Goal: Task Accomplishment & Management: Use online tool/utility

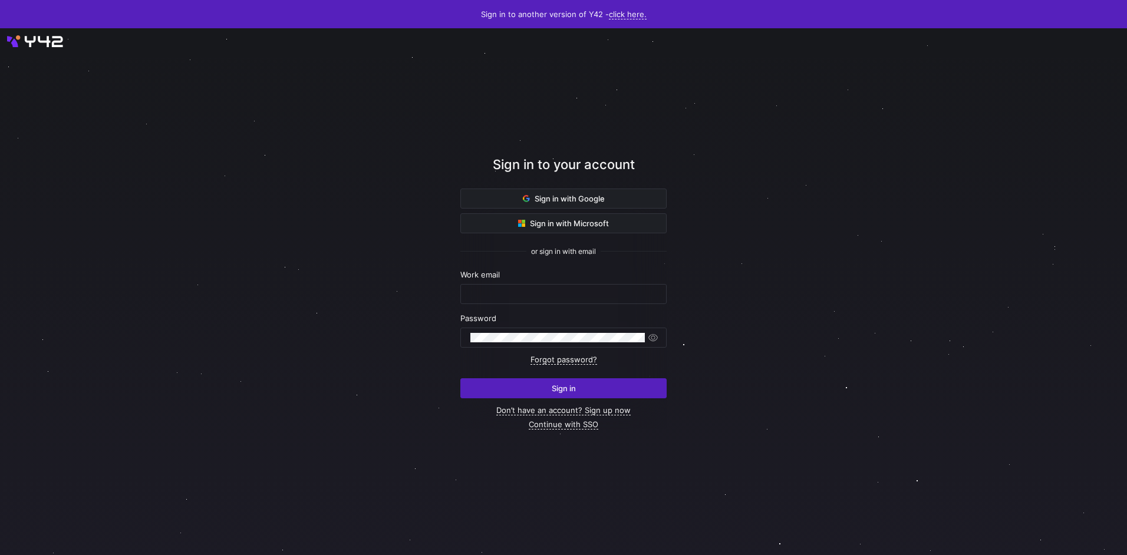
type input "airon.hiwatig@cambridge.org"
click at [518, 394] on span "submit" at bounding box center [563, 388] width 205 height 19
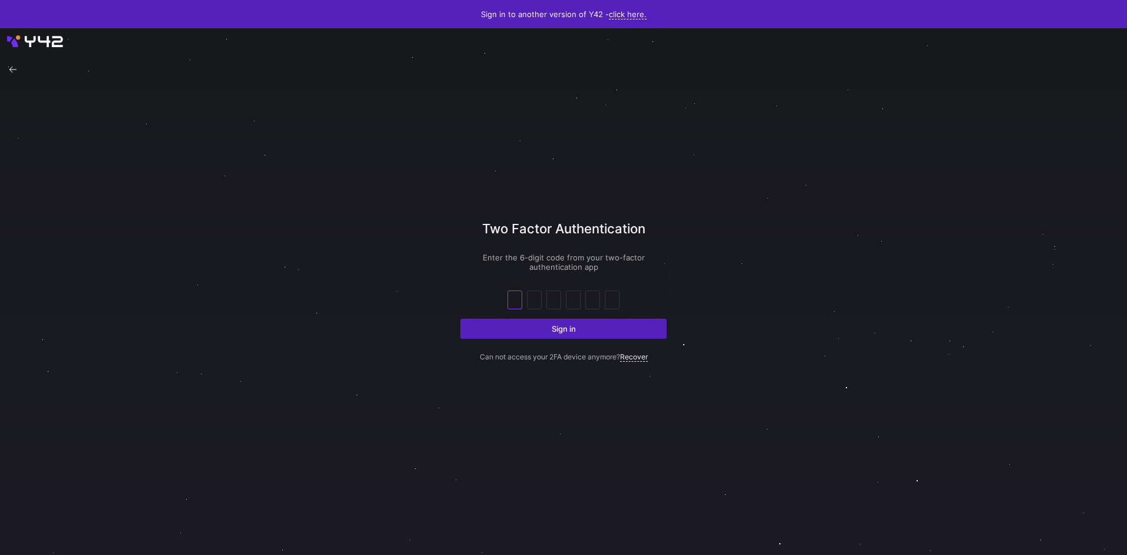
type input "1"
type input "8"
type input "0"
type input "1"
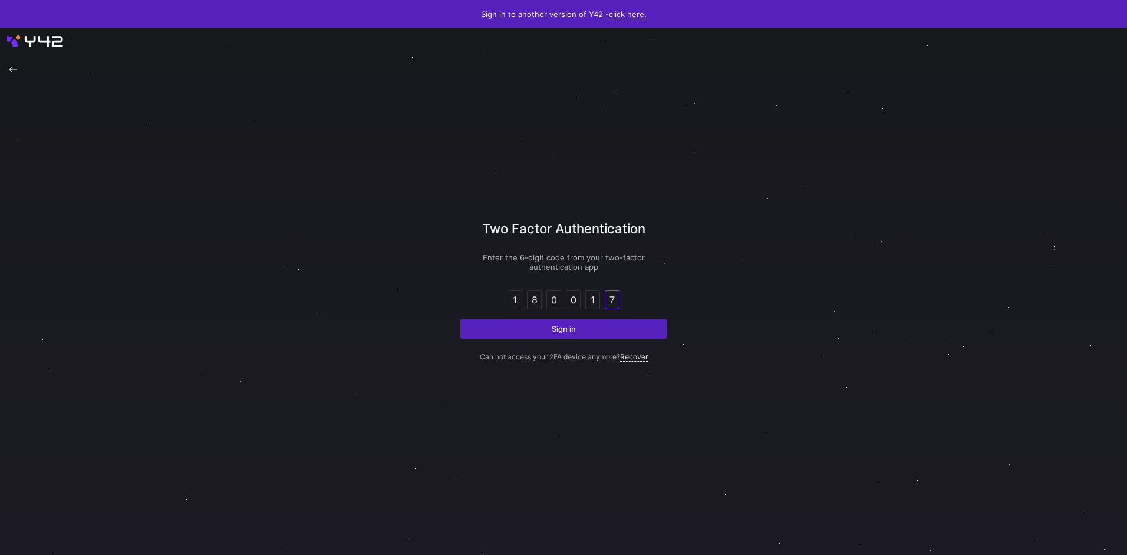
type input "7"
click at [460, 319] on button "Sign in" at bounding box center [563, 329] width 206 height 20
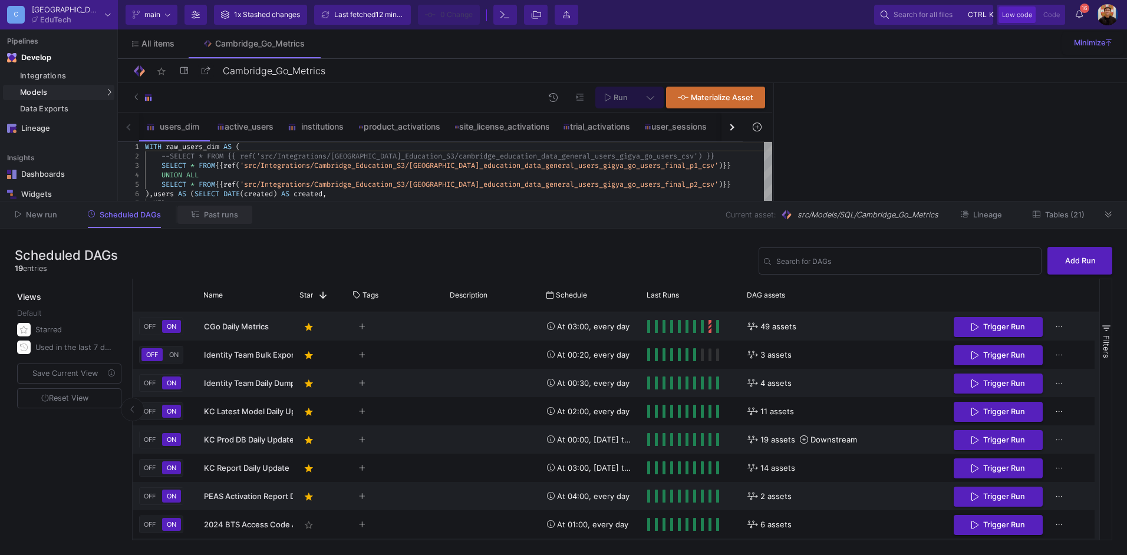
click at [238, 223] on button "Past runs" at bounding box center [214, 215] width 75 height 18
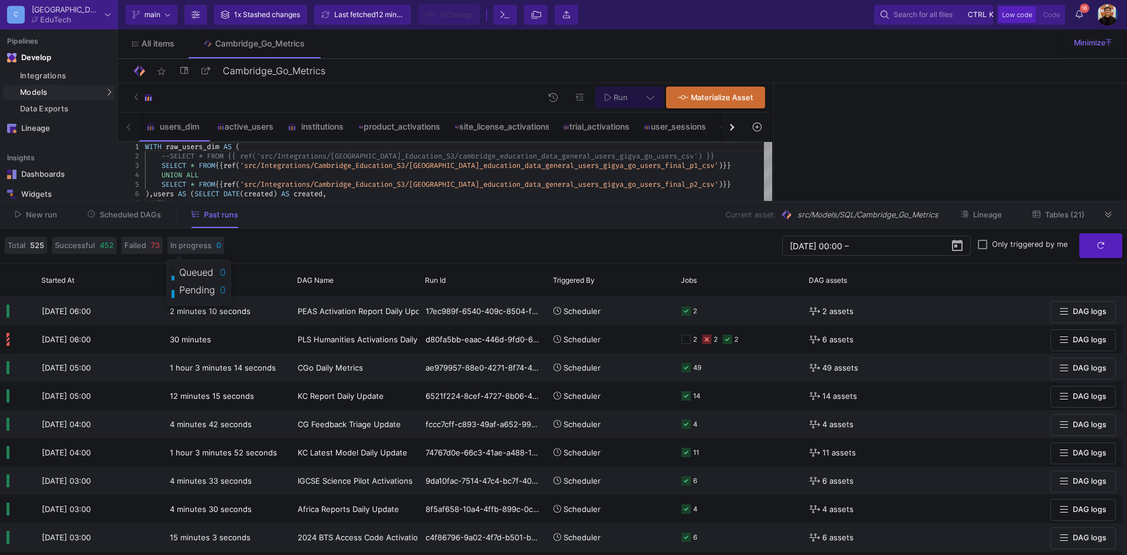
click at [141, 220] on button "Scheduled DAGs" at bounding box center [125, 215] width 102 height 18
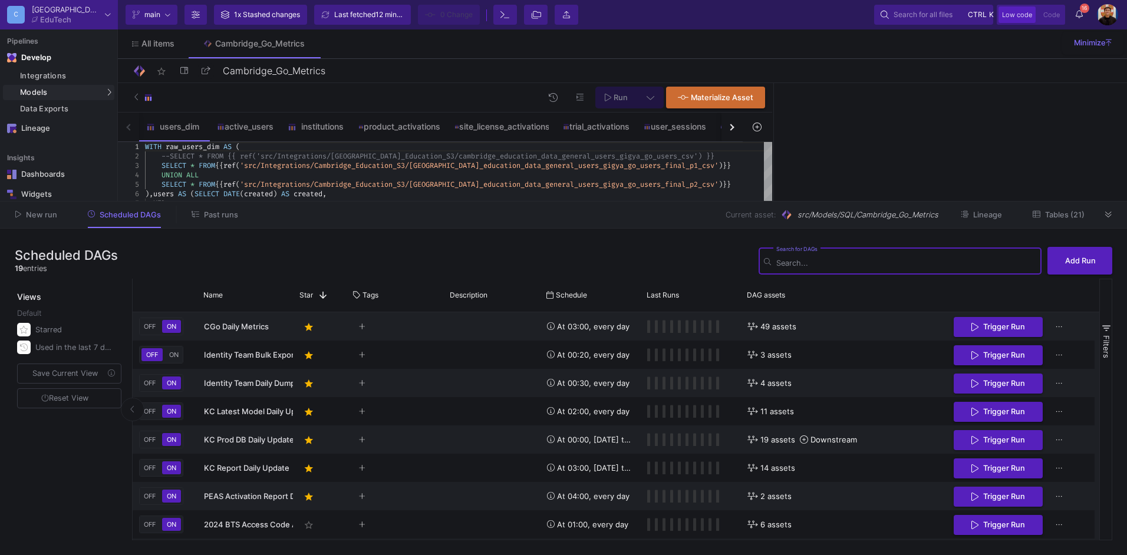
scroll to position [310, 0]
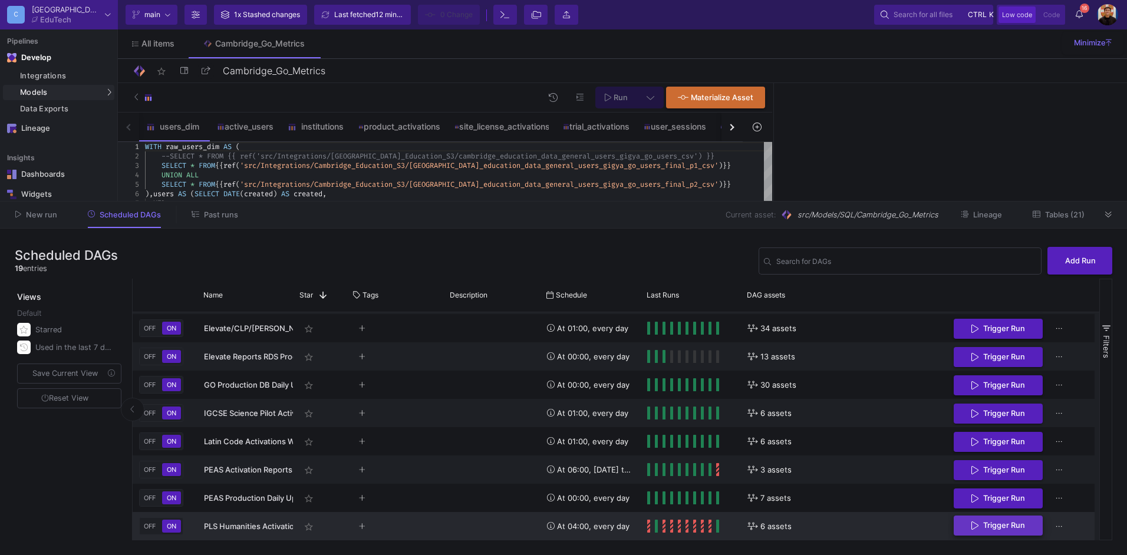
click at [1035, 528] on button "Trigger Run" at bounding box center [998, 526] width 89 height 21
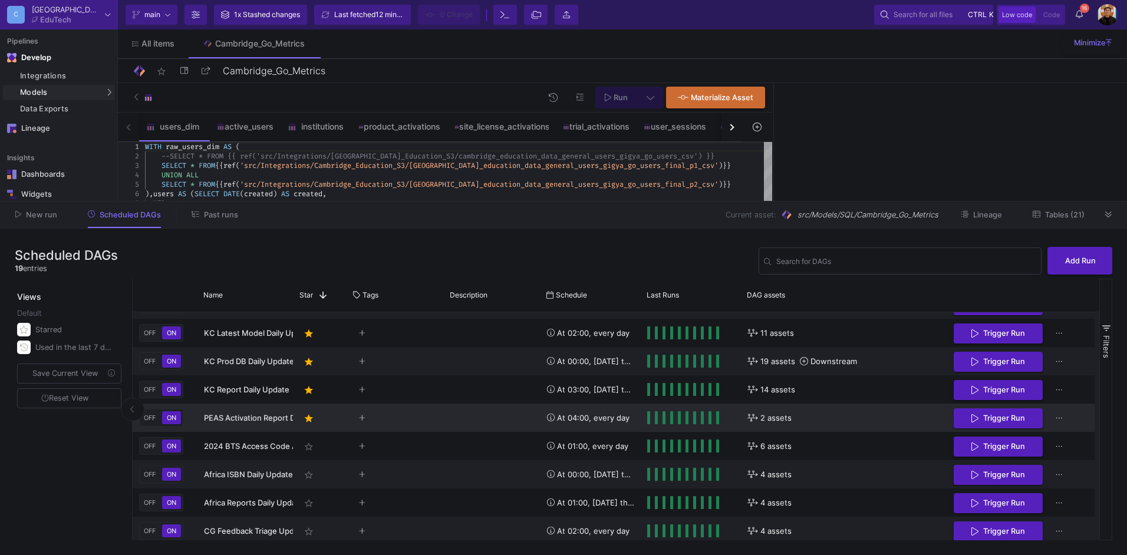
scroll to position [0, 0]
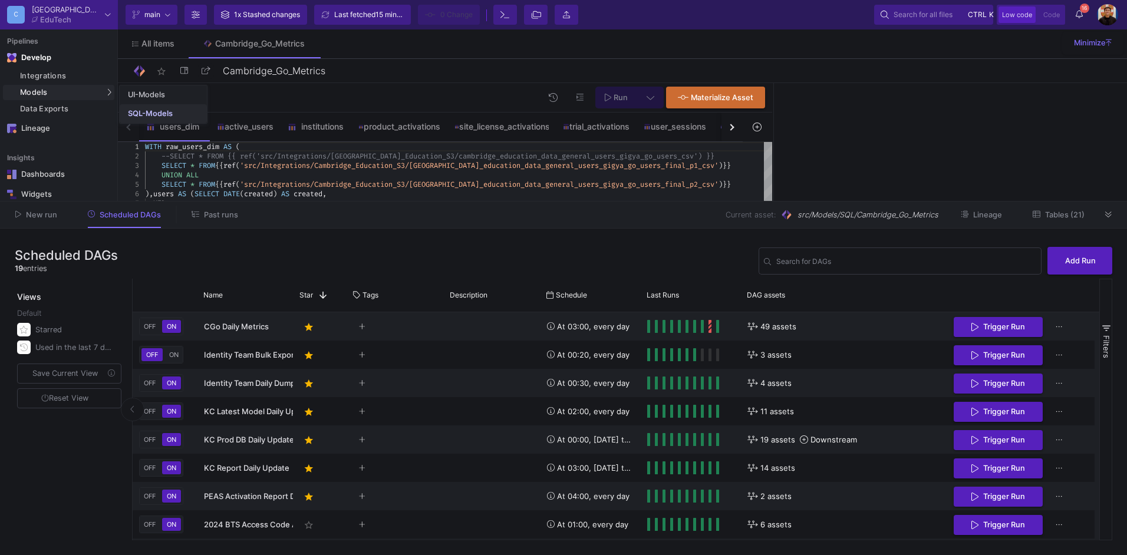
click at [138, 108] on link "SQL-Models" at bounding box center [163, 113] width 87 height 19
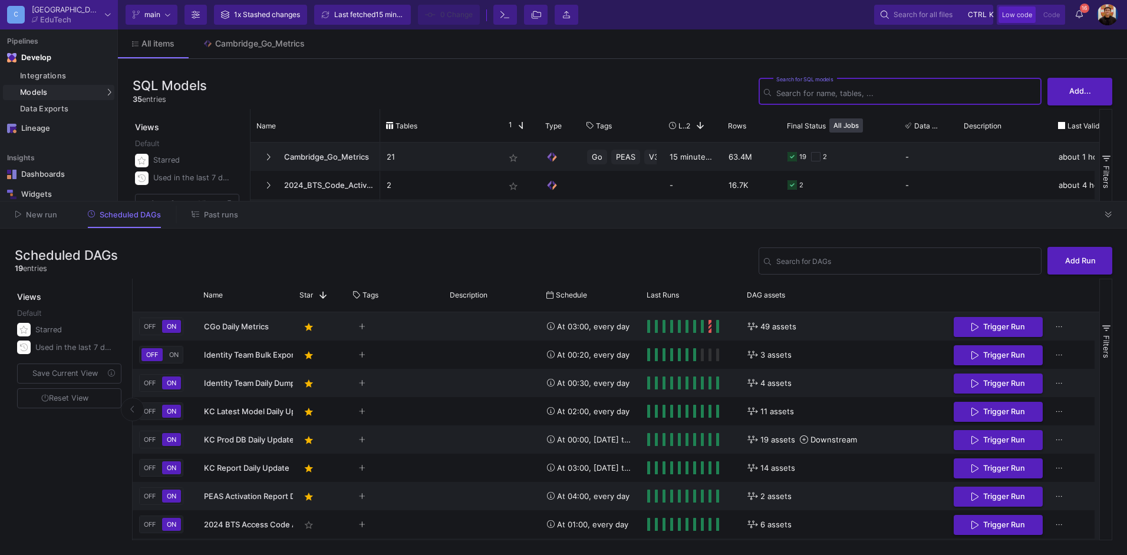
click at [837, 90] on input "Search for DAGs" at bounding box center [906, 93] width 260 height 9
click at [1112, 221] on button at bounding box center [1109, 215] width 18 height 18
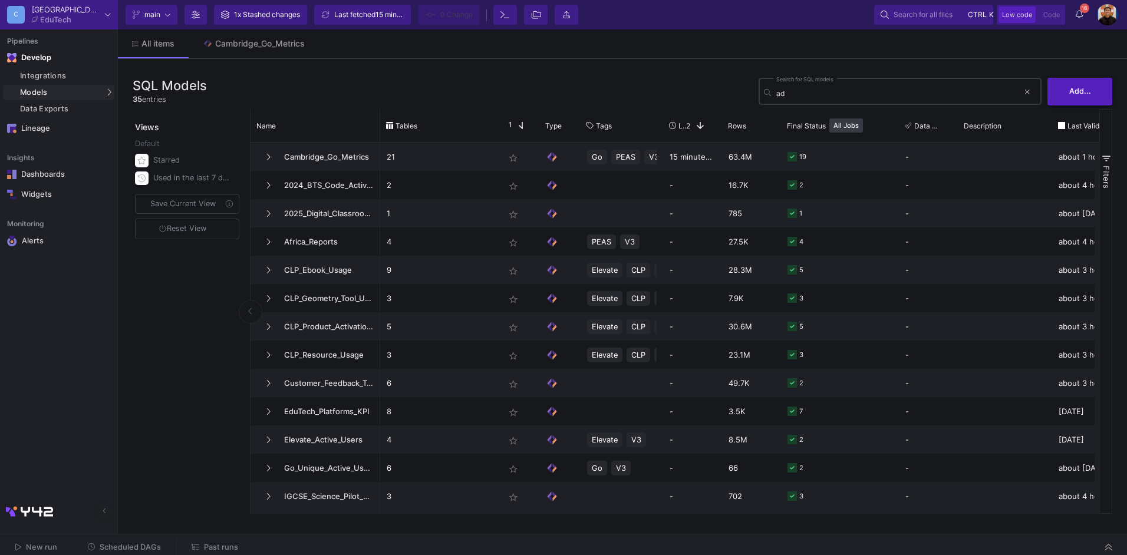
click at [815, 88] on div "ad Search for SQL models" at bounding box center [897, 90] width 242 height 29
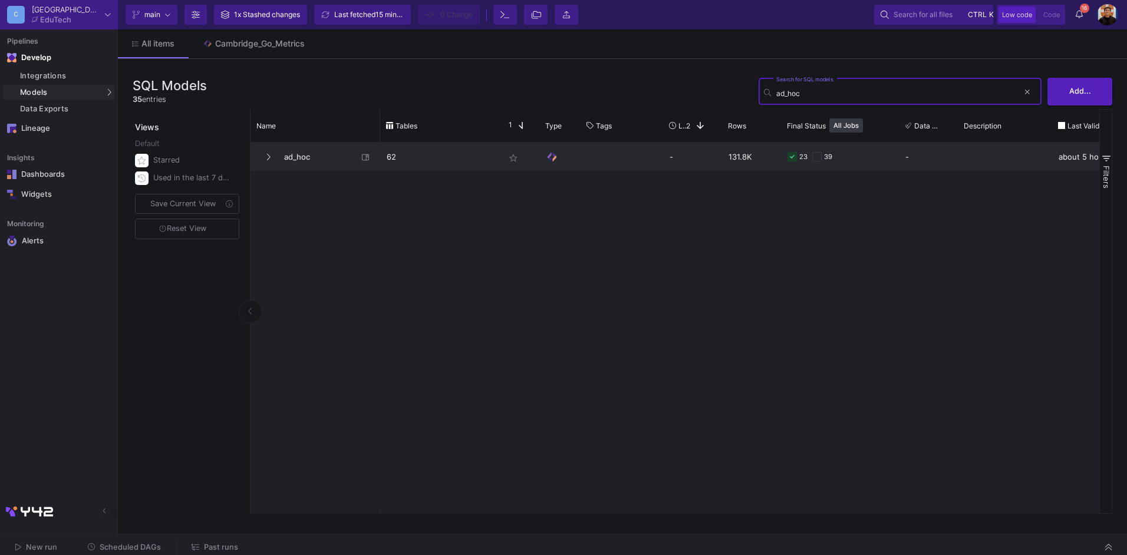
type input "ad_hoc"
click at [317, 164] on span "ad_hoc" at bounding box center [317, 157] width 81 height 28
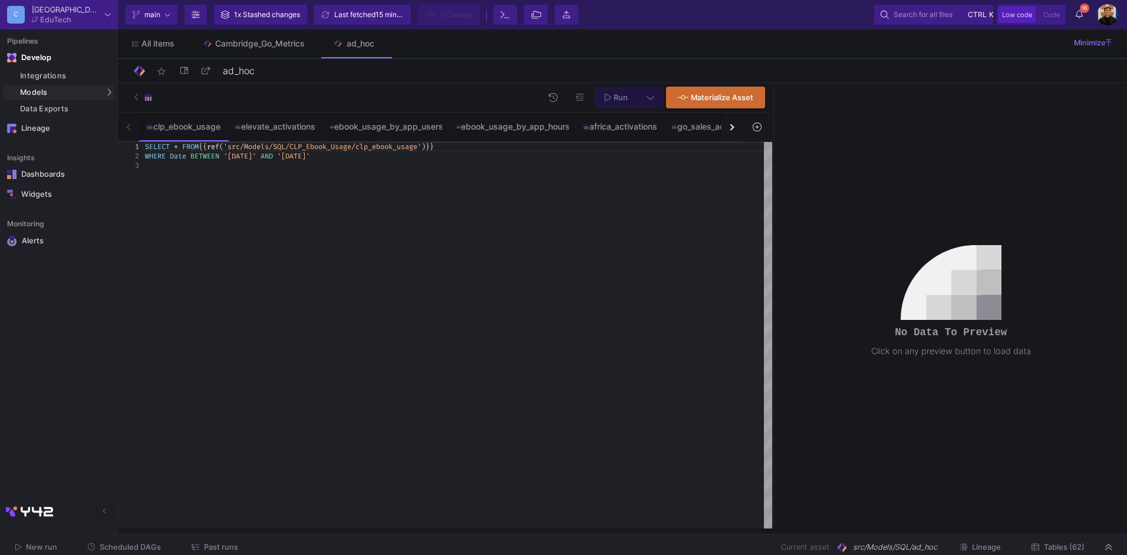
click at [760, 127] on icon at bounding box center [757, 127] width 8 height 8
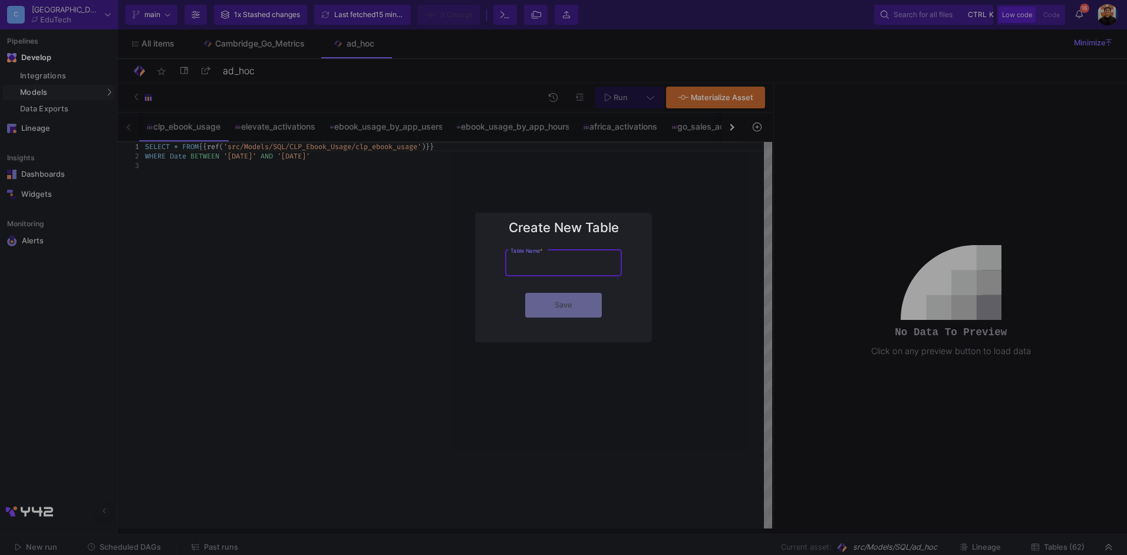
click at [551, 265] on input "Table Name *" at bounding box center [564, 265] width 106 height 9
type input "elif_users_with150subs"
click at [580, 301] on button "Save" at bounding box center [563, 304] width 77 height 25
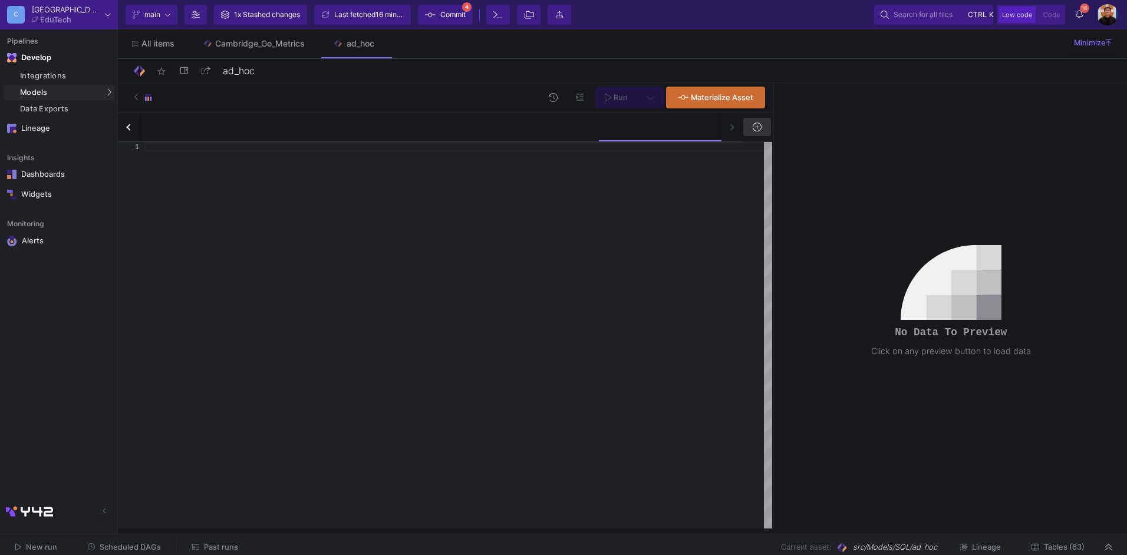
click at [581, 302] on div at bounding box center [458, 335] width 627 height 387
click at [464, 221] on div at bounding box center [458, 335] width 627 height 387
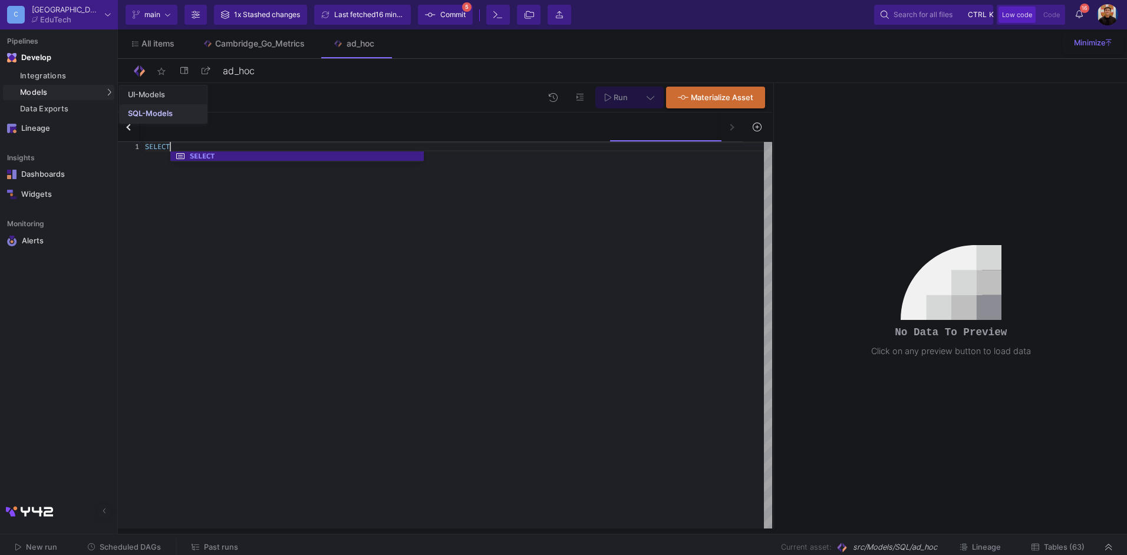
type textarea "SELECT"
click at [159, 117] on div "SQL-Models" at bounding box center [150, 113] width 45 height 9
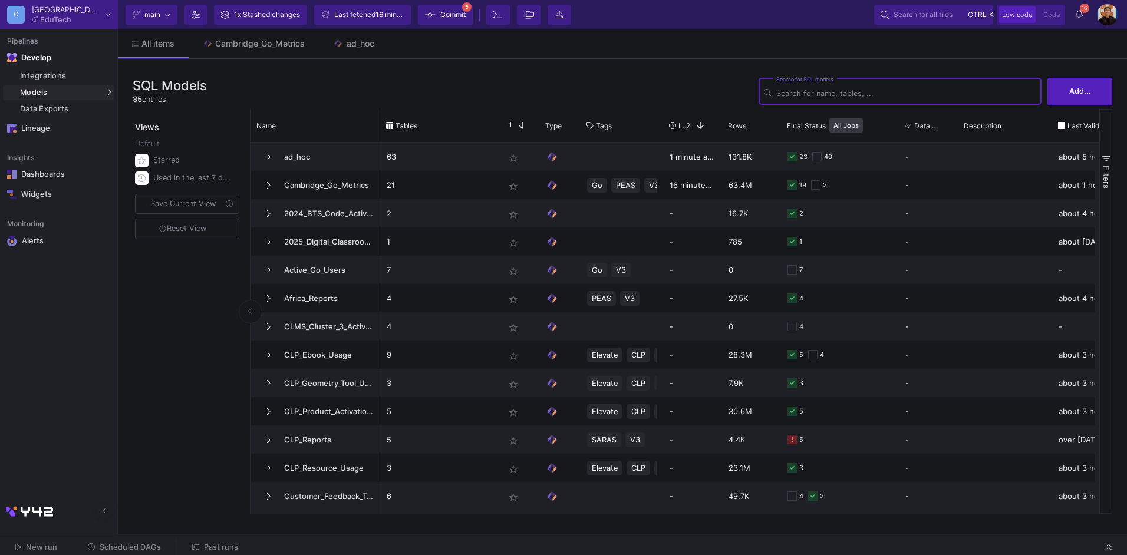
click at [884, 93] on input "Search for SQL models" at bounding box center [906, 93] width 260 height 9
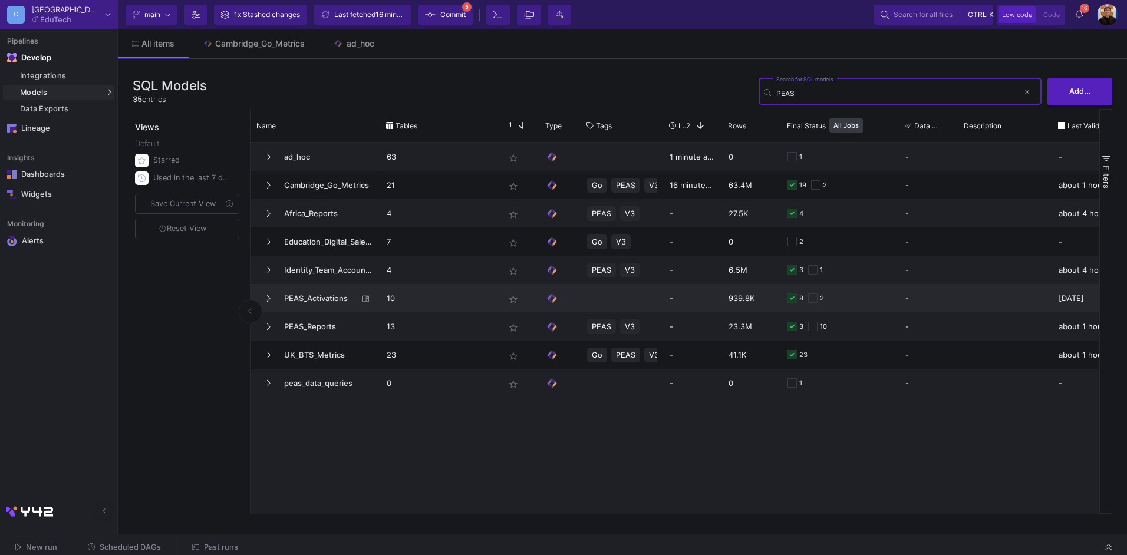
type input "PEAS"
click at [334, 307] on span "PEAS_Activations" at bounding box center [317, 299] width 81 height 28
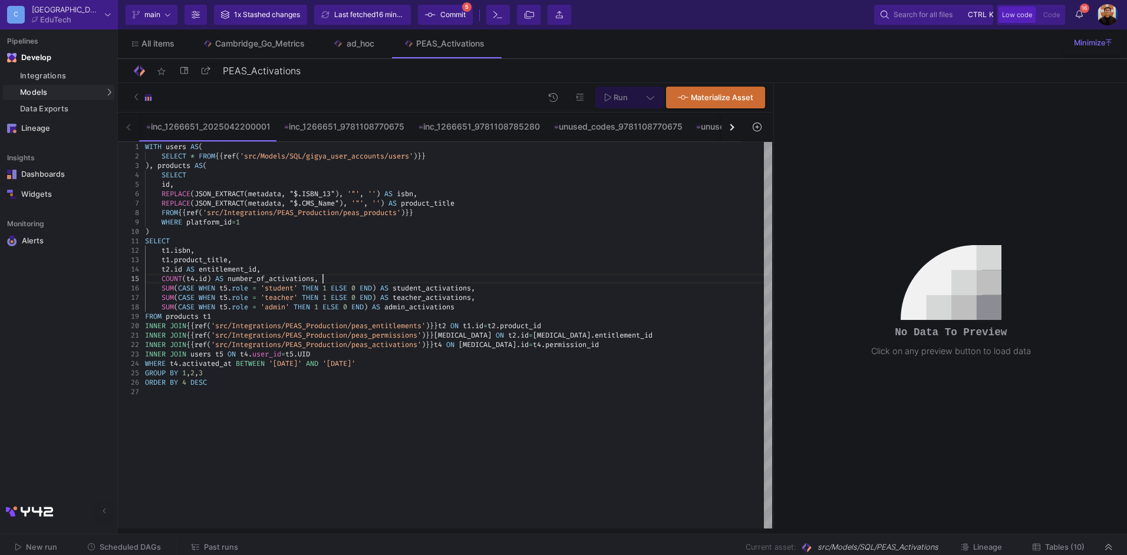
click at [528, 281] on div "COUNT ( t4 . id ) AS number_of_activations ," at bounding box center [458, 278] width 627 height 9
type textarea "WITH users AS( SELECT * FROM {{ ref('src/Models/SQL/gigya_user_accounts/users')…"
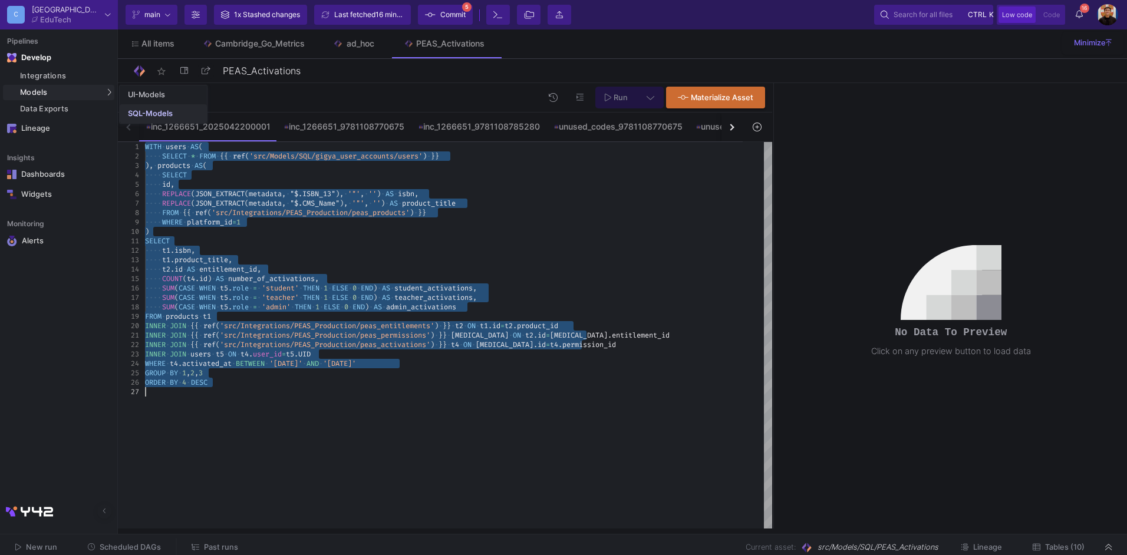
click at [150, 113] on div "SQL-Models" at bounding box center [150, 113] width 45 height 9
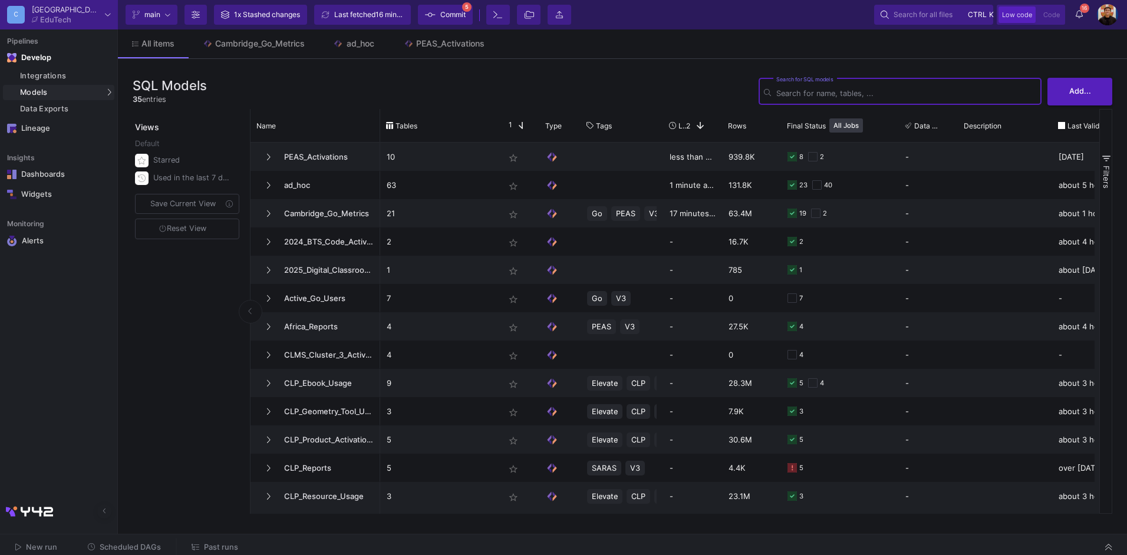
click at [794, 94] on input "Search for SQL models" at bounding box center [906, 93] width 260 height 9
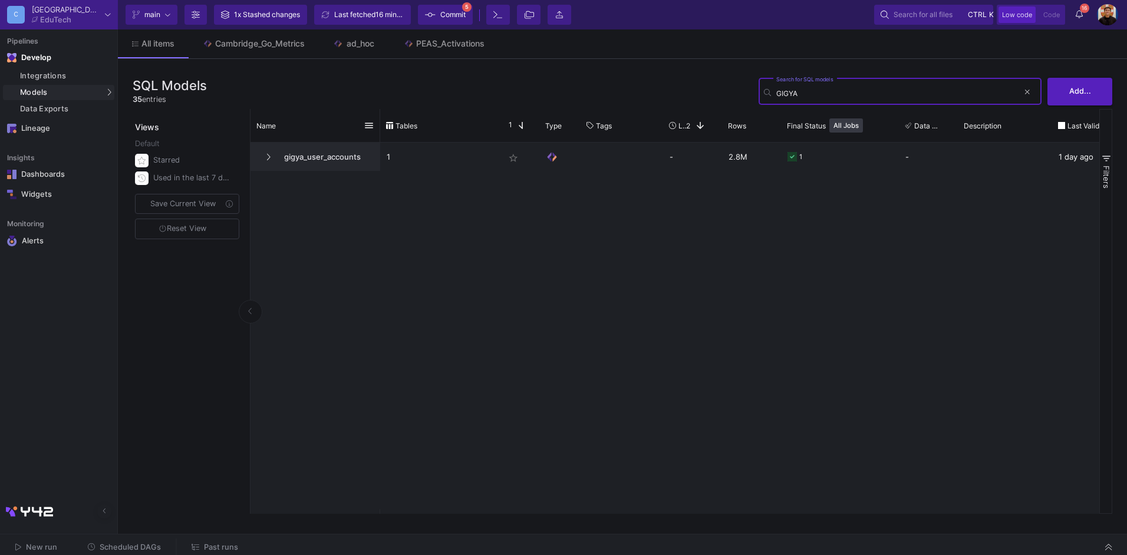
type input "GIGYA"
click at [320, 147] on span "gigya_user_accounts" at bounding box center [325, 157] width 97 height 28
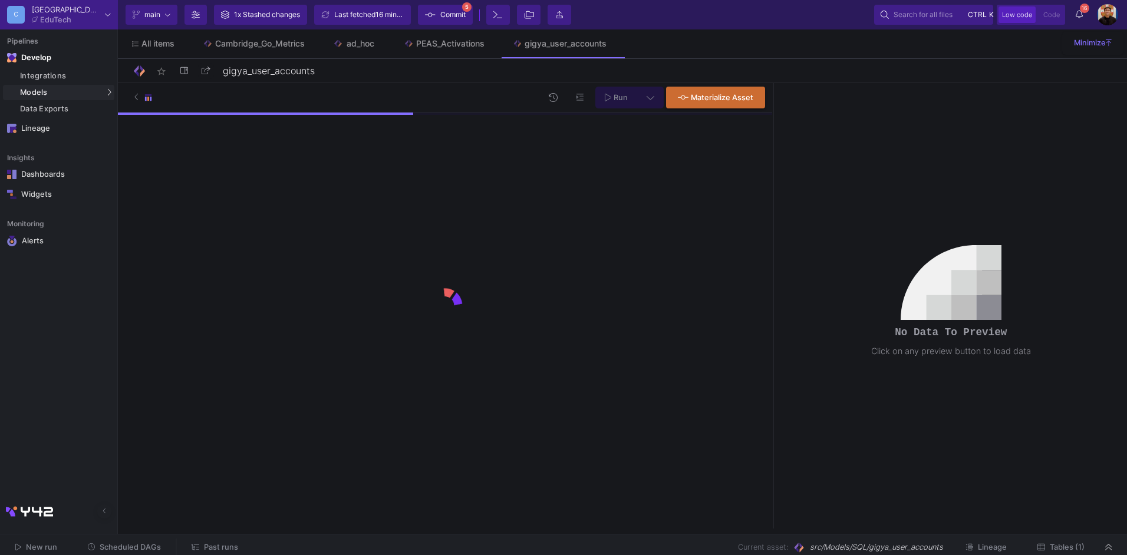
click at [1072, 552] on button "Tables (1)" at bounding box center [1061, 548] width 75 height 18
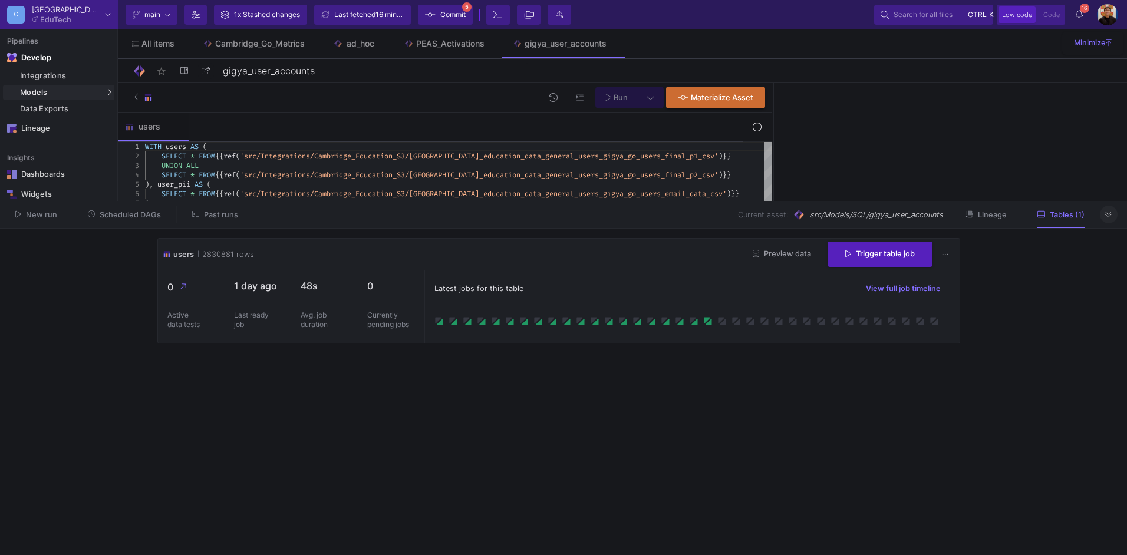
click at [1110, 219] on fa-icon at bounding box center [1108, 214] width 6 height 9
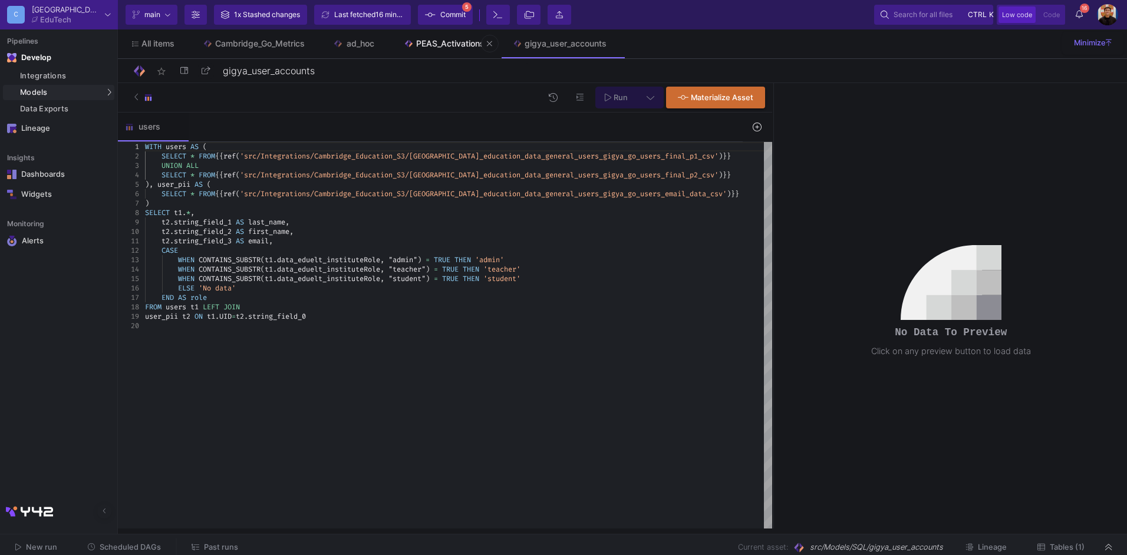
click at [434, 46] on div "PEAS_Activations" at bounding box center [450, 43] width 68 height 9
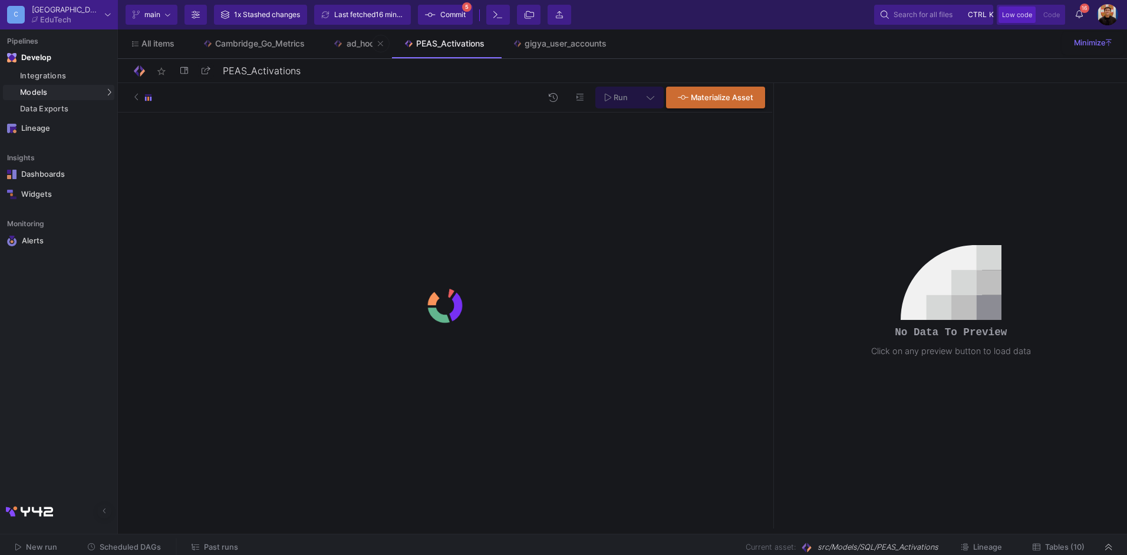
click at [338, 44] on img at bounding box center [338, 44] width 10 height 10
type input "ad_hoc"
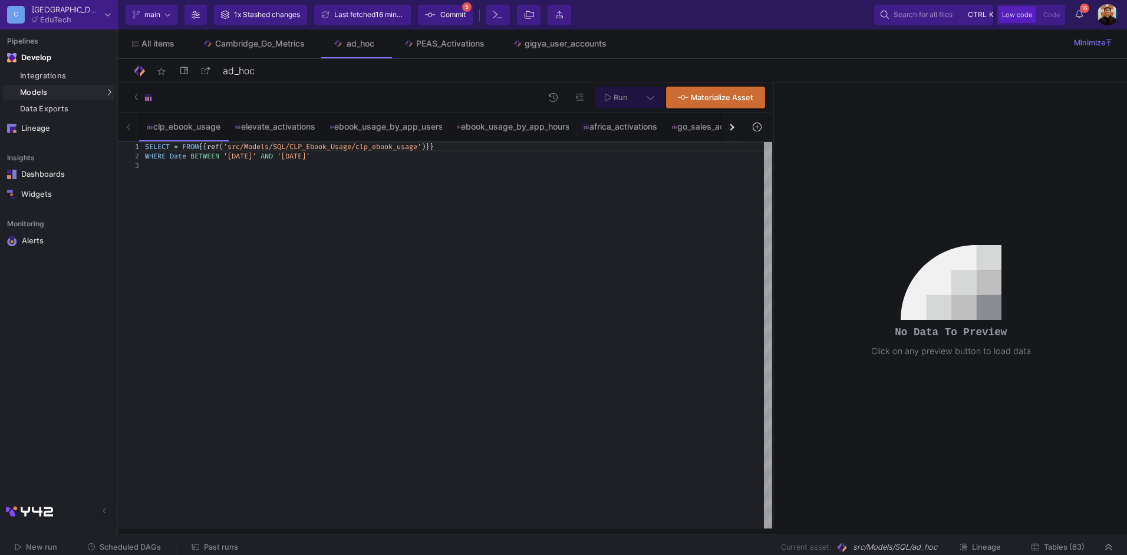
click at [739, 133] on button "button" at bounding box center [732, 127] width 21 height 29
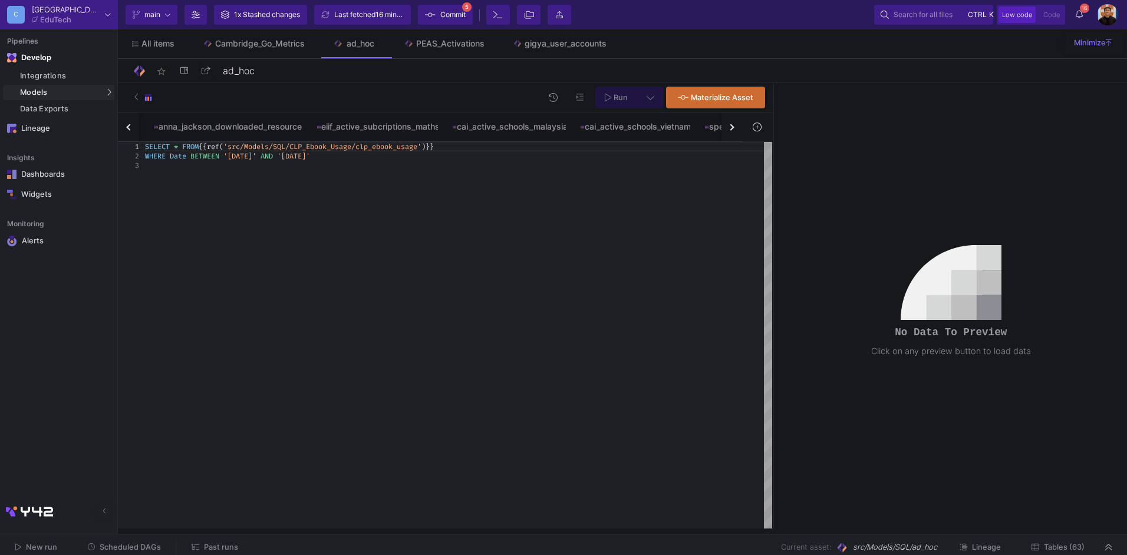
click at [739, 133] on button "button" at bounding box center [732, 127] width 21 height 29
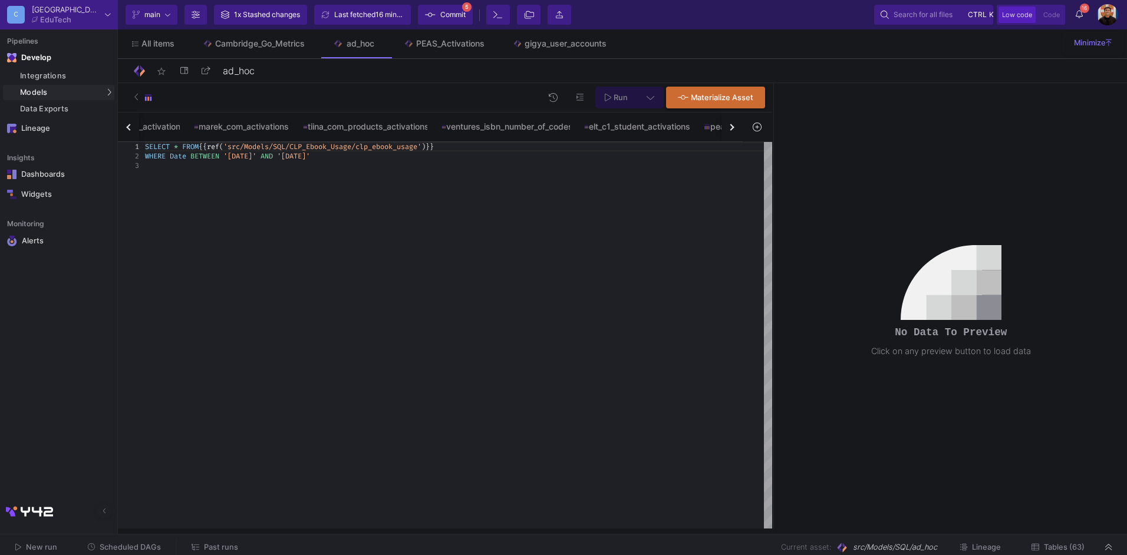
click at [739, 133] on button "button" at bounding box center [732, 127] width 21 height 29
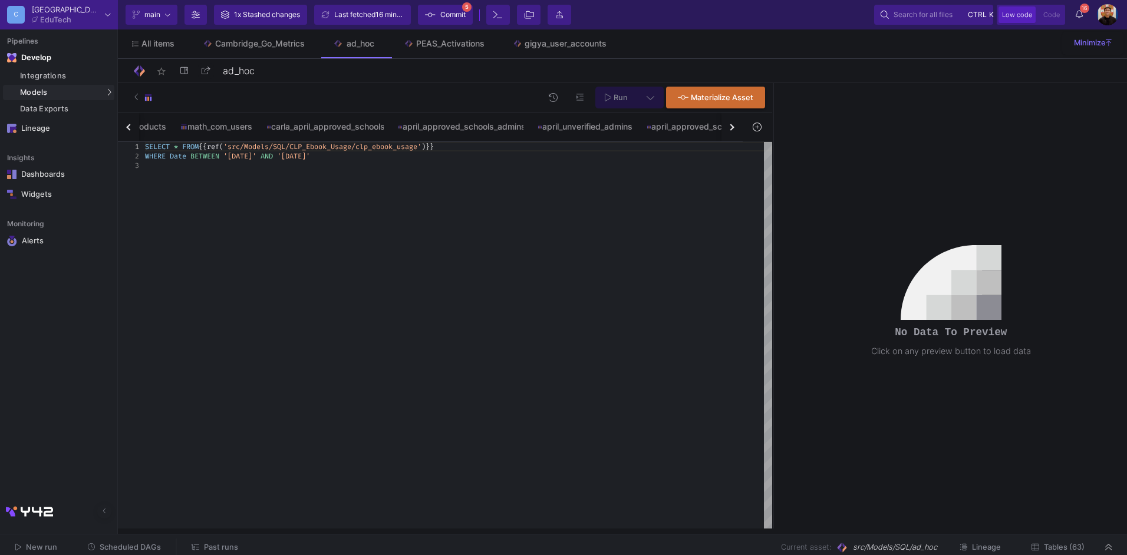
click at [739, 133] on button "button" at bounding box center [732, 127] width 21 height 29
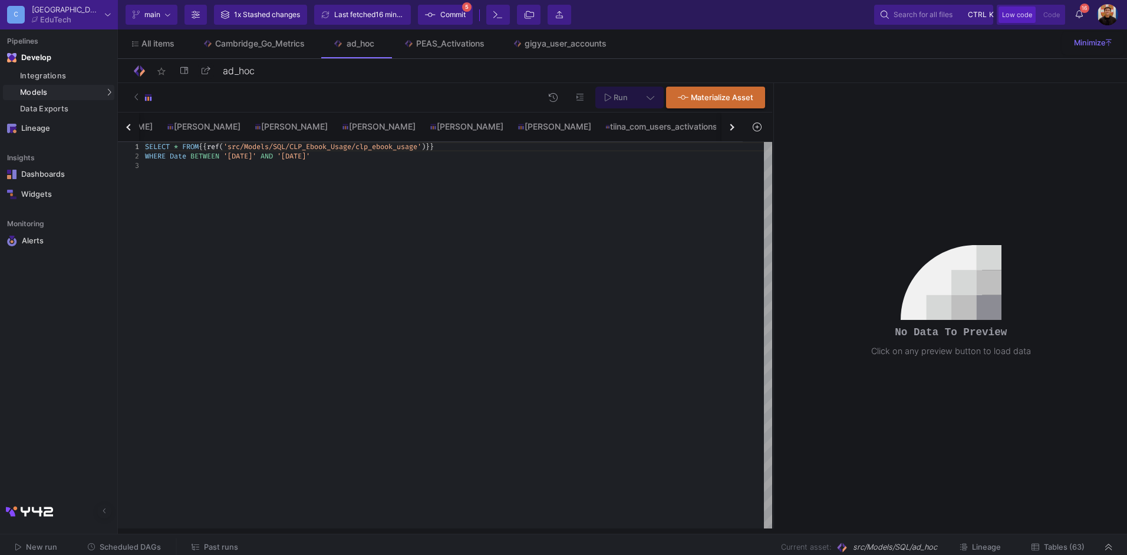
click at [739, 133] on button "button" at bounding box center [732, 127] width 21 height 29
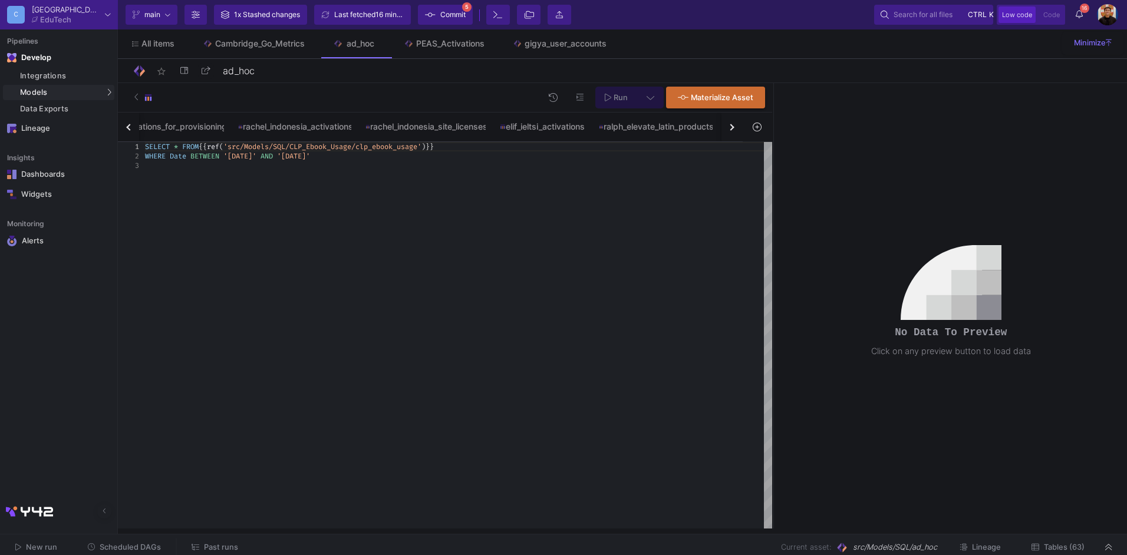
click at [739, 133] on button "button" at bounding box center [732, 127] width 21 height 29
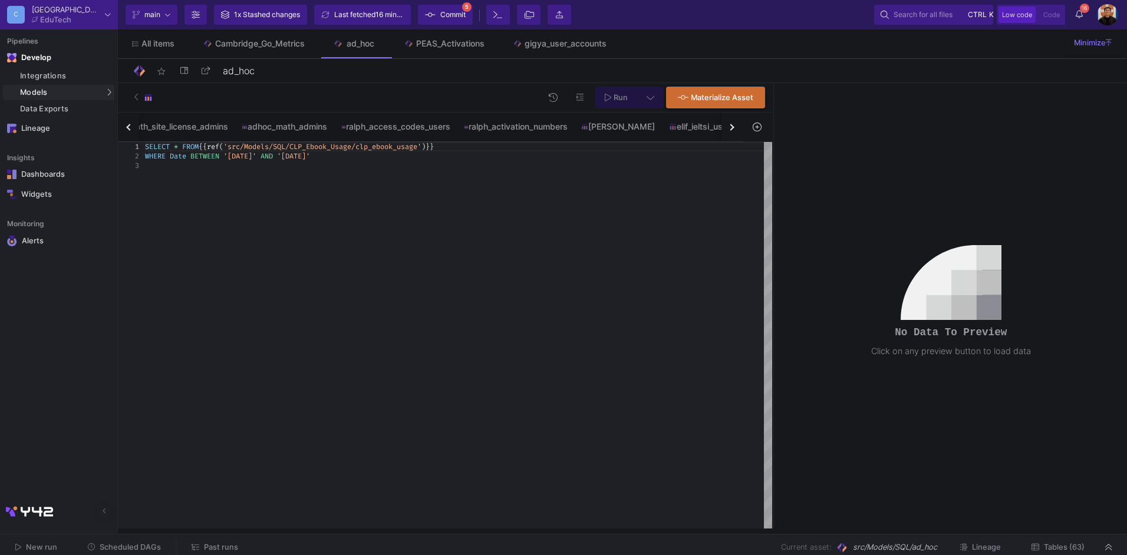
click at [739, 133] on button "button" at bounding box center [732, 127] width 21 height 29
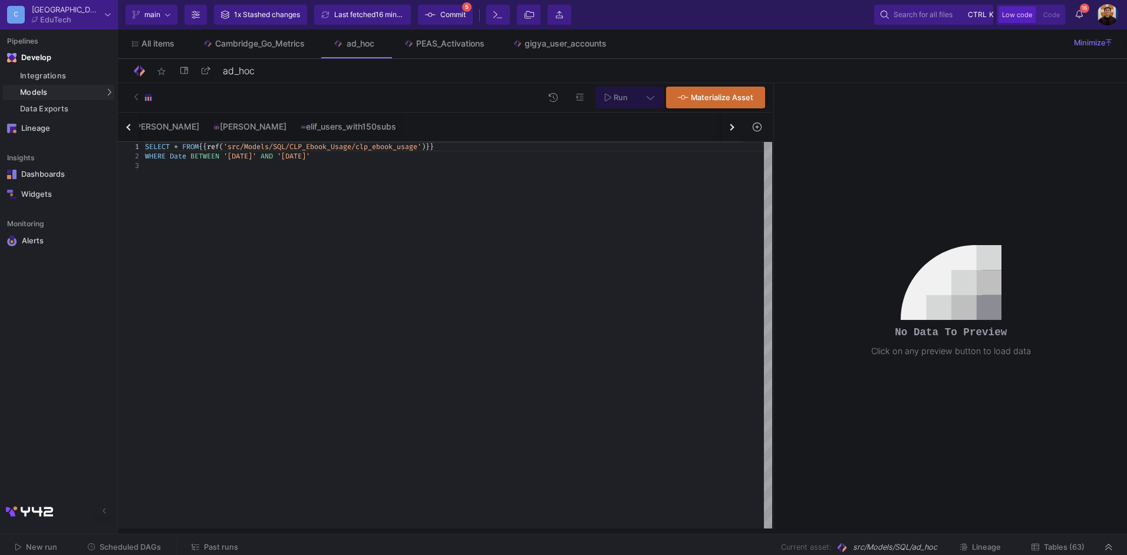
click at [739, 133] on button "button" at bounding box center [732, 127] width 21 height 29
click at [739, 133] on div "clp_ebook_usage elevate_activations ebook_usage_by_app_users ebook_usage_by_app…" at bounding box center [430, 127] width 625 height 29
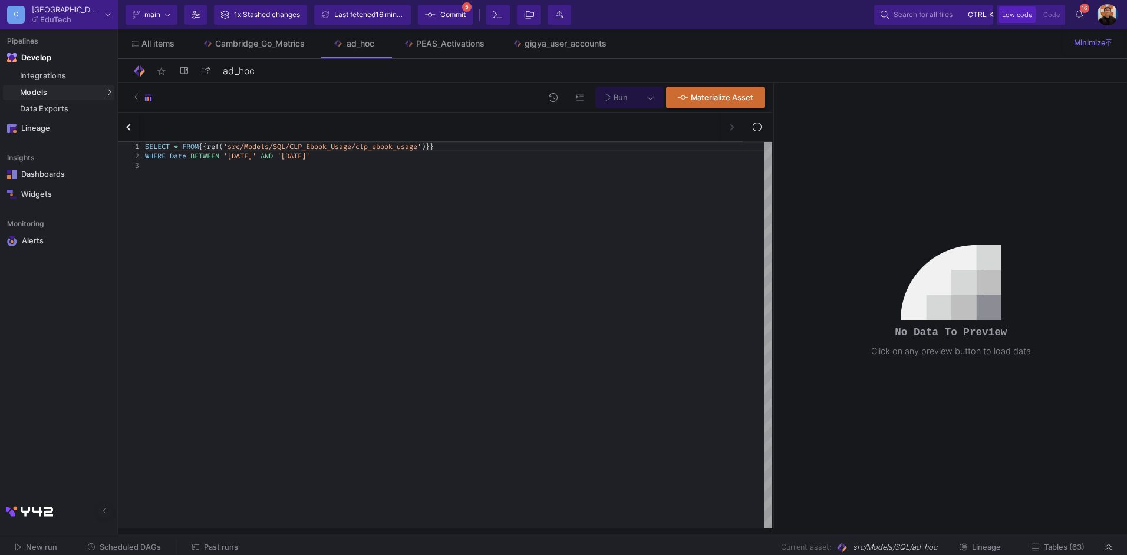
click at [739, 133] on div "clp_ebook_usage elevate_activations ebook_usage_by_app_users ebook_usage_by_app…" at bounding box center [430, 127] width 625 height 29
click at [428, 169] on div "SELECT" at bounding box center [458, 335] width 627 height 387
paste textarea "INNER JOIN {{ ref('src/Integrations/PEAS_Production/peas_permissions') }} t3 ON…"
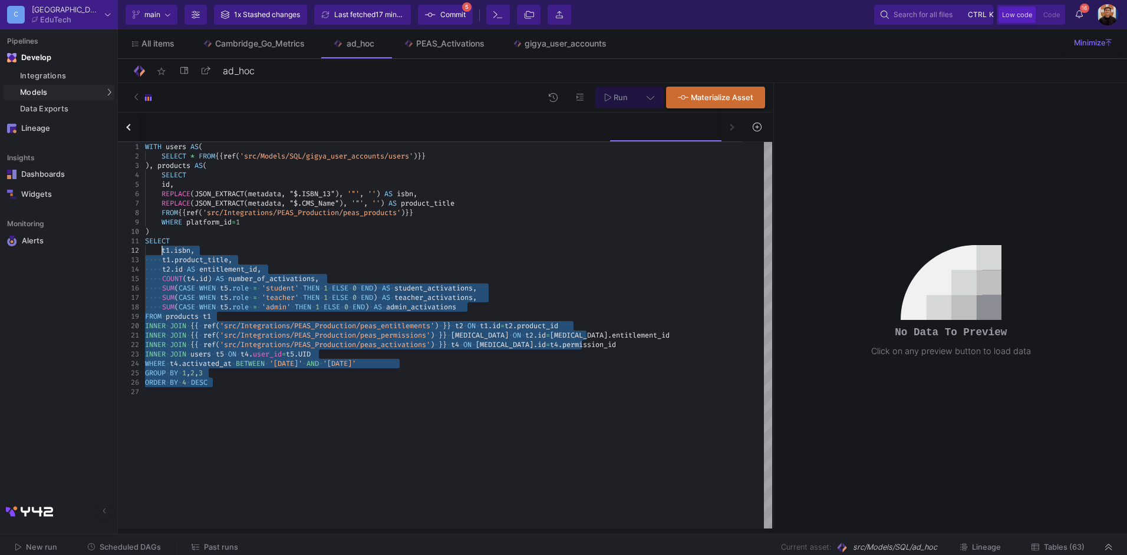
drag, startPoint x: 441, startPoint y: 389, endPoint x: 162, endPoint y: 250, distance: 312.2
click at [546, 339] on span "=" at bounding box center [548, 335] width 4 height 9
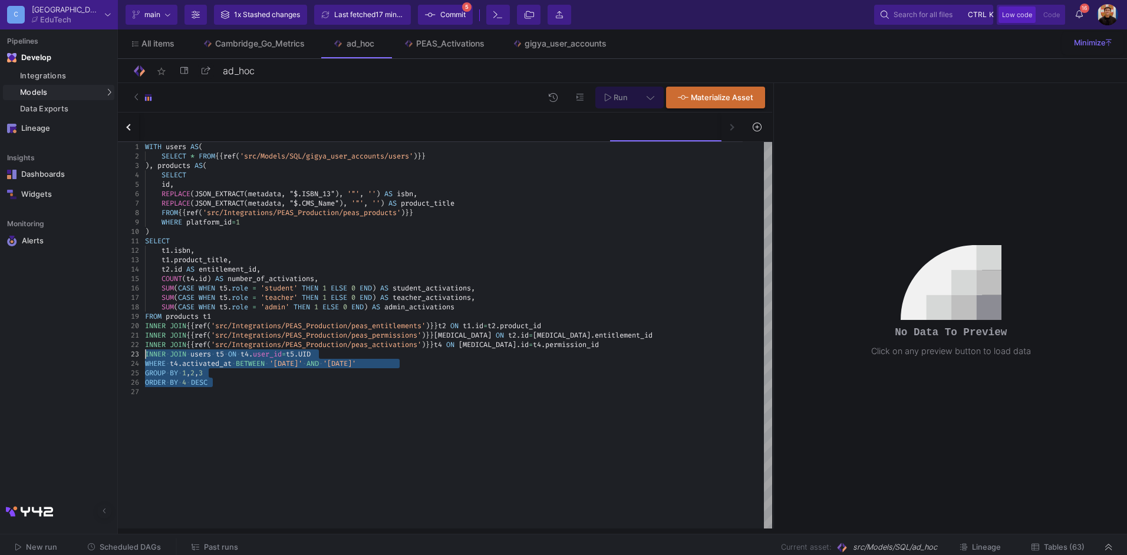
drag, startPoint x: 450, startPoint y: 388, endPoint x: 115, endPoint y: 358, distance: 336.8
click at [115, 358] on mat-sidenav-container "Pipelines Develop Integrations Models Models UI-Models SQL-Models Data Exports …" at bounding box center [563, 264] width 1127 height 529
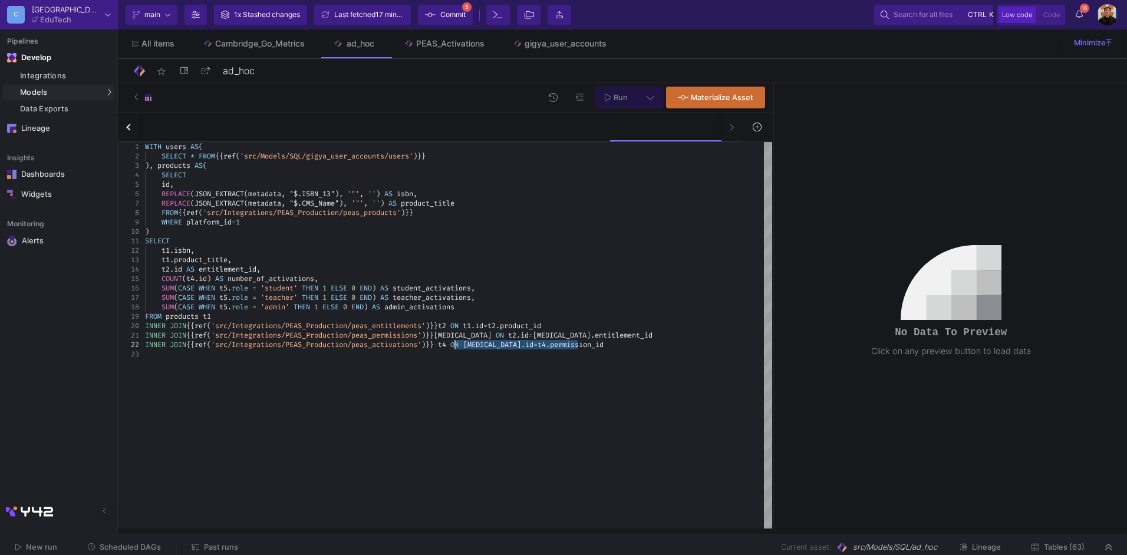
drag, startPoint x: 575, startPoint y: 345, endPoint x: 453, endPoint y: 347, distance: 122.1
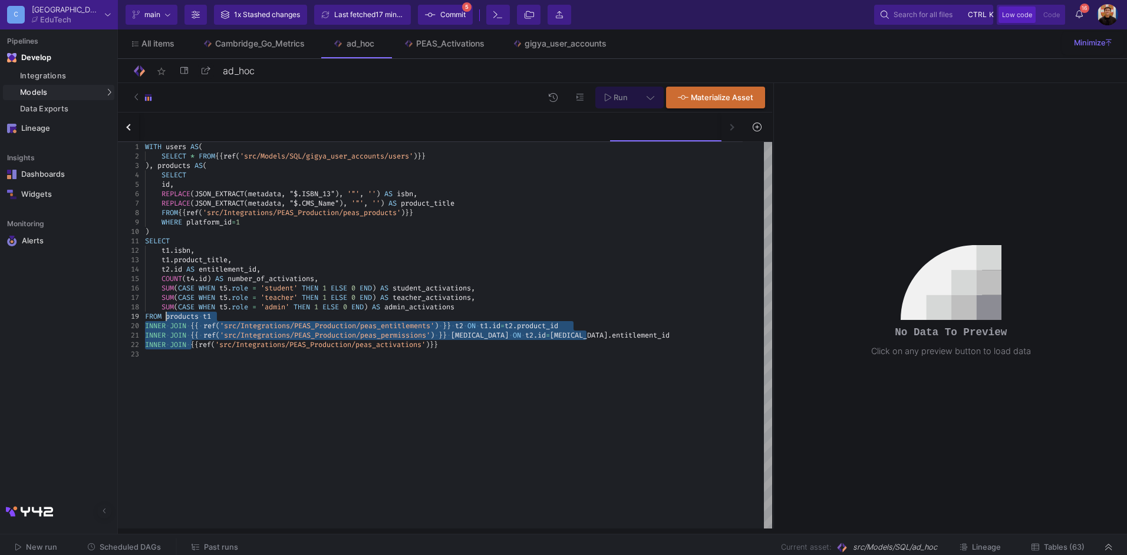
drag, startPoint x: 190, startPoint y: 342, endPoint x: 166, endPoint y: 317, distance: 35.0
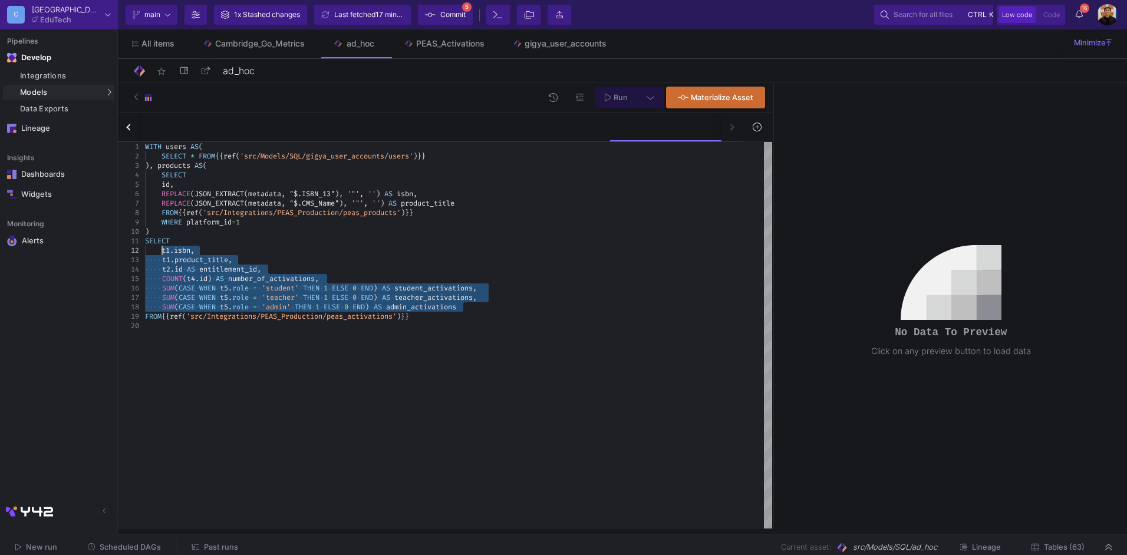
drag, startPoint x: 487, startPoint y: 306, endPoint x: 163, endPoint y: 255, distance: 328.3
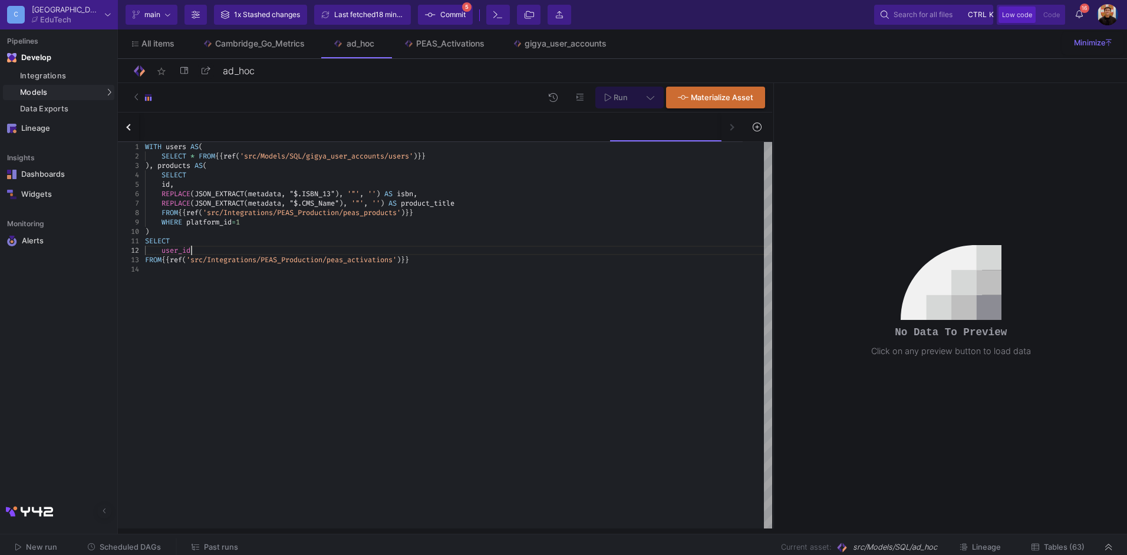
scroll to position [9, 46]
click at [634, 103] on button "Run" at bounding box center [616, 98] width 42 height 22
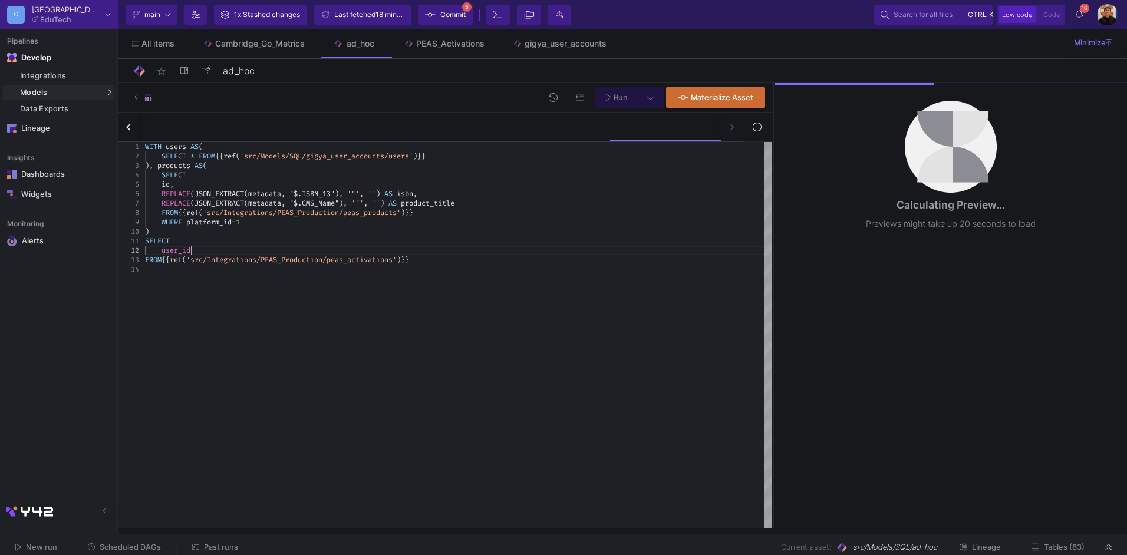
click at [198, 249] on div "user_id" at bounding box center [458, 250] width 627 height 9
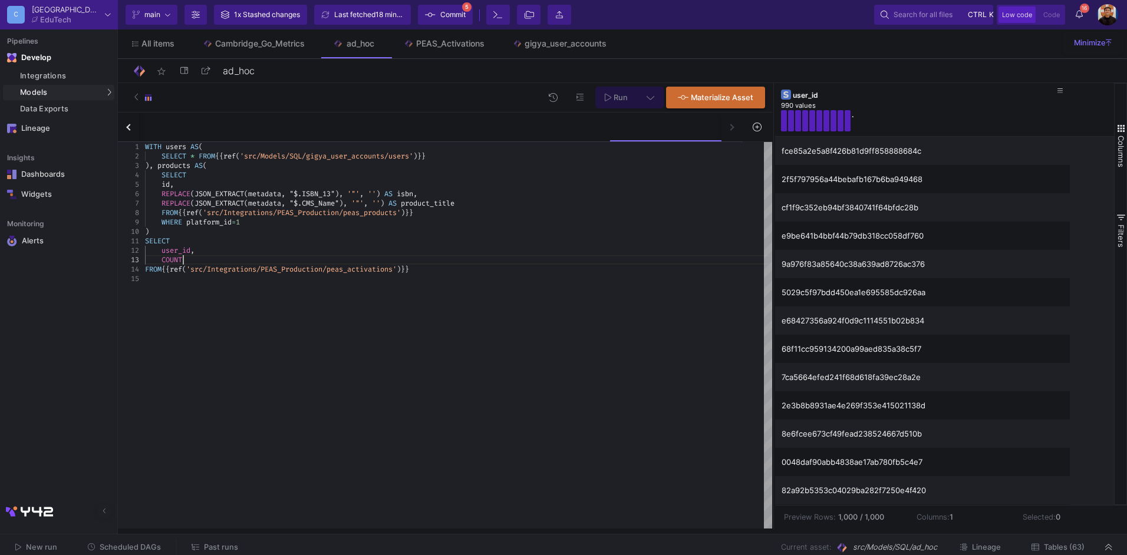
scroll to position [19, 42]
drag, startPoint x: 204, startPoint y: 257, endPoint x: 162, endPoint y: 251, distance: 42.3
drag, startPoint x: 445, startPoint y: 265, endPoint x: 134, endPoint y: 238, distance: 311.3
click at [134, 238] on div "1 2 3 4 5 6 7 8 9 10 11 12 13 14 WITH users AS ( SELECT * FROM {{ ref ( 'src/Mo…" at bounding box center [445, 335] width 654 height 387
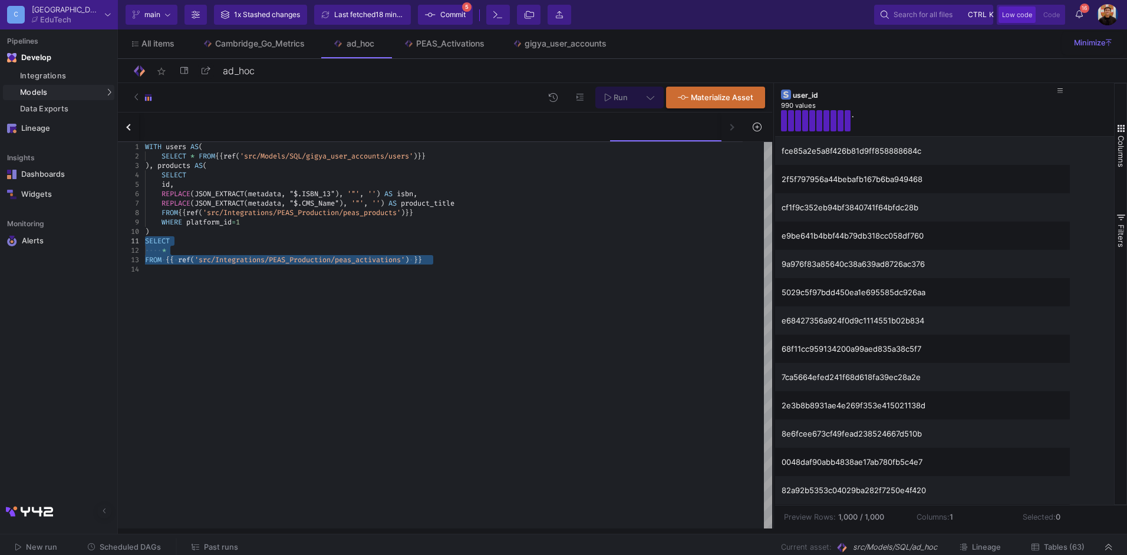
click at [615, 93] on span "Run" at bounding box center [616, 97] width 23 height 9
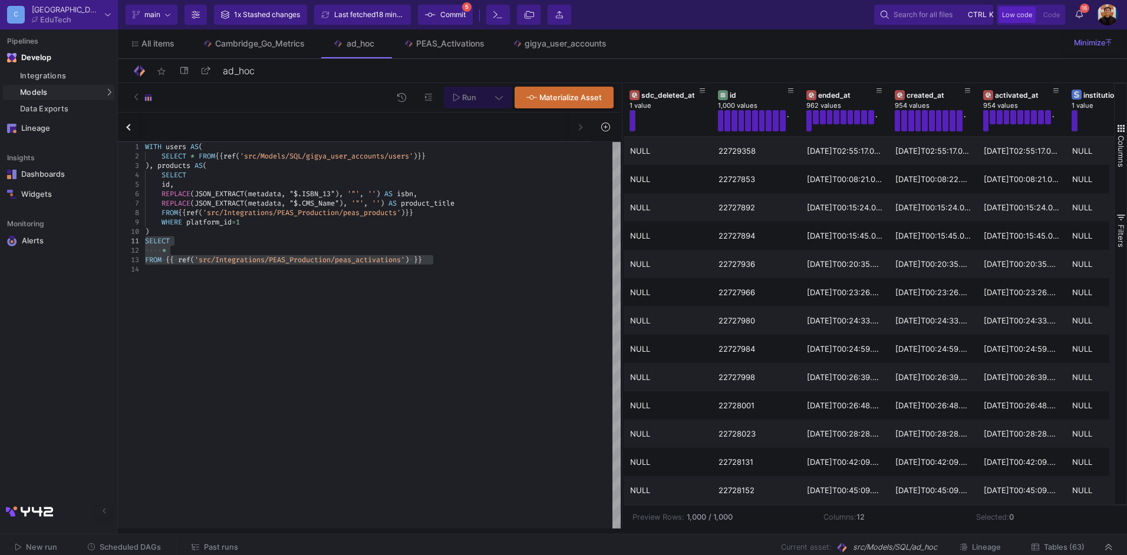
drag, startPoint x: 772, startPoint y: 201, endPoint x: 622, endPoint y: 216, distance: 151.1
click at [621, 216] on div at bounding box center [622, 306] width 3 height 446
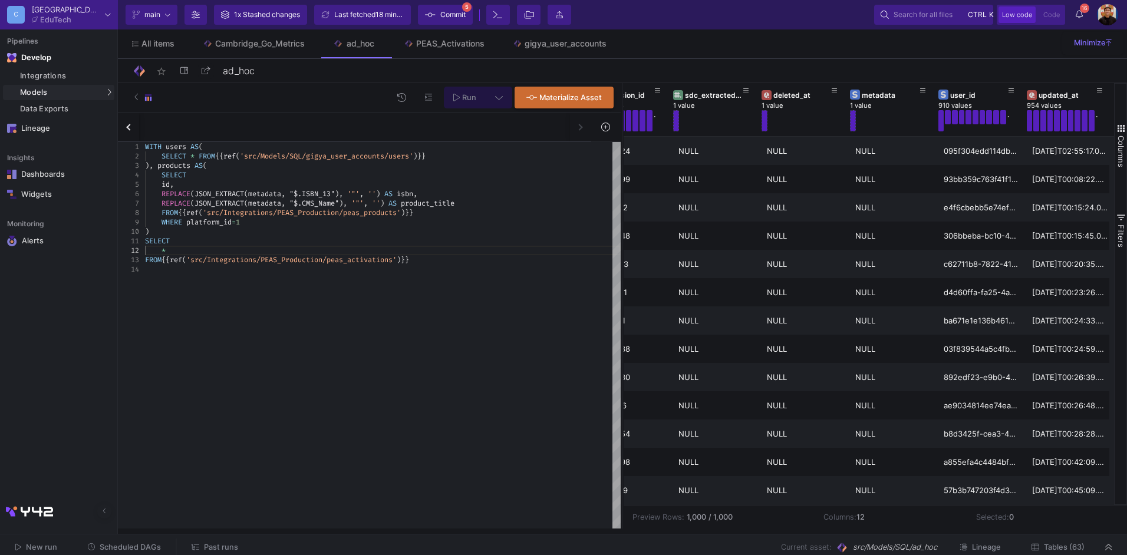
scroll to position [0, 575]
drag, startPoint x: 167, startPoint y: 246, endPoint x: 166, endPoint y: 256, distance: 10.1
drag, startPoint x: 186, startPoint y: 251, endPoint x: 162, endPoint y: 251, distance: 24.2
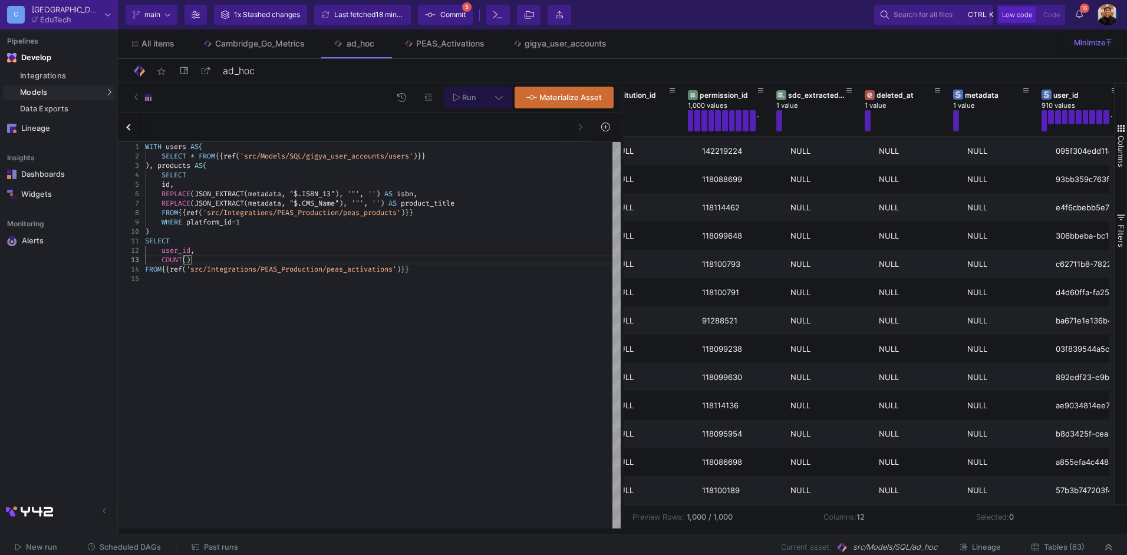
scroll to position [0, 391]
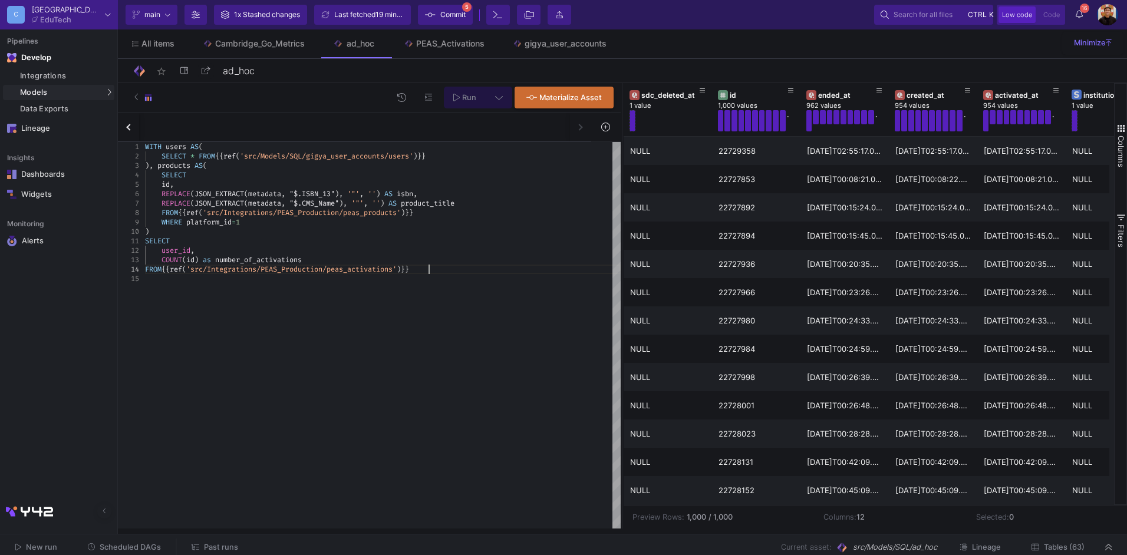
click at [439, 265] on div "FROM {{ ref ( 'src/Integrations/PEAS_Production/peas_activations ' ) }}" at bounding box center [383, 269] width 476 height 9
type textarea "SELECT user_id, COUNT(id) as number_of_activations FROM {{ ref('src/Integration…"
click at [506, 94] on button at bounding box center [499, 98] width 27 height 22
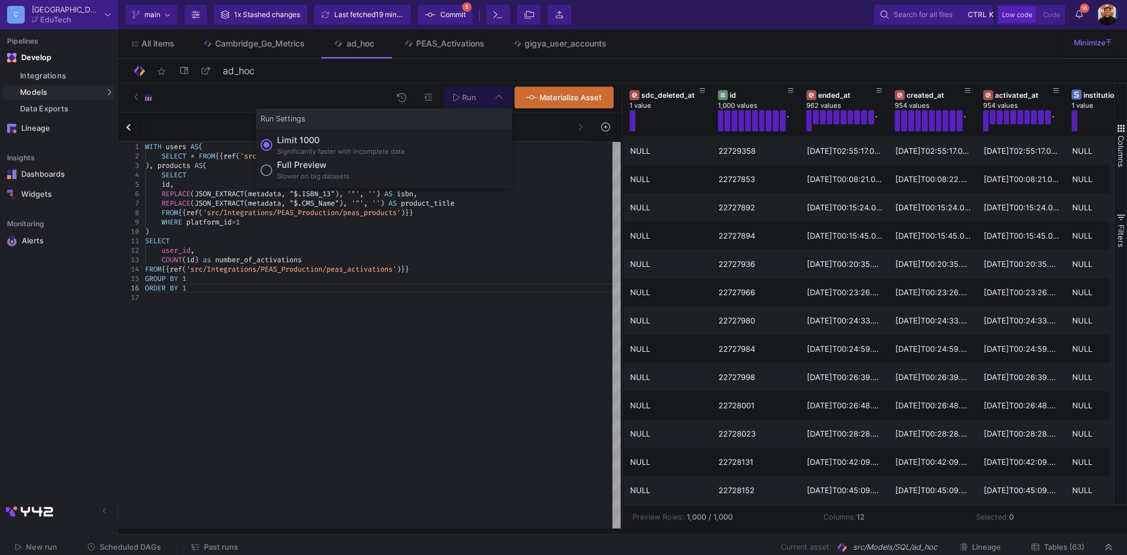
click at [373, 168] on label "Full preview Slower on big datasets" at bounding box center [384, 171] width 247 height 25
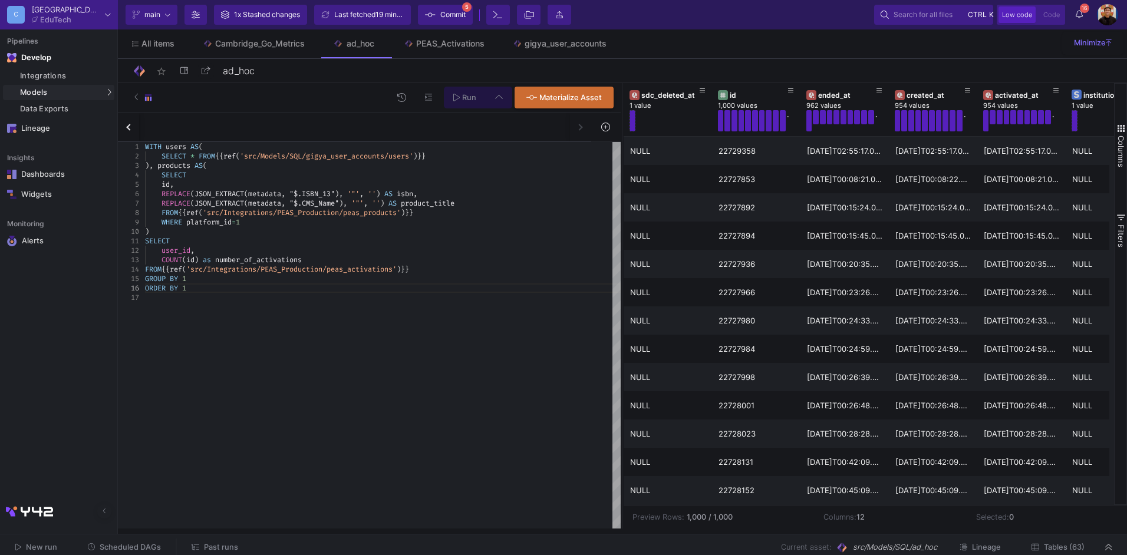
click at [272, 168] on input "Full preview Slower on big datasets" at bounding box center [267, 170] width 12 height 12
radio input "true"
click at [467, 94] on span "Run" at bounding box center [469, 97] width 14 height 9
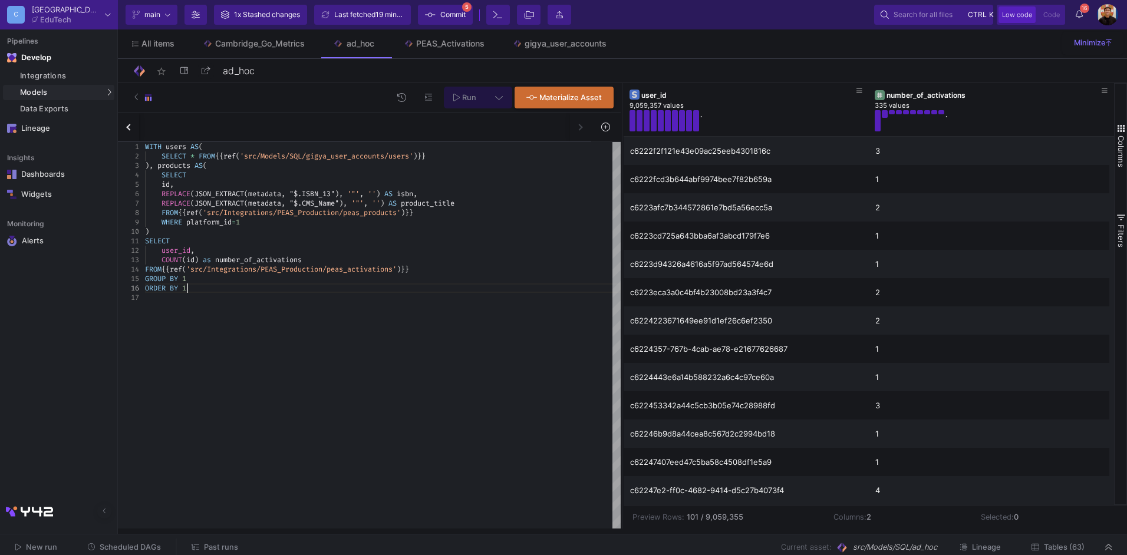
click at [251, 287] on div "ORDER BY 1" at bounding box center [383, 288] width 476 height 9
click at [186, 288] on span "1" at bounding box center [184, 288] width 4 height 9
click at [458, 101] on icon at bounding box center [456, 97] width 6 height 8
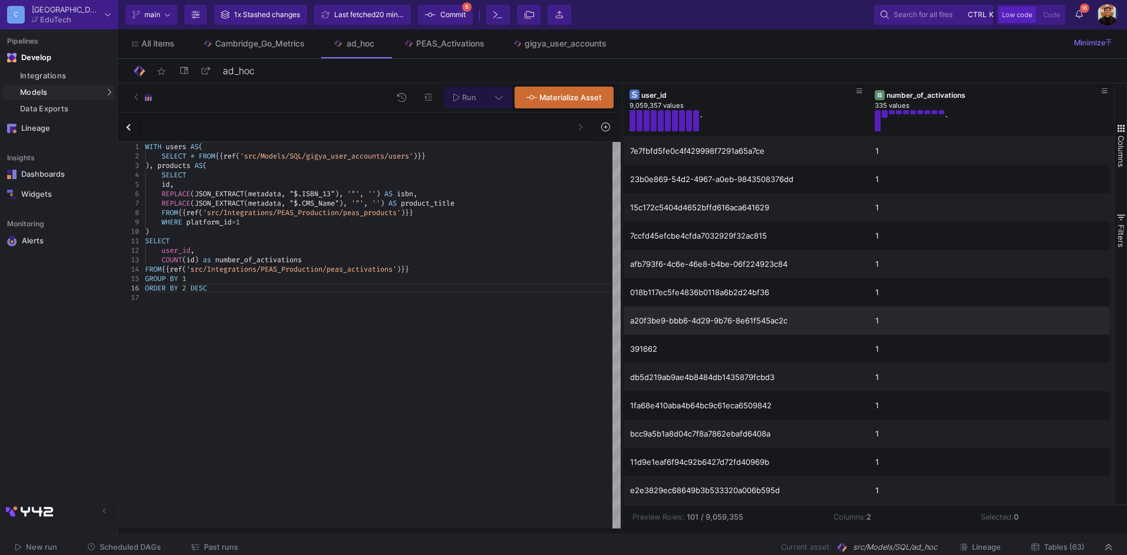
drag, startPoint x: 482, startPoint y: 317, endPoint x: 863, endPoint y: 315, distance: 380.9
click at [482, 317] on div "WITH users AS ( SELECT * FROM {{ ref ( 'src/Models/SQL/gigya_user_accounts/user…" at bounding box center [383, 335] width 476 height 387
click at [252, 287] on div "ORDER BY 2 DESC" at bounding box center [383, 288] width 476 height 9
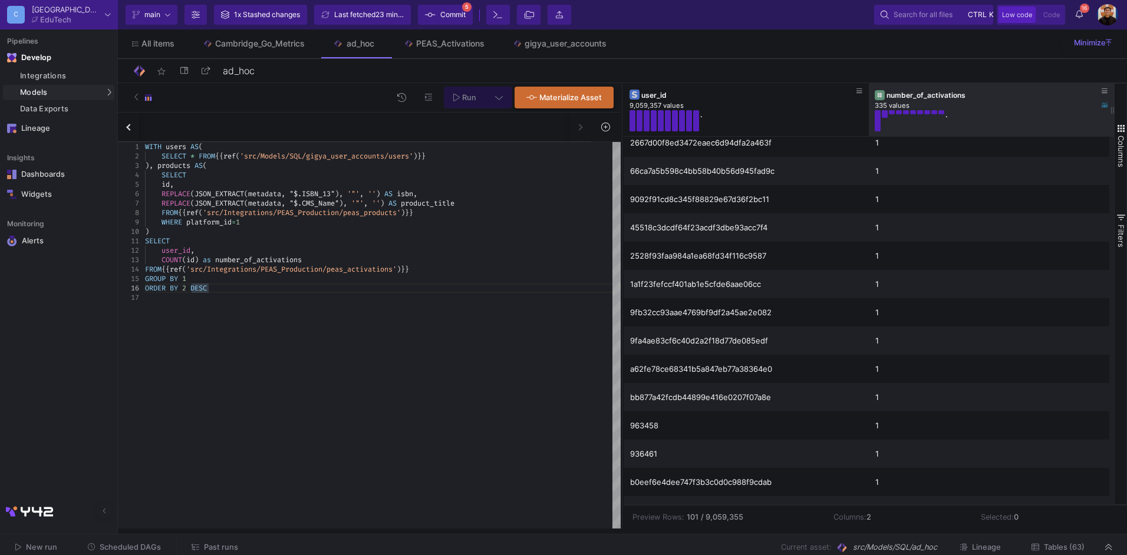
scroll to position [766, 0]
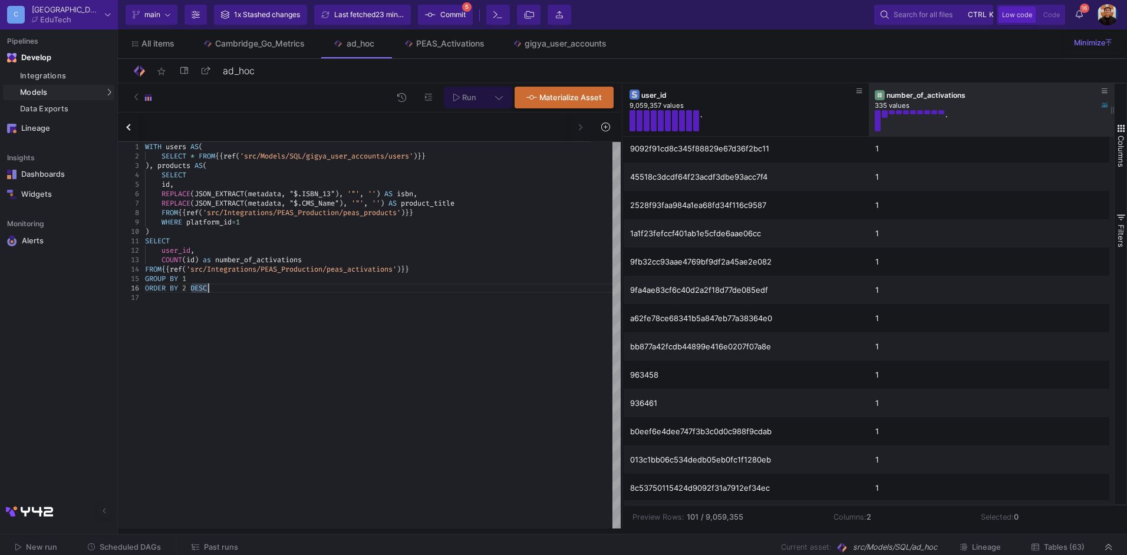
click at [1006, 92] on div "number_of_activations" at bounding box center [994, 95] width 215 height 9
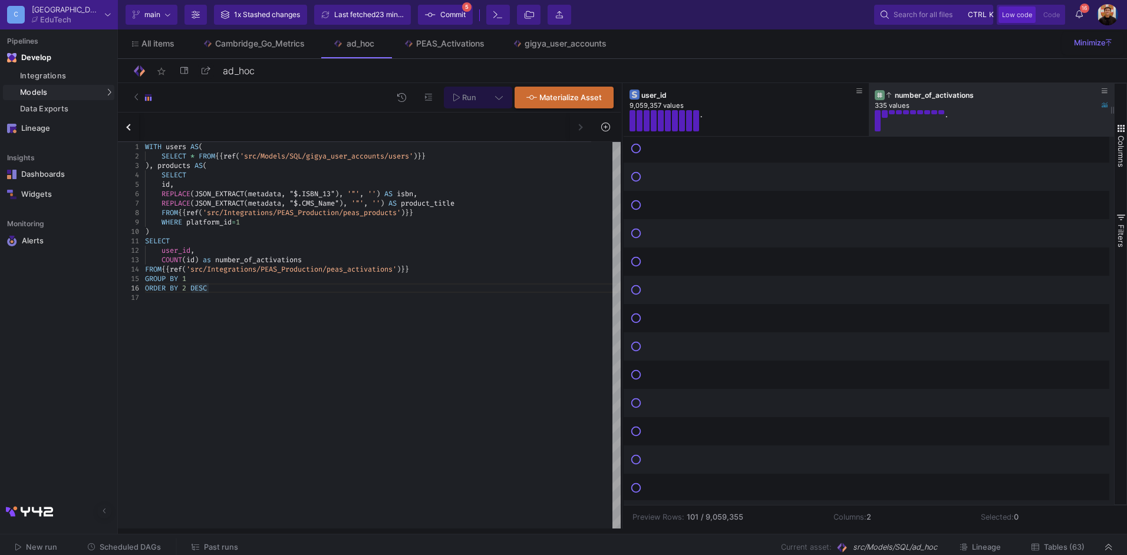
click at [1006, 97] on div "number_of_activations" at bounding box center [994, 95] width 215 height 9
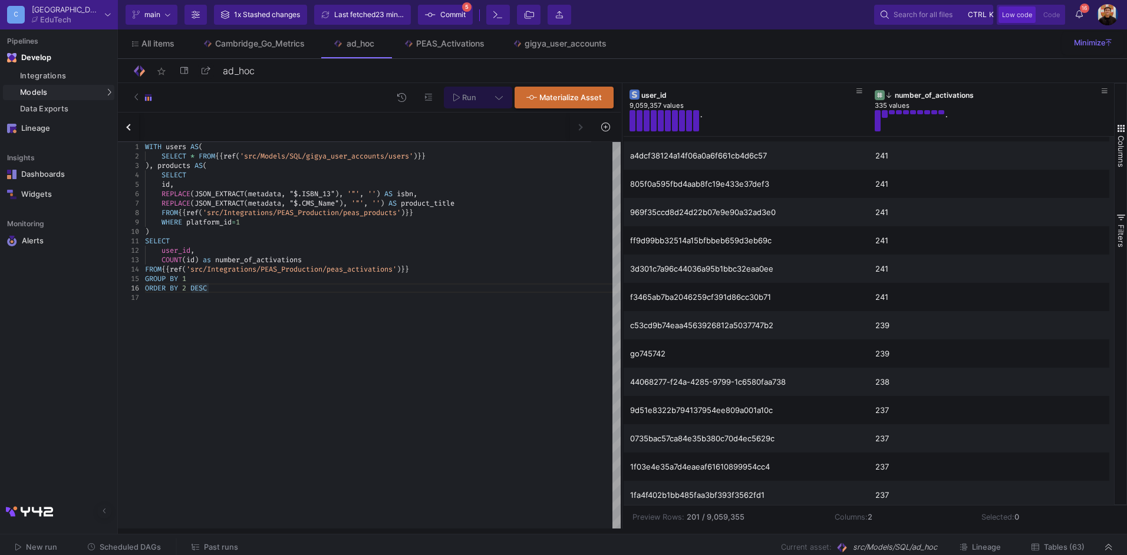
scroll to position [4440, 0]
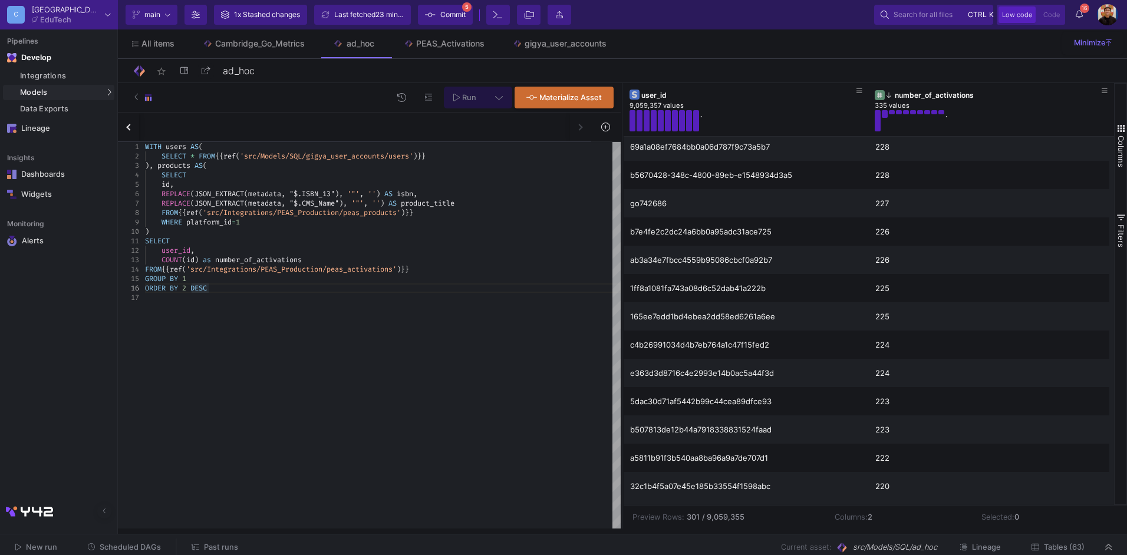
click at [215, 257] on span at bounding box center [213, 259] width 4 height 9
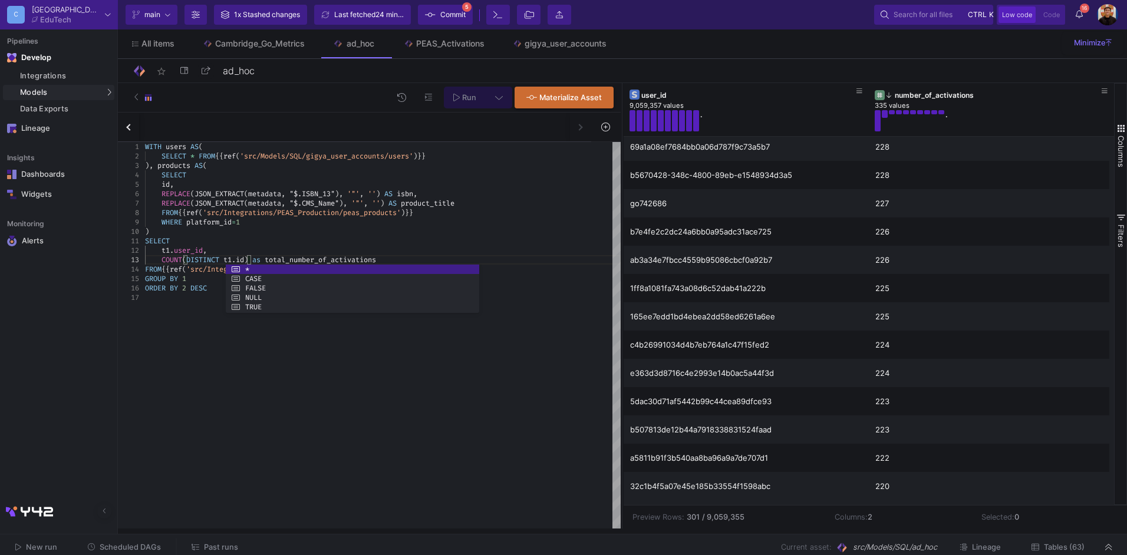
click at [278, 450] on div "WITH users AS ( SELECT * FROM {{ ref ( 'src/Models/SQL/gigya_user_accounts/user…" at bounding box center [383, 335] width 476 height 387
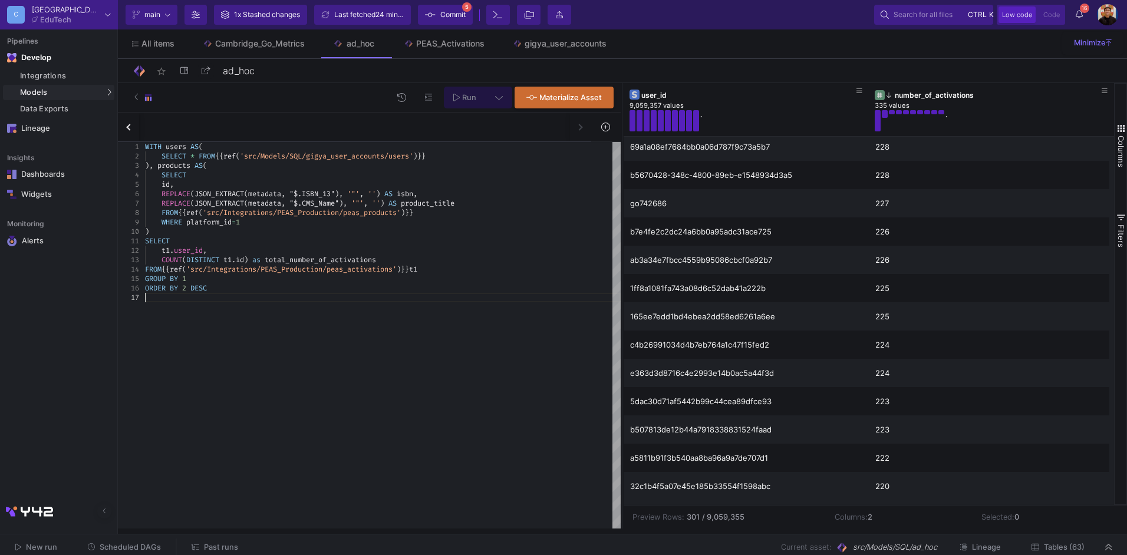
click at [497, 92] on button at bounding box center [499, 98] width 27 height 22
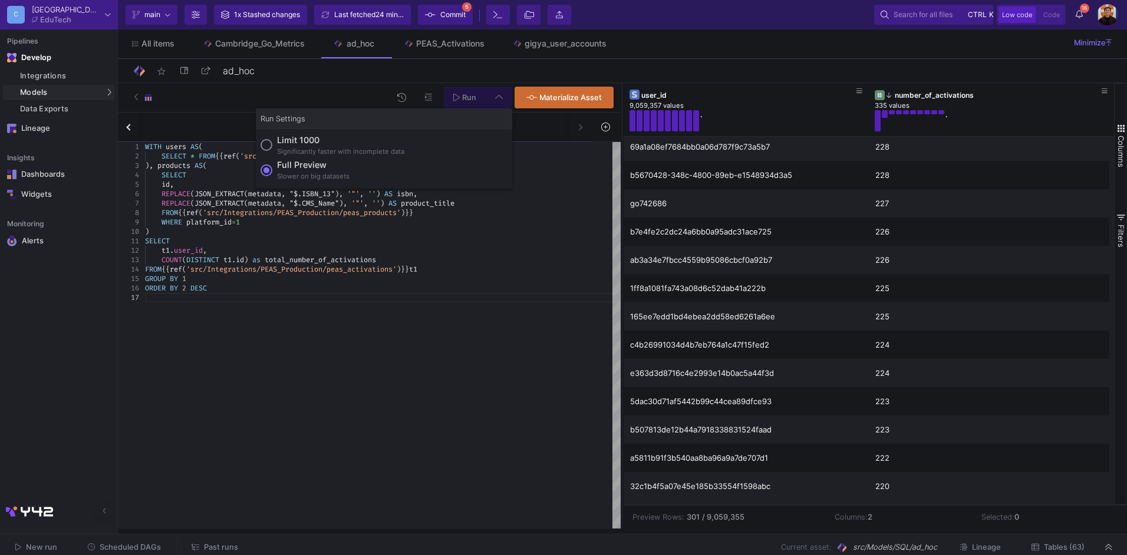
click at [314, 281] on div at bounding box center [563, 277] width 1127 height 555
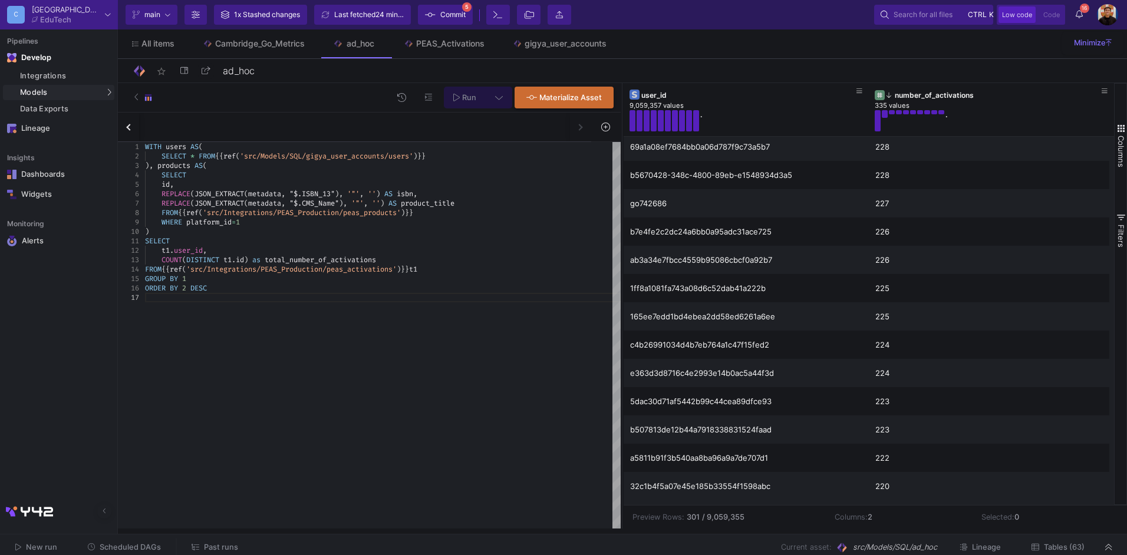
click at [502, 101] on icon at bounding box center [499, 97] width 8 height 8
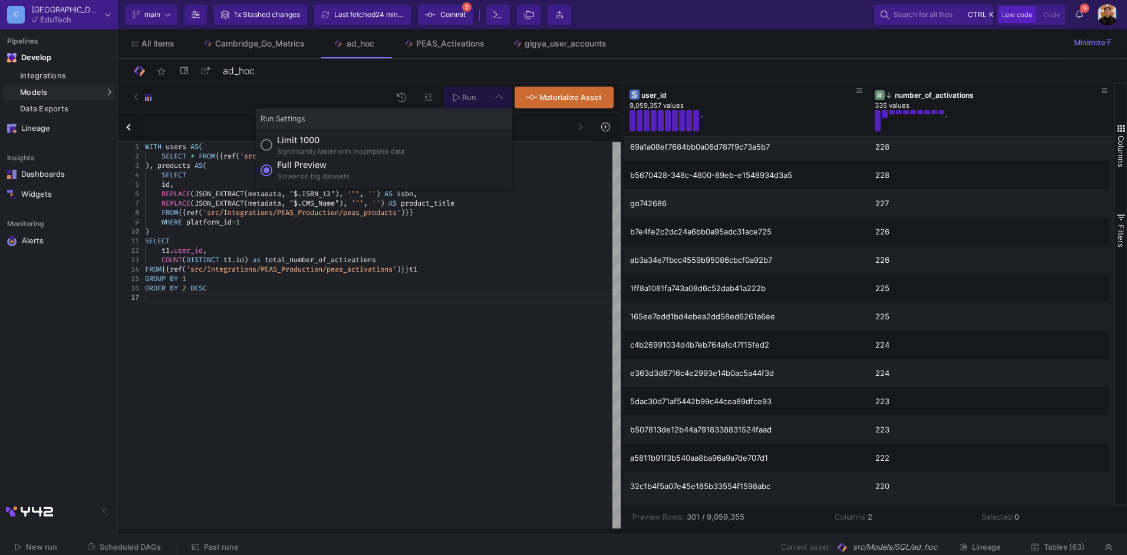
click at [319, 169] on div "Full preview" at bounding box center [313, 165] width 73 height 13
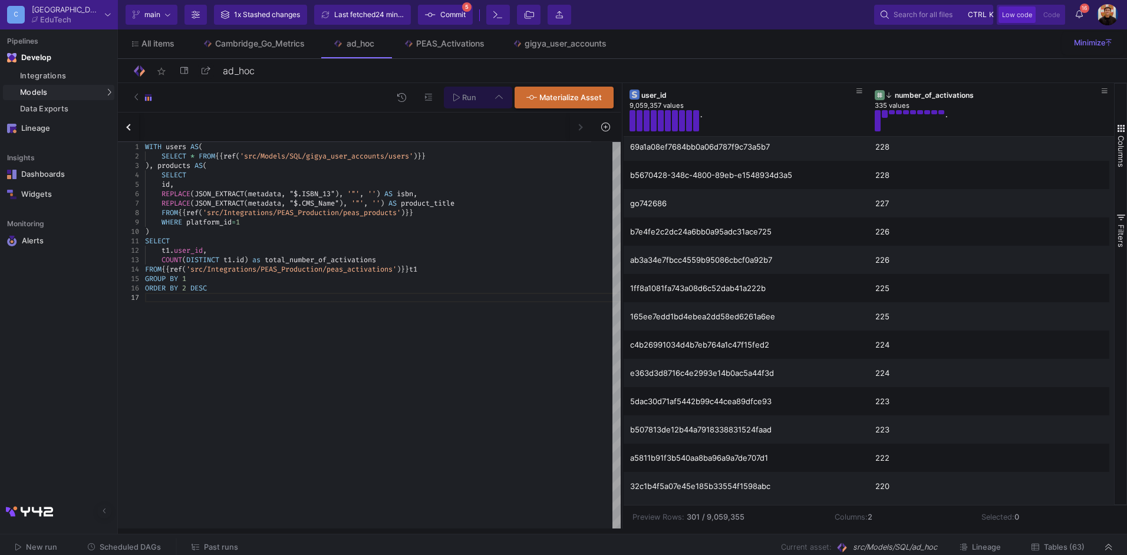
click at [272, 169] on input "Full preview Slower on big datasets" at bounding box center [267, 170] width 12 height 12
click at [455, 95] on icon at bounding box center [456, 98] width 6 height 8
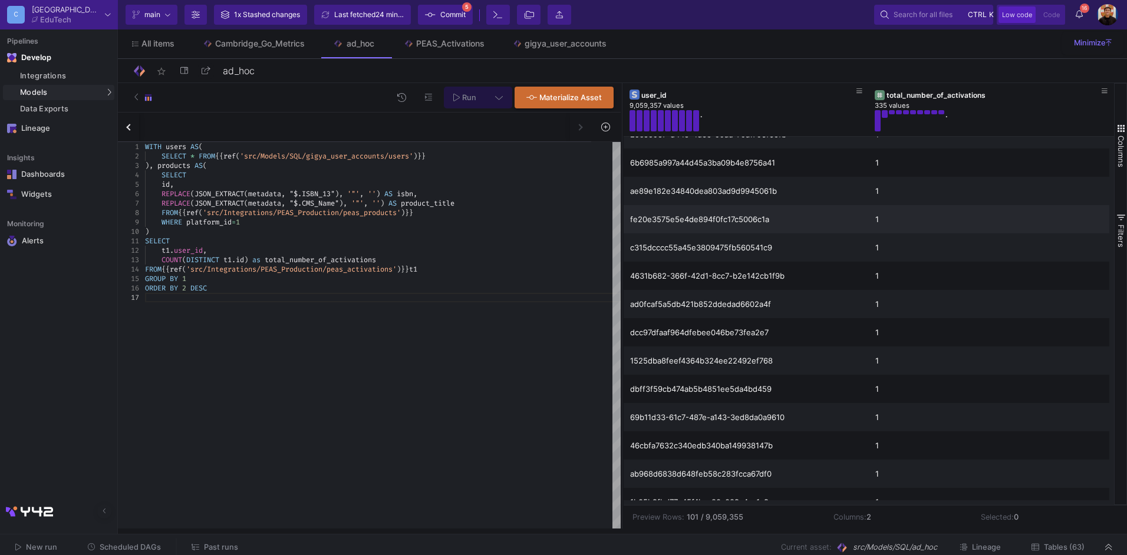
scroll to position [273, 0]
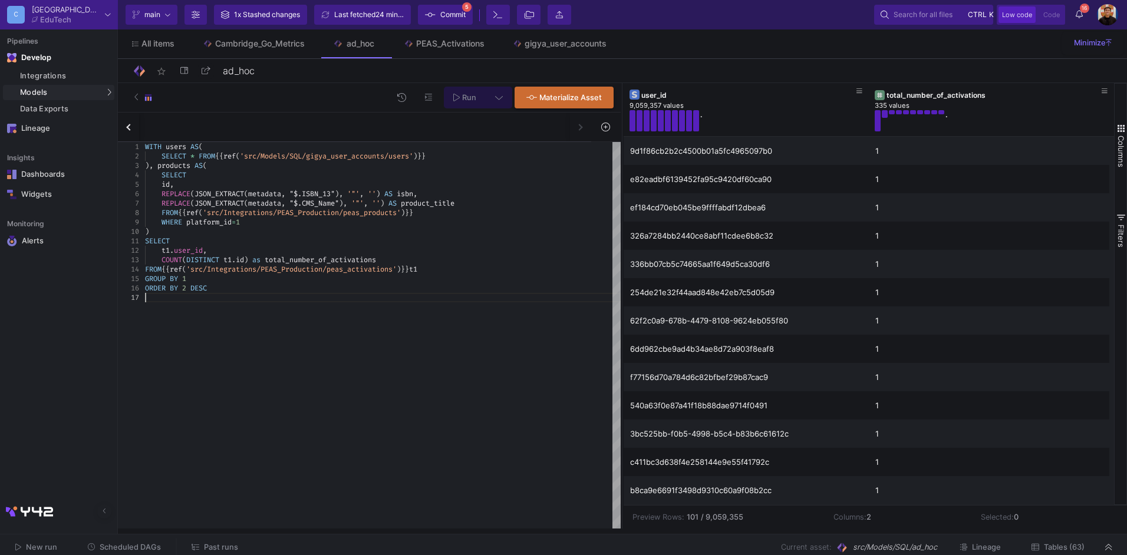
click at [274, 296] on div at bounding box center [383, 297] width 476 height 9
drag, startPoint x: 221, startPoint y: 289, endPoint x: 193, endPoint y: 288, distance: 27.7
click at [461, 94] on span "Run" at bounding box center [464, 97] width 23 height 9
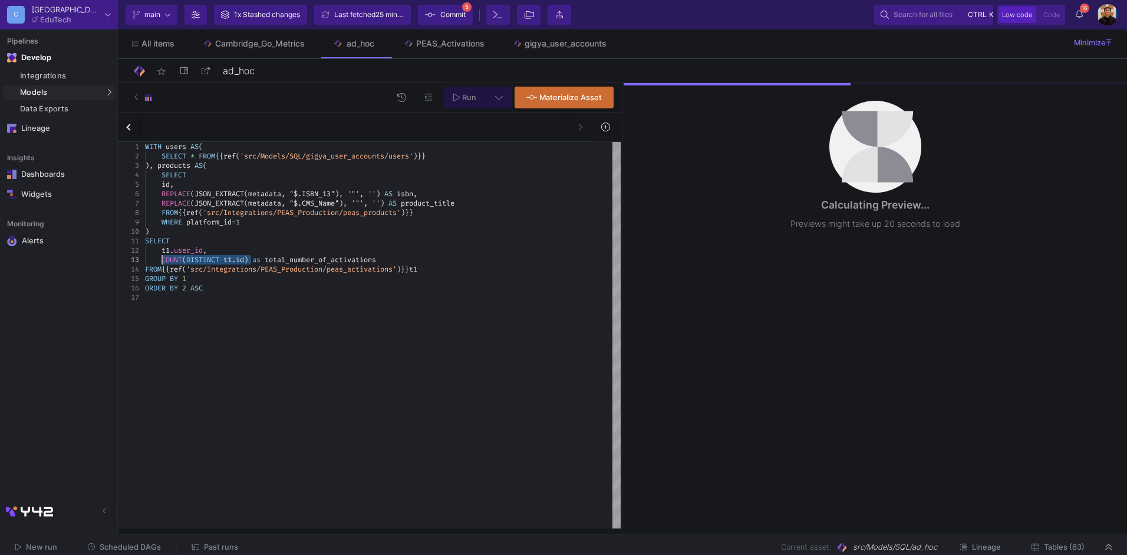
drag, startPoint x: 251, startPoint y: 263, endPoint x: 166, endPoint y: 264, distance: 84.9
drag, startPoint x: 460, startPoint y: 272, endPoint x: 472, endPoint y: 281, distance: 15.2
click at [460, 272] on div "FROM {{ ref ( 'src/Integrations/PEAS_Production/peas_activations ' ) }} t1" at bounding box center [383, 269] width 476 height 9
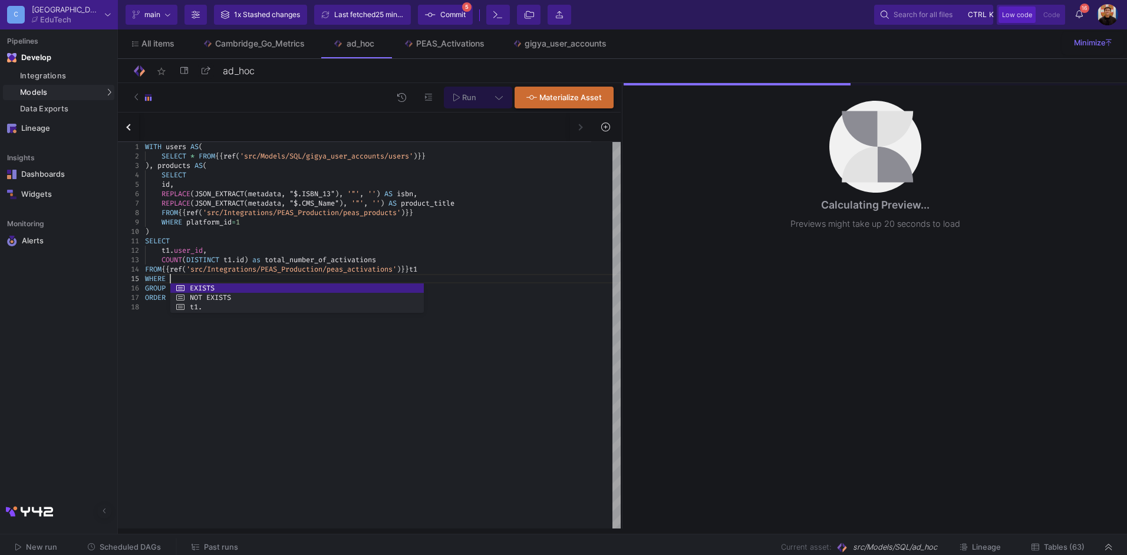
paste textarea "COUNT(DISTINCT t1.id)"
click at [496, 304] on div at bounding box center [383, 306] width 476 height 9
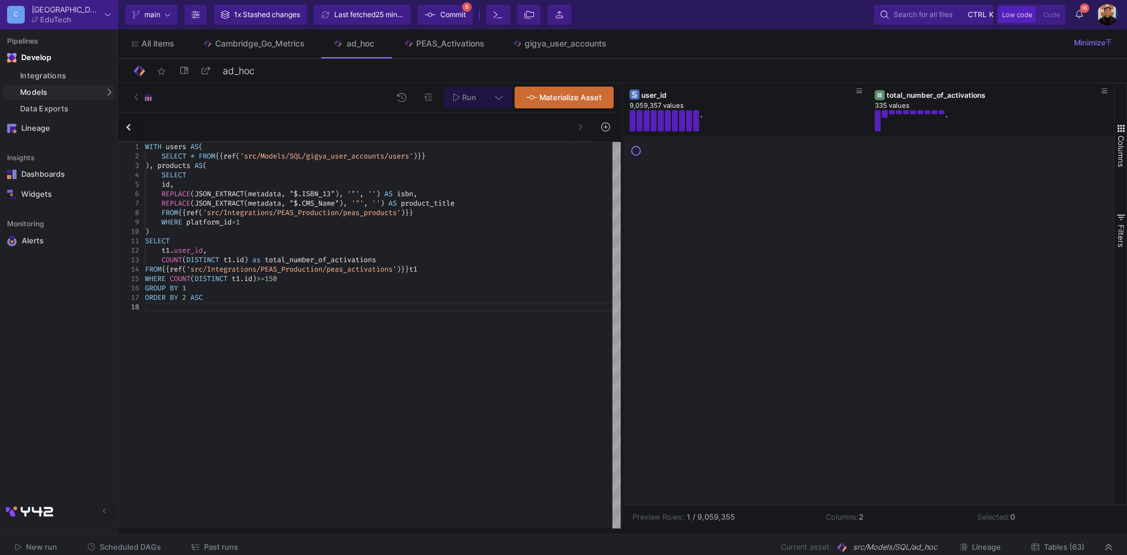
click at [499, 96] on icon at bounding box center [499, 97] width 8 height 8
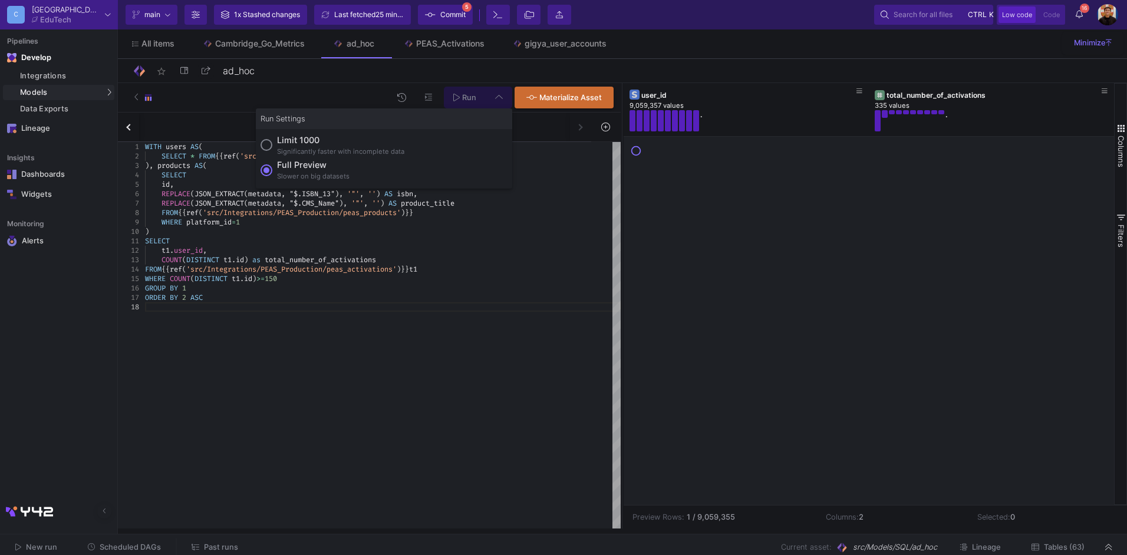
click at [472, 80] on div at bounding box center [563, 277] width 1127 height 555
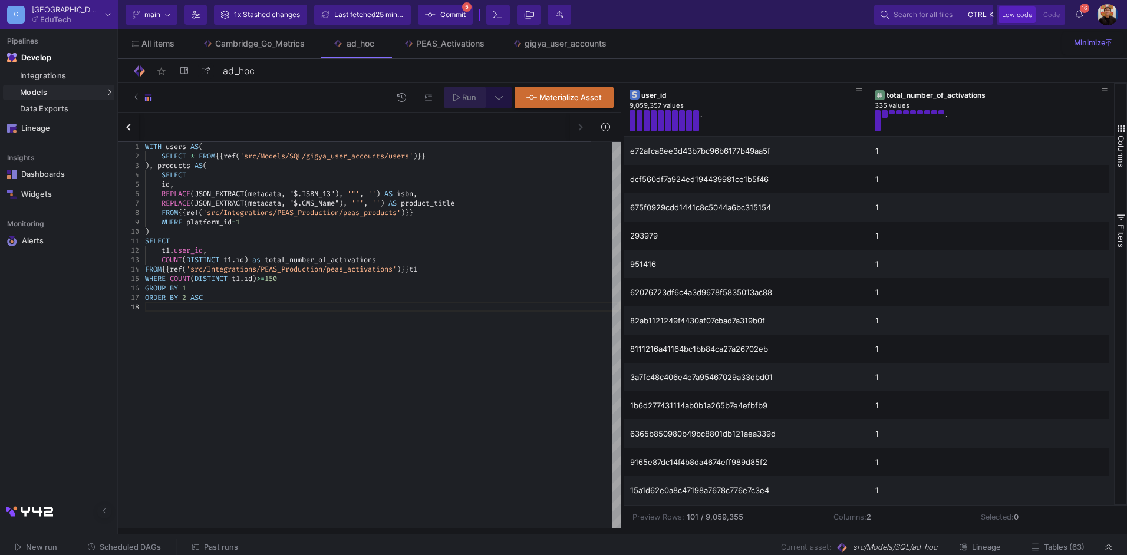
click at [472, 100] on span "Run" at bounding box center [469, 97] width 14 height 9
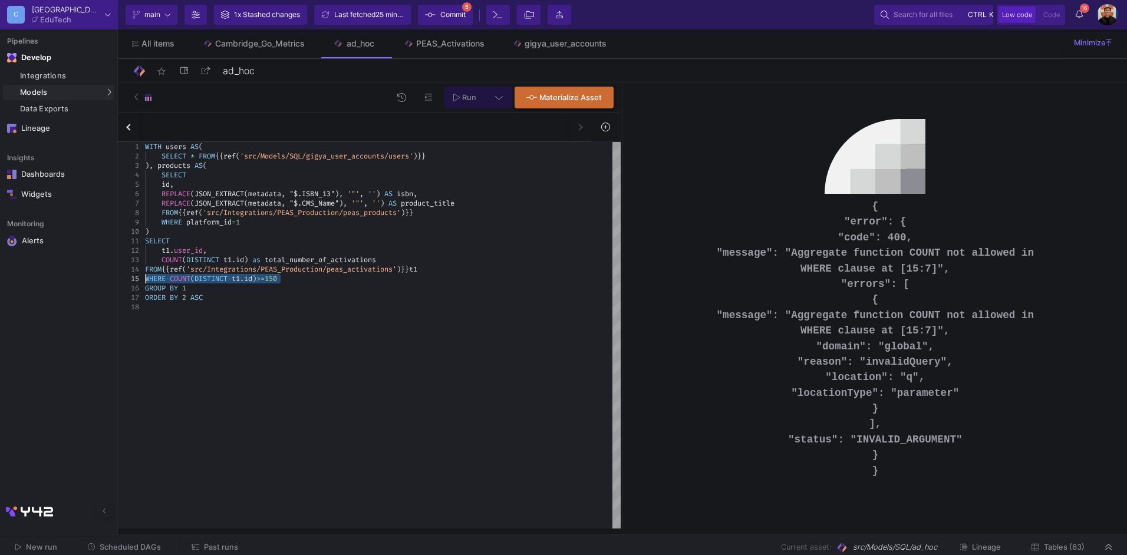
drag, startPoint x: 291, startPoint y: 278, endPoint x: 127, endPoint y: 275, distance: 163.9
drag, startPoint x: 228, startPoint y: 311, endPoint x: 108, endPoint y: 282, distance: 123.3
click at [108, 282] on mat-sidenav-container "Pipelines Develop Integrations Models Models UI-Models SQL-Models Data Exports …" at bounding box center [563, 264] width 1127 height 529
click at [157, 233] on div ")" at bounding box center [383, 231] width 476 height 9
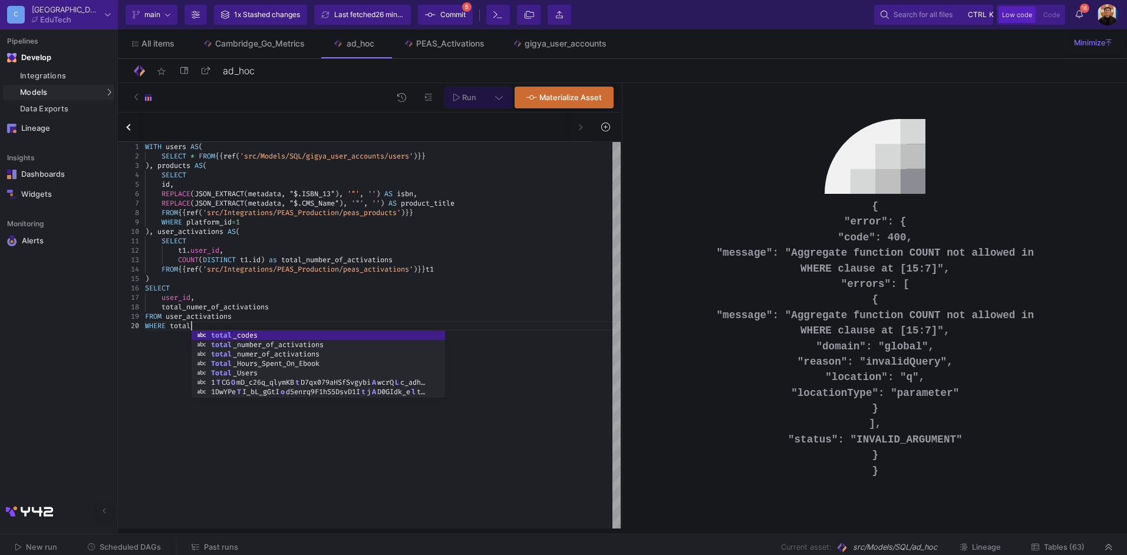
scroll to position [85, 46]
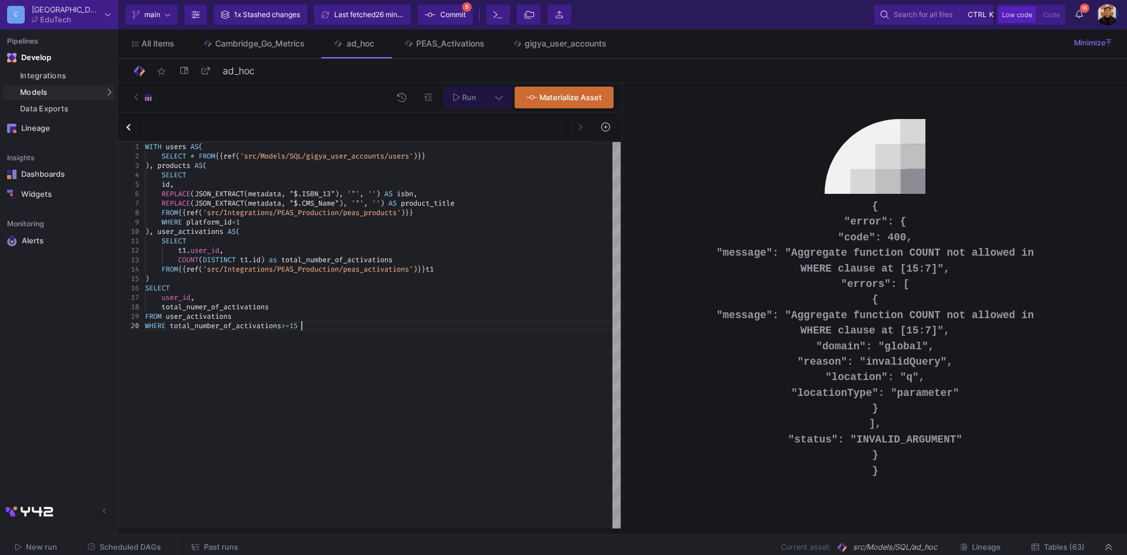
type textarea "SELECT t1.user_id, COUNT(DISTINCT t1.id) as total_number_of_activations FROM {{…"
click at [455, 306] on div "total_numer_of_activations" at bounding box center [383, 306] width 476 height 9
click at [476, 98] on span "Run" at bounding box center [469, 97] width 14 height 9
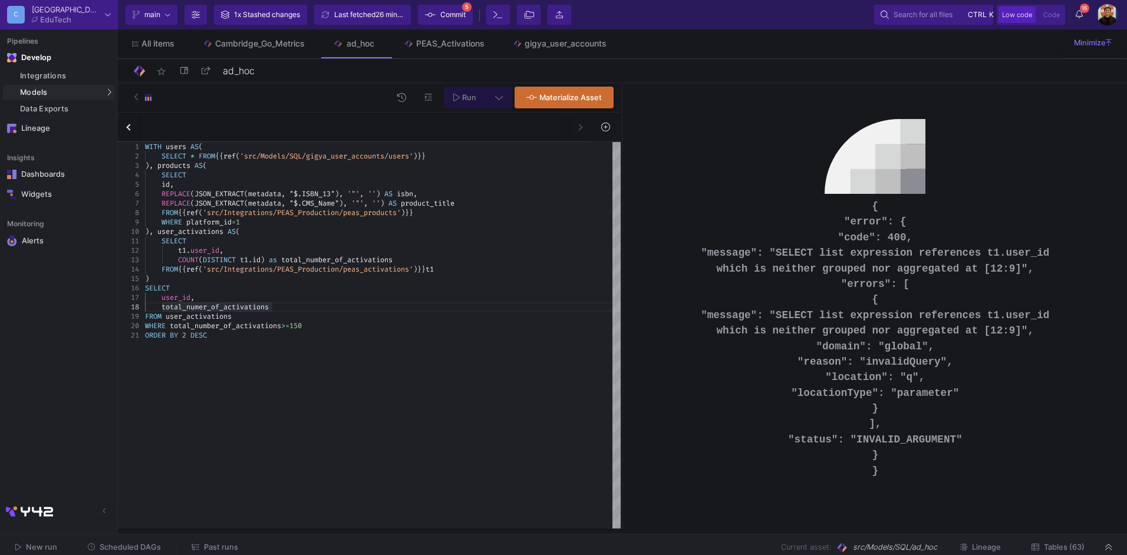
scroll to position [9, 127]
click at [506, 271] on div "FROM {{ ref ( 'src/Integrations/PEAS_Production/peas_activations ' ) }} t1" at bounding box center [383, 269] width 476 height 9
click at [458, 96] on icon at bounding box center [456, 97] width 6 height 8
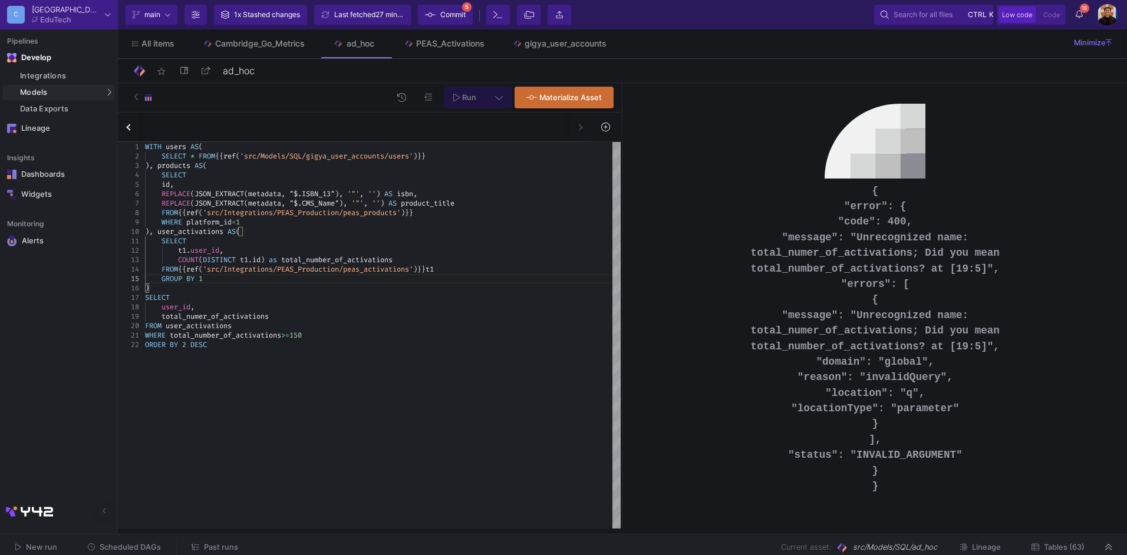
scroll to position [18, 58]
click at [379, 364] on div "WITH users AS ( SELECT * FROM {{ ref ( 'src/Models/SQL/gigya_user_accounts/user…" at bounding box center [383, 335] width 476 height 387
click at [202, 315] on span "total_numer_of_activations" at bounding box center [215, 316] width 107 height 9
click at [465, 99] on span "Run" at bounding box center [469, 97] width 14 height 9
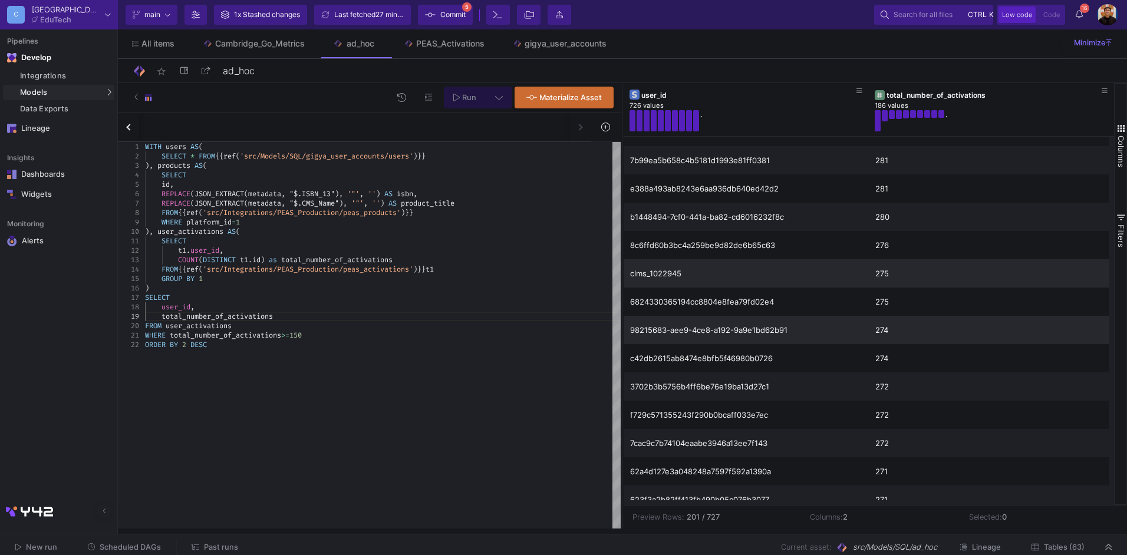
scroll to position [2667, 0]
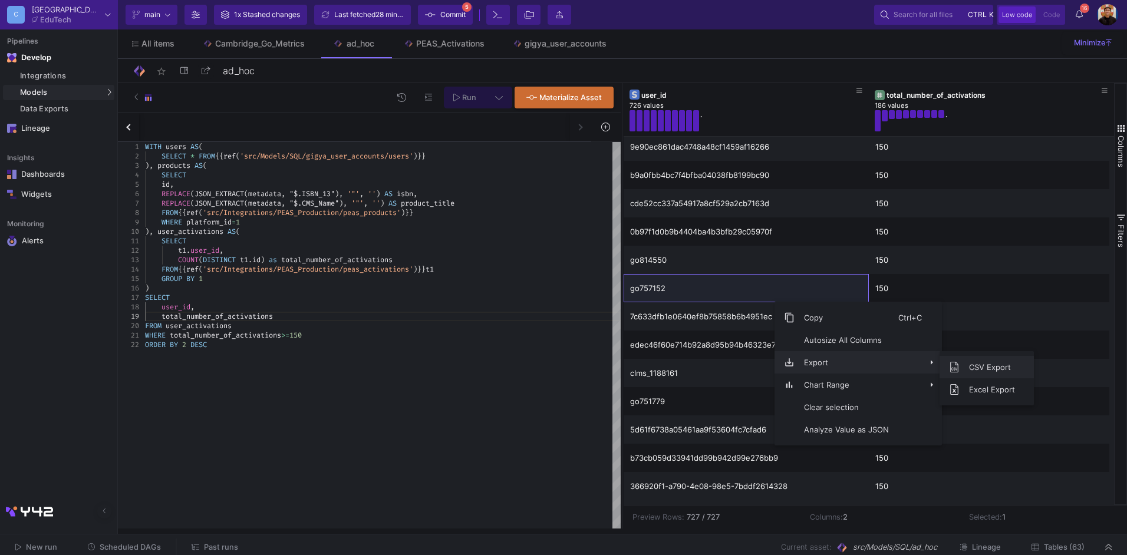
click at [1014, 366] on span "CSV Export" at bounding box center [992, 367] width 65 height 22
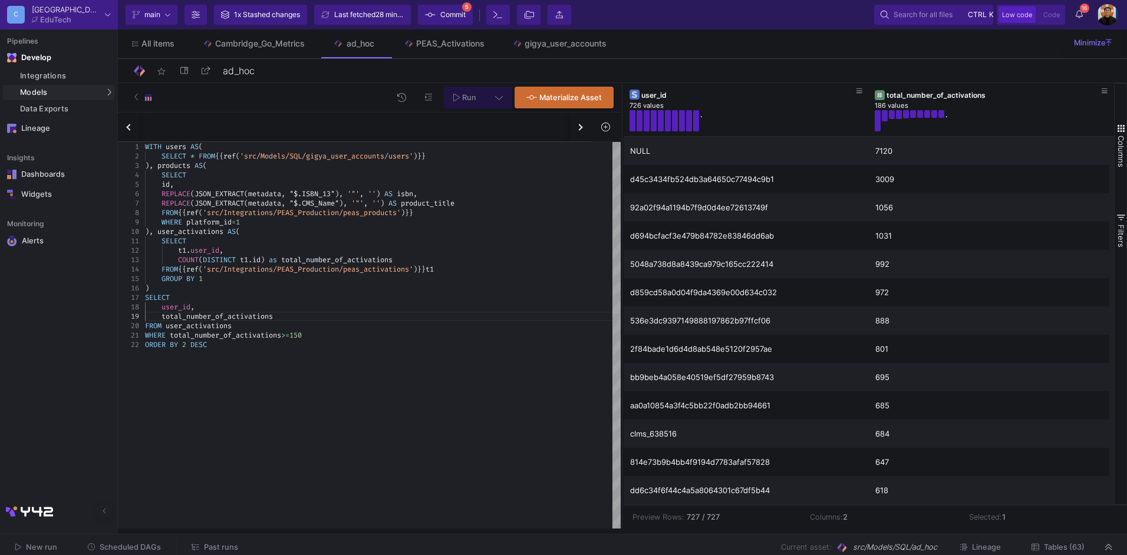
click at [339, 340] on div "WHERE total_number_of_activations >= 150" at bounding box center [383, 335] width 476 height 9
click at [475, 96] on span "Run" at bounding box center [469, 97] width 14 height 9
click at [493, 272] on div "FROM {{ ref ( 'src/Integrations/PEAS_Production/peas_activations ' ) }} t1" at bounding box center [383, 269] width 476 height 9
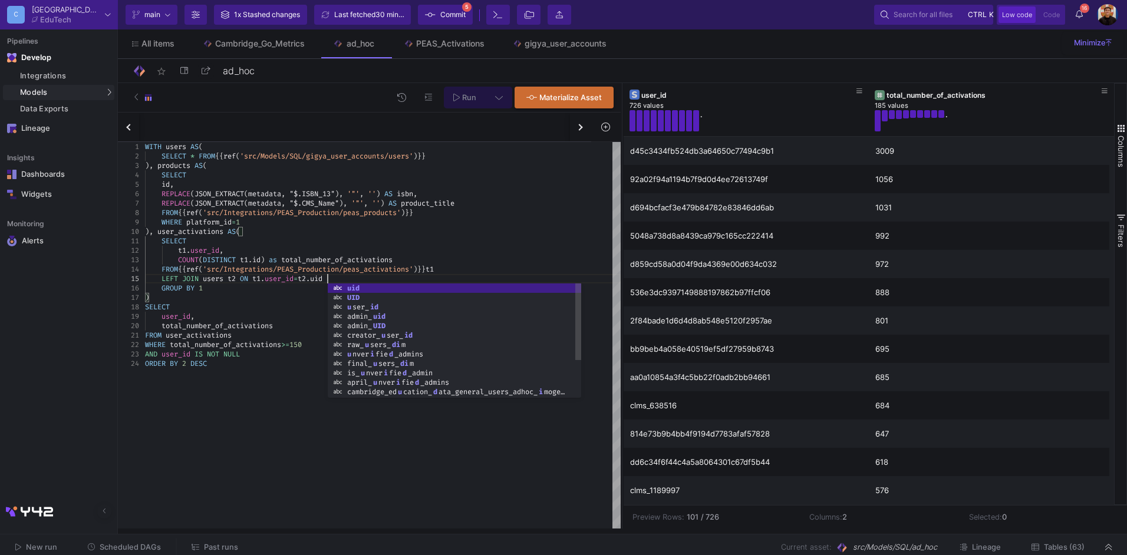
scroll to position [38, 182]
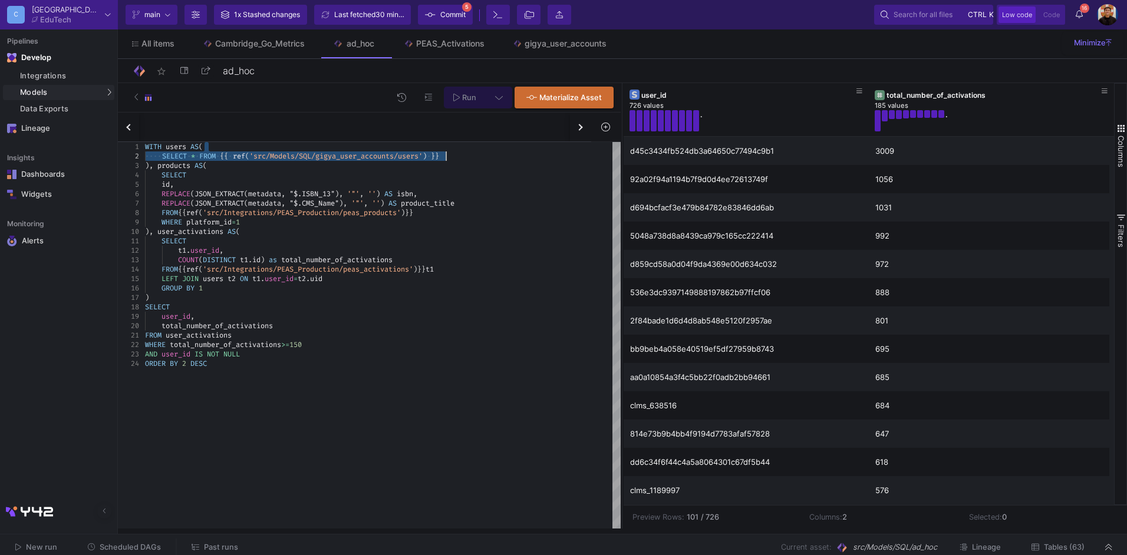
click at [470, 154] on div "WITH users AS ( ···· SELECT · * · FROM · {{ · ref ( 'src/Models/SQL/gigya_user_…" at bounding box center [383, 335] width 476 height 387
drag, startPoint x: 472, startPoint y: 157, endPoint x: 163, endPoint y: 158, distance: 308.4
click at [474, 96] on span "Run" at bounding box center [469, 97] width 14 height 9
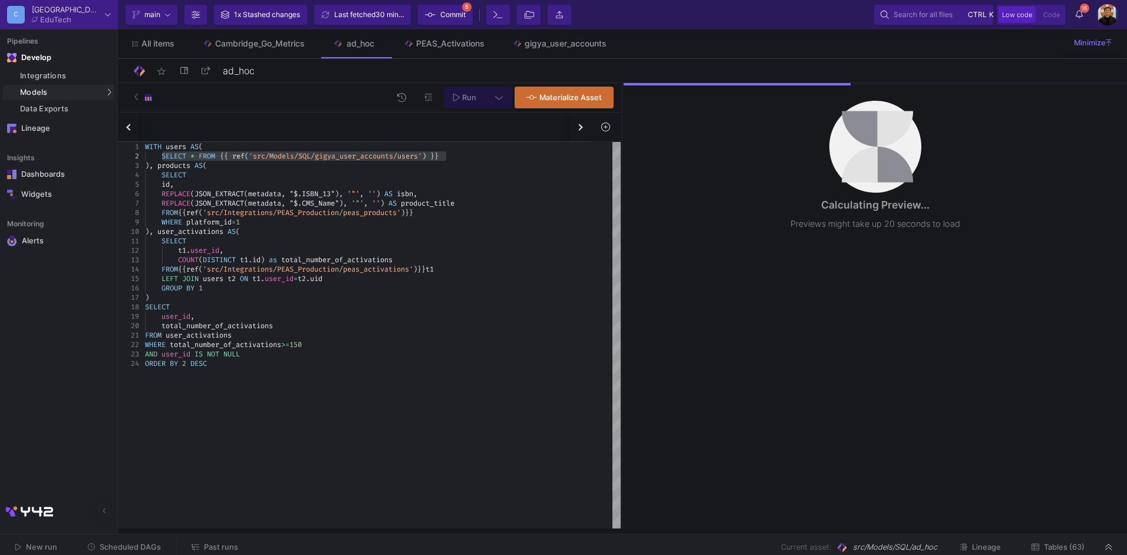
click at [355, 277] on div "LEFT JOIN users t2 ON t1 . user_id = t2 . uid" at bounding box center [383, 278] width 476 height 9
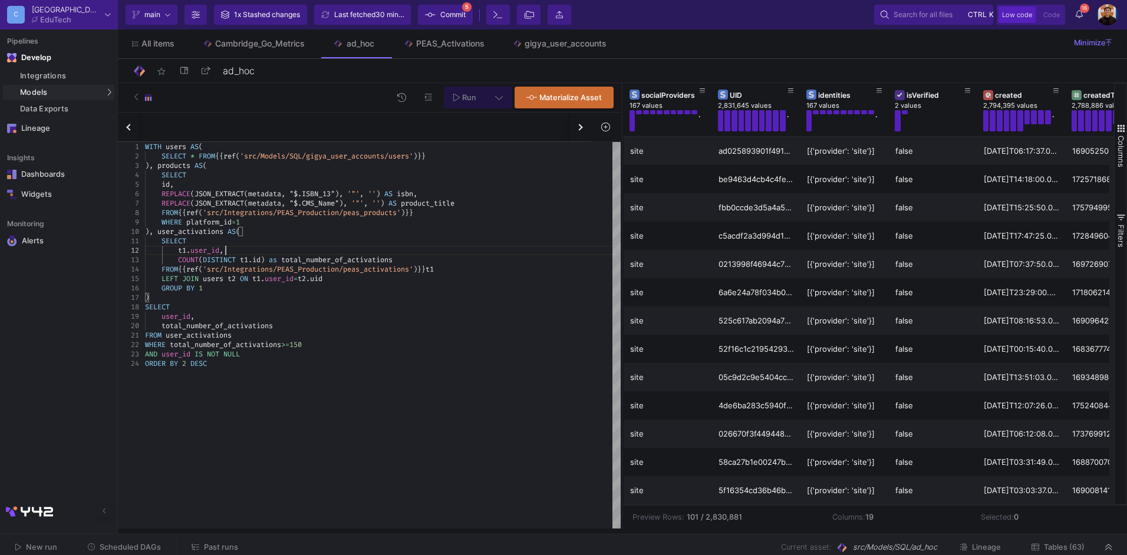
click at [248, 254] on div "t1 . user_id ," at bounding box center [383, 250] width 476 height 9
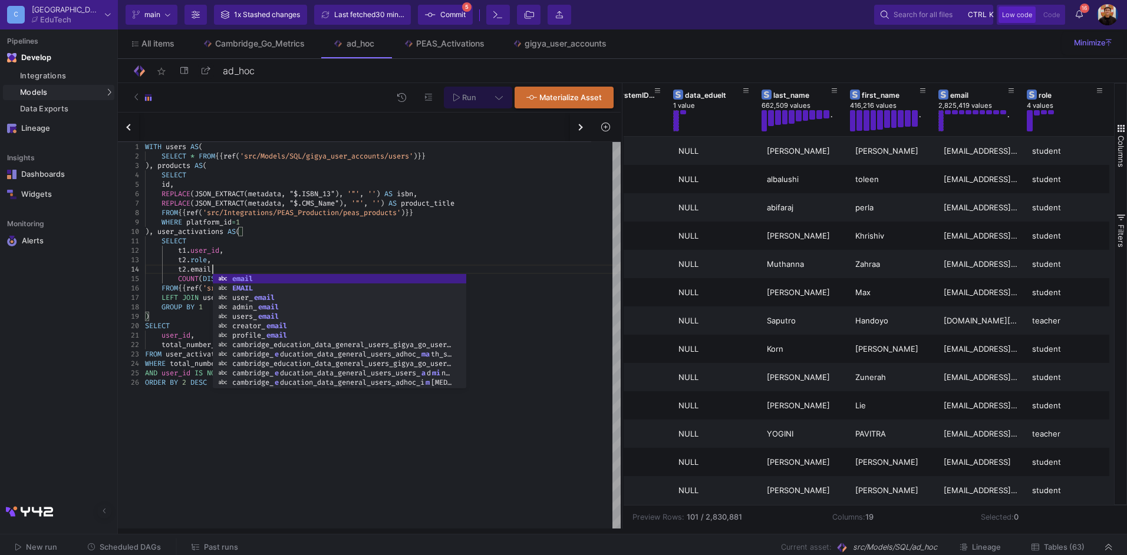
scroll to position [28, 67]
click at [298, 262] on div "t2 . role ," at bounding box center [383, 259] width 476 height 9
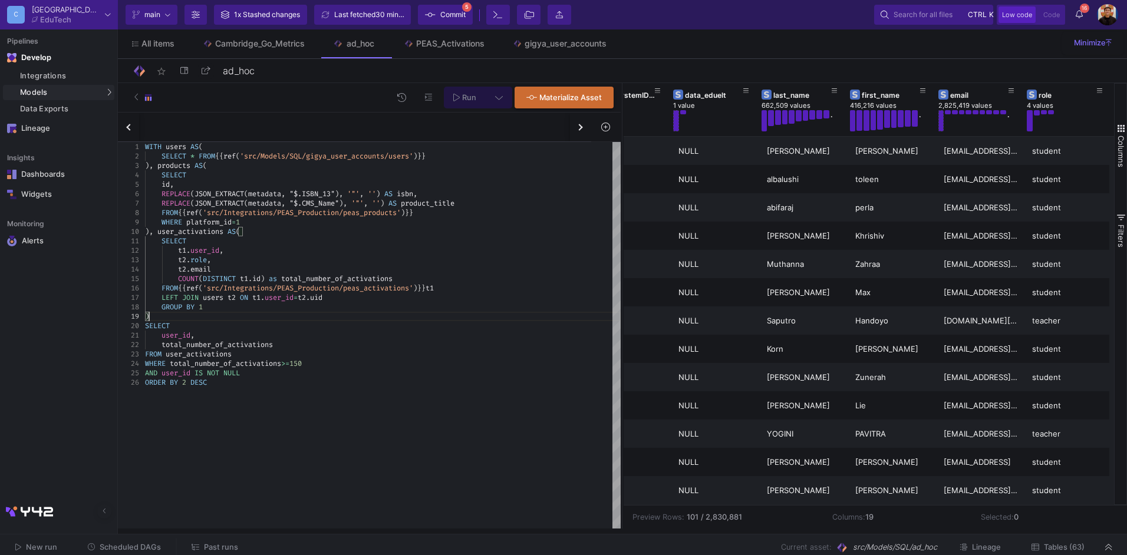
click at [212, 312] on div ")" at bounding box center [383, 316] width 476 height 9
click at [216, 313] on div ")" at bounding box center [383, 316] width 476 height 9
click at [208, 305] on div "GROUP BY 1" at bounding box center [383, 306] width 476 height 9
click at [479, 365] on div "WHERE total_number_of_activations >= 150" at bounding box center [383, 363] width 476 height 9
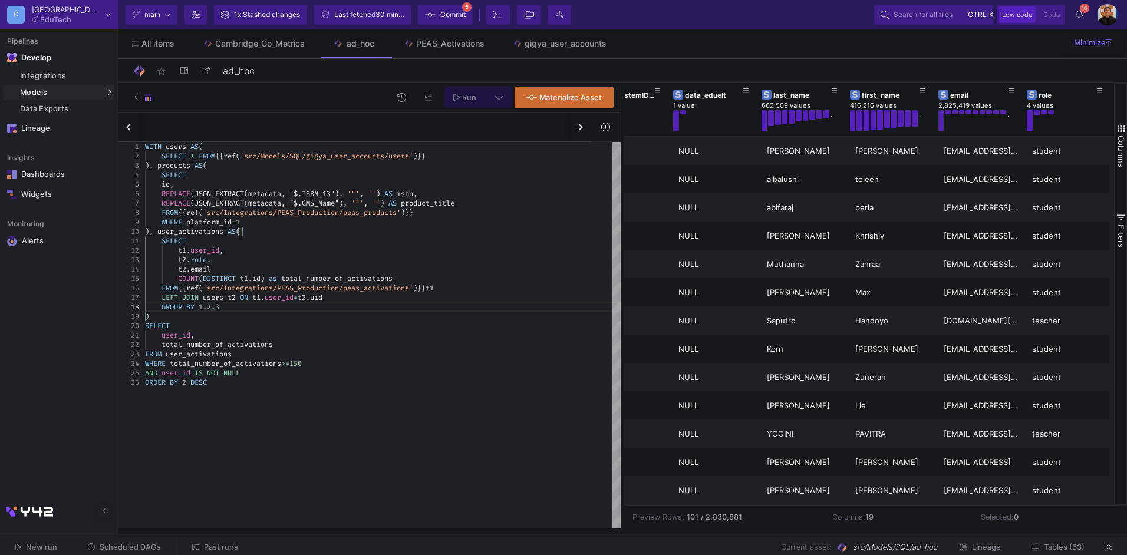
scroll to position [56, 75]
click at [210, 336] on div "user_id ," at bounding box center [383, 335] width 476 height 9
click at [358, 251] on div "t1 . user_id ," at bounding box center [383, 250] width 476 height 9
click at [466, 98] on span "Run" at bounding box center [469, 97] width 14 height 9
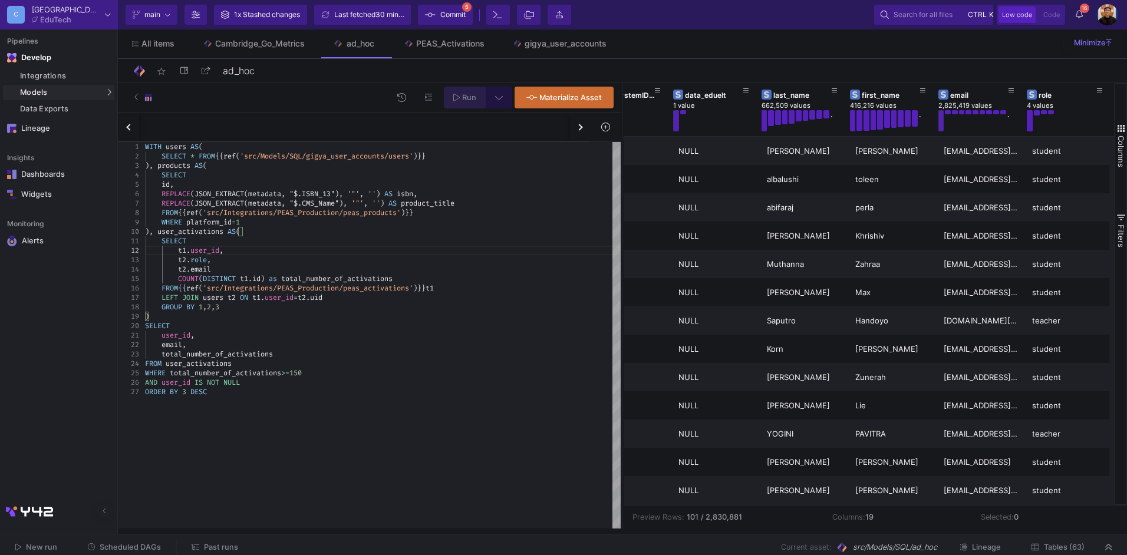
scroll to position [14, 80]
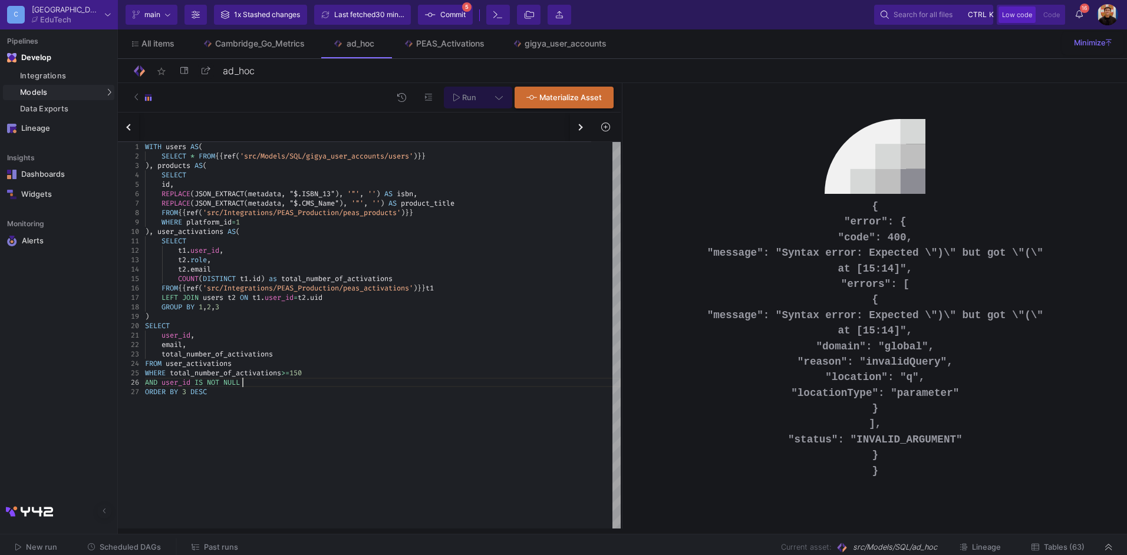
click at [585, 387] on div "AND user_id IS NOT NULL" at bounding box center [383, 382] width 476 height 9
click at [476, 96] on button "Run" at bounding box center [465, 98] width 42 height 22
drag, startPoint x: 952, startPoint y: 239, endPoint x: 877, endPoint y: 248, distance: 74.8
click at [877, 248] on pre "{ "error": { "code": 400, "message": "Syntax error: Expected \")\" but got \"(\…" at bounding box center [876, 339] width 354 height 280
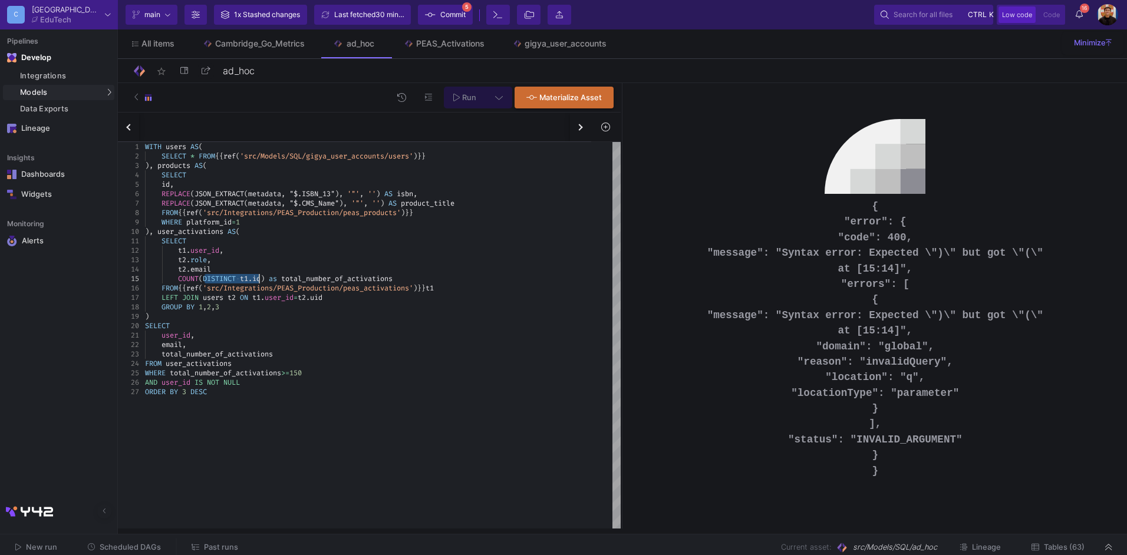
drag, startPoint x: 204, startPoint y: 277, endPoint x: 258, endPoint y: 278, distance: 53.7
click at [221, 272] on div "t2 . email" at bounding box center [383, 269] width 476 height 9
click at [304, 415] on div "WITH users AS ( SELECT * FROM {{ ref ( 'src/Models/SQL/gigya_user_accounts/user…" at bounding box center [383, 335] width 476 height 387
type textarea "user_id, email, total_number_of_activations FROM user_activations WHERE total_n…"
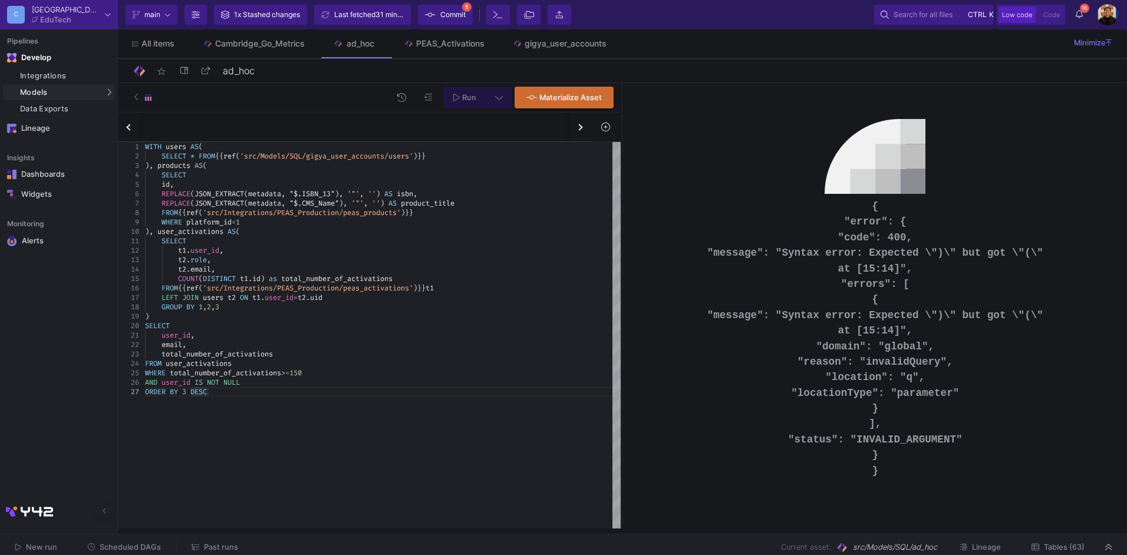
click at [467, 85] on div "Run Materialize Asset" at bounding box center [369, 97] width 503 height 29
click at [471, 98] on span "Run" at bounding box center [469, 97] width 14 height 9
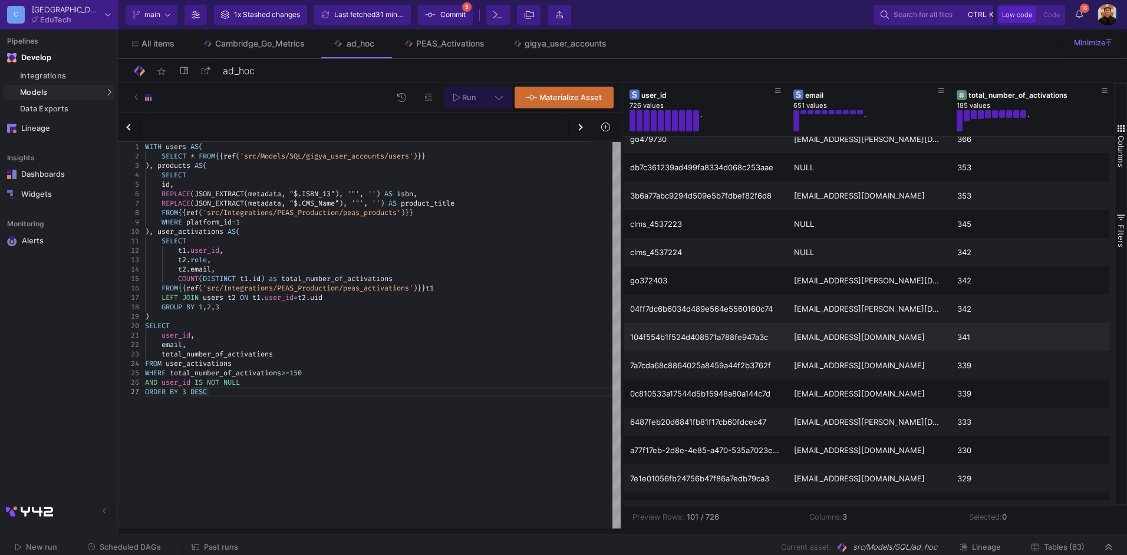
scroll to position [1238, 0]
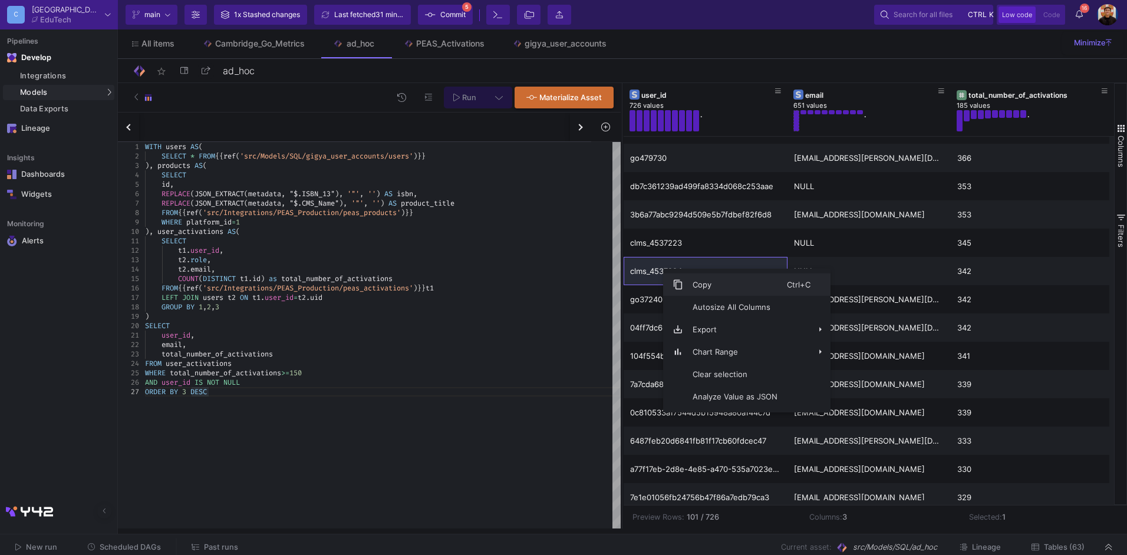
click at [693, 282] on span "Copy" at bounding box center [735, 285] width 104 height 22
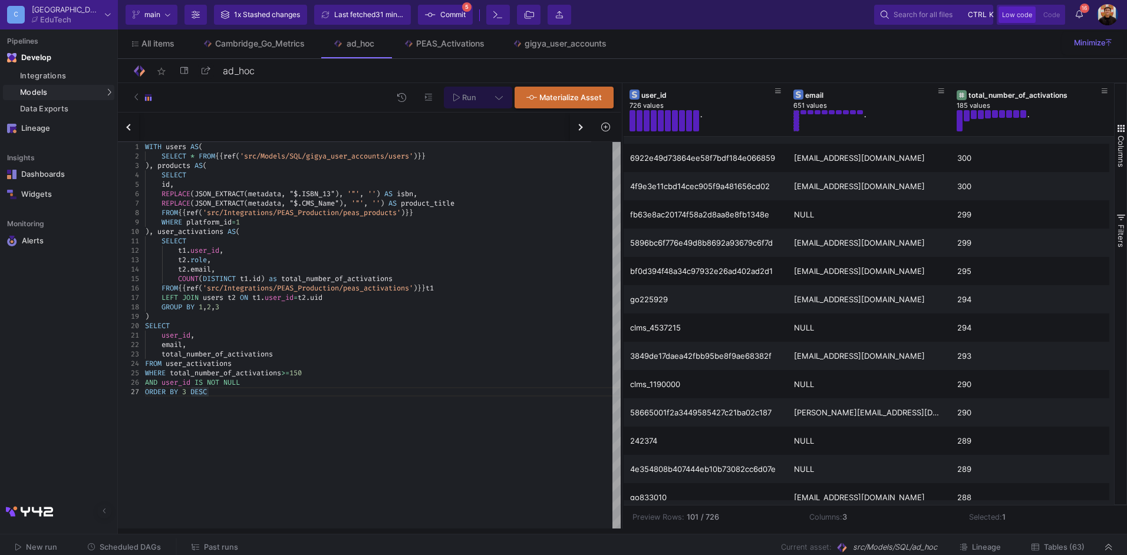
scroll to position [2358, 0]
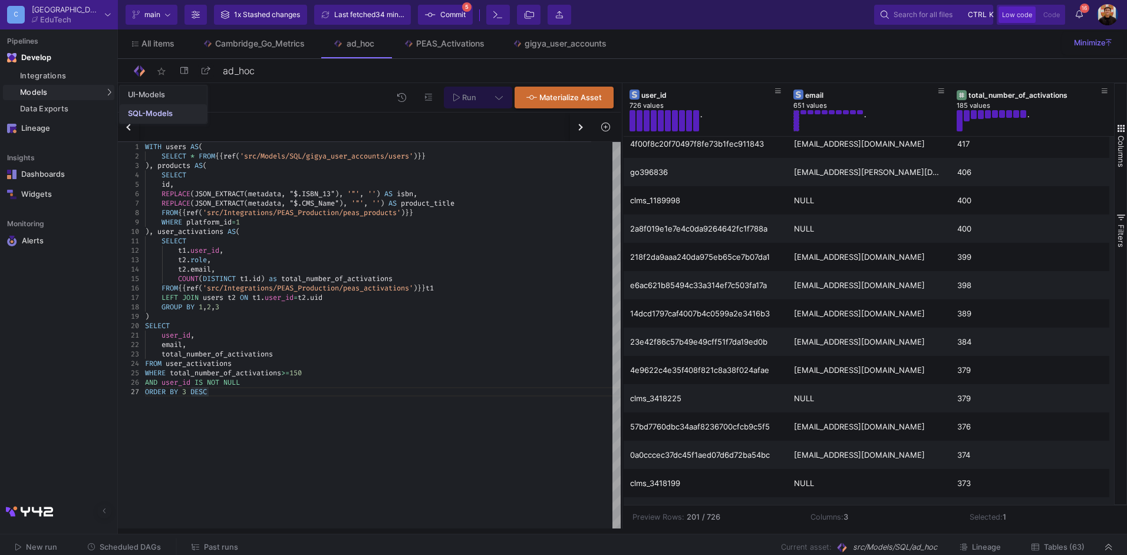
click at [147, 111] on div "SQL-Models" at bounding box center [150, 113] width 45 height 9
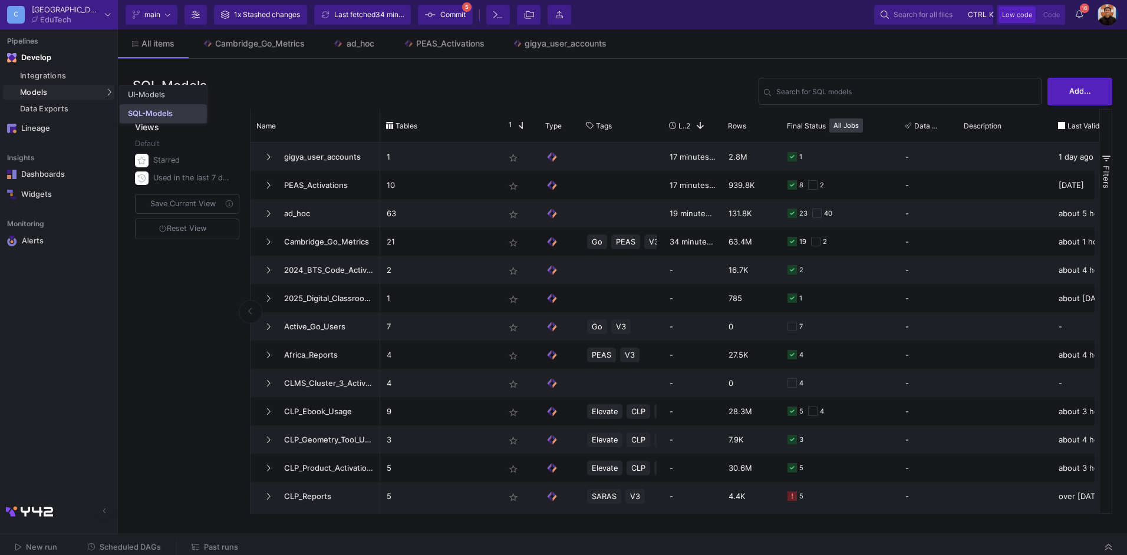
click at [160, 106] on link "SQL-Models" at bounding box center [163, 113] width 87 height 19
click at [348, 50] on link "ad_hoc" at bounding box center [354, 43] width 71 height 28
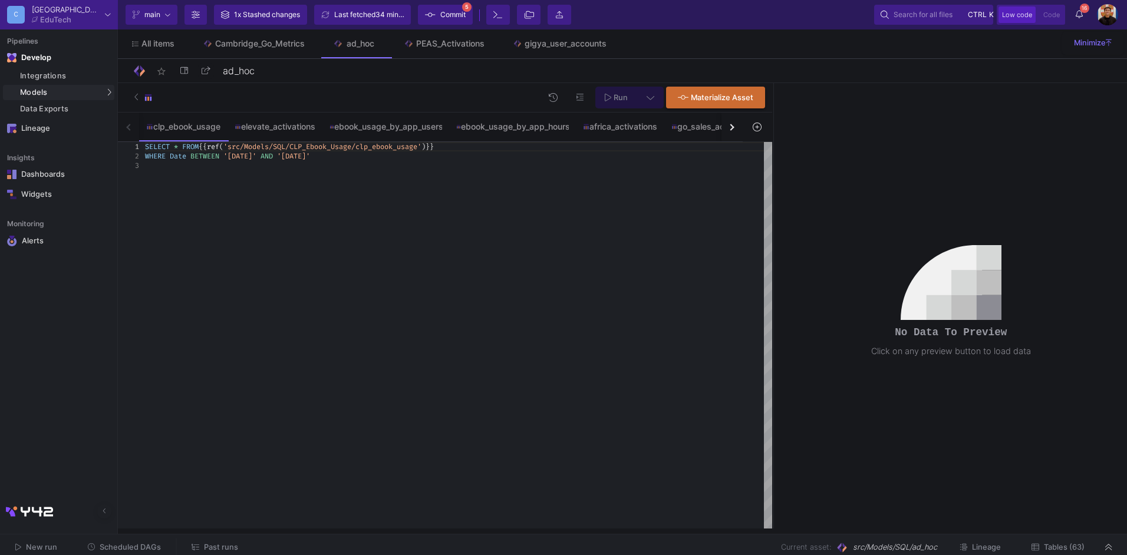
click at [737, 137] on button "button" at bounding box center [732, 127] width 21 height 29
click at [736, 137] on button "button" at bounding box center [732, 127] width 21 height 29
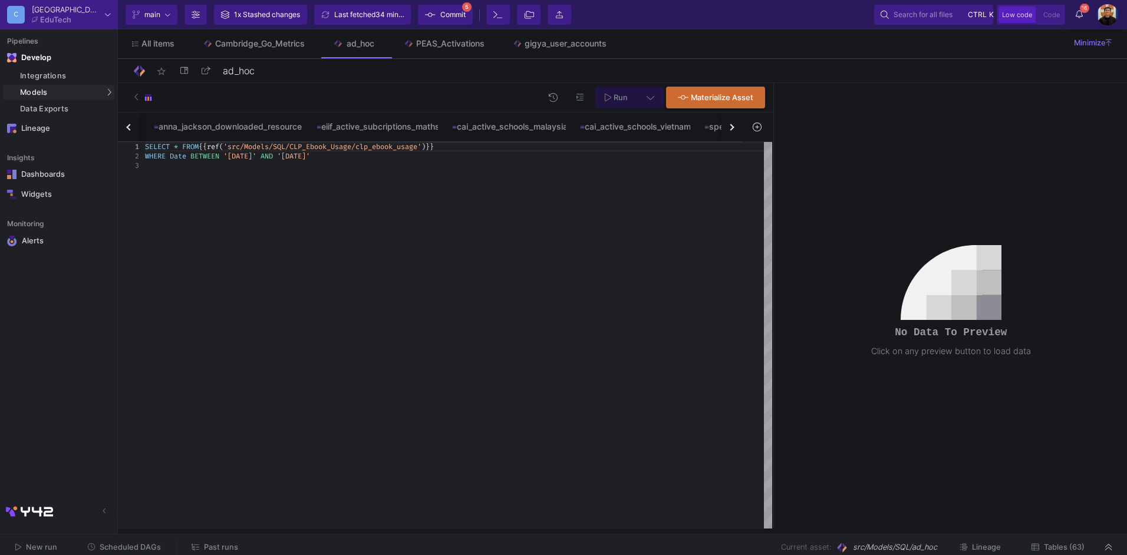
click at [736, 137] on button "button" at bounding box center [732, 127] width 21 height 29
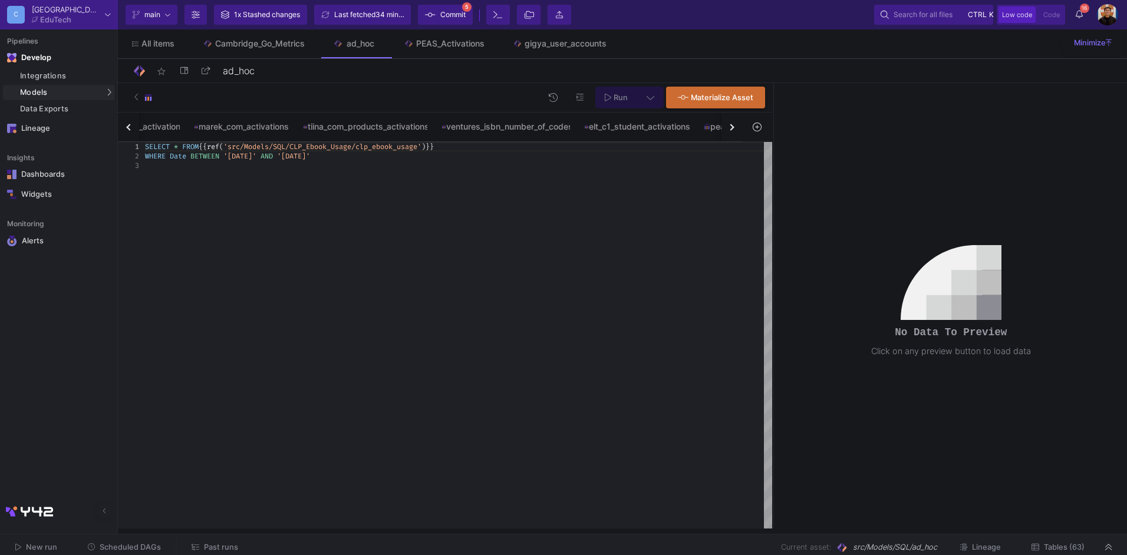
click at [736, 137] on button "button" at bounding box center [732, 127] width 21 height 29
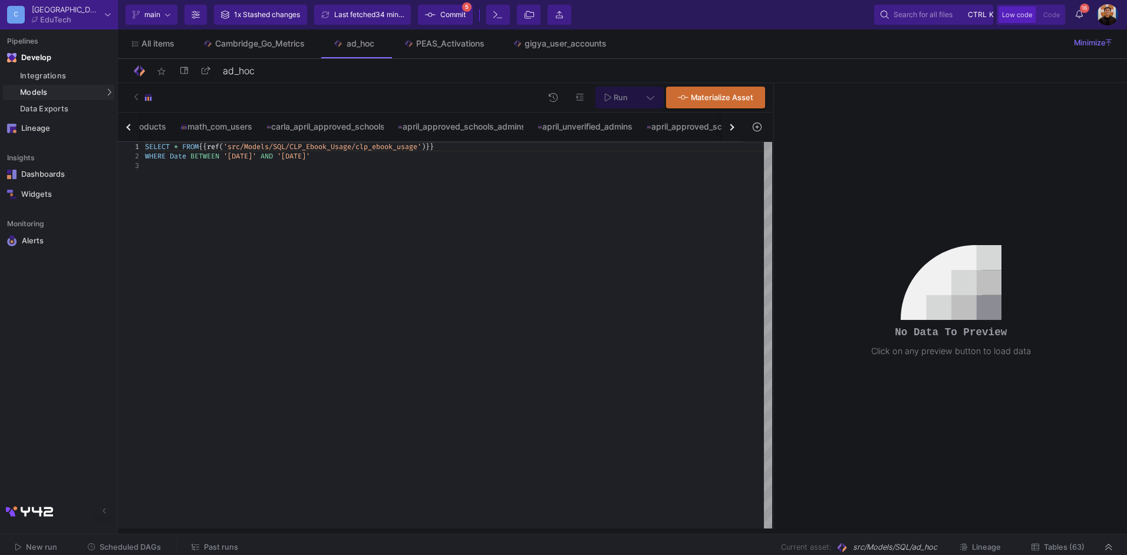
click at [736, 137] on button "button" at bounding box center [732, 127] width 21 height 29
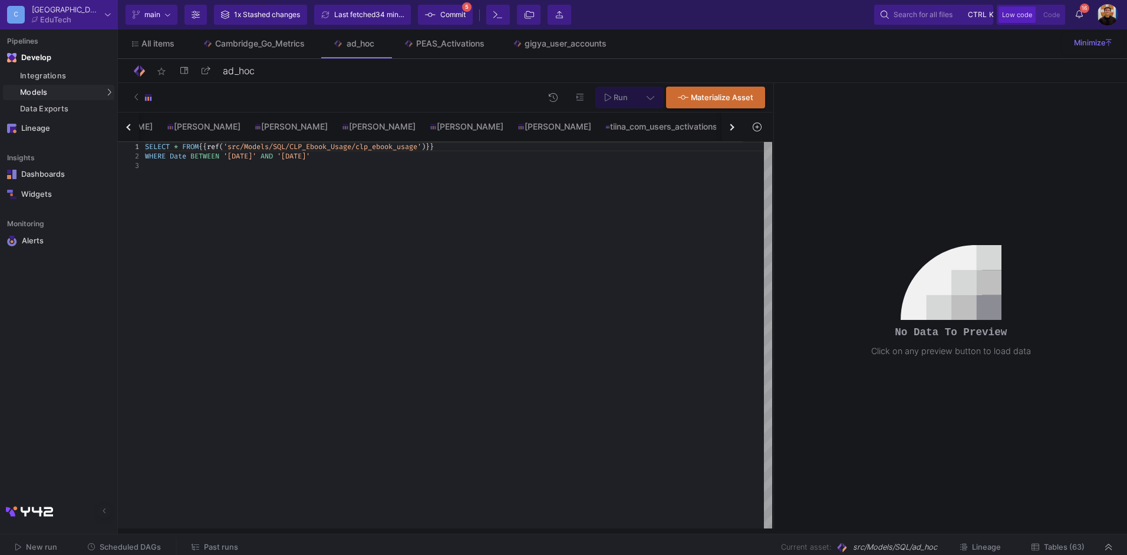
click at [736, 137] on button "button" at bounding box center [732, 127] width 21 height 29
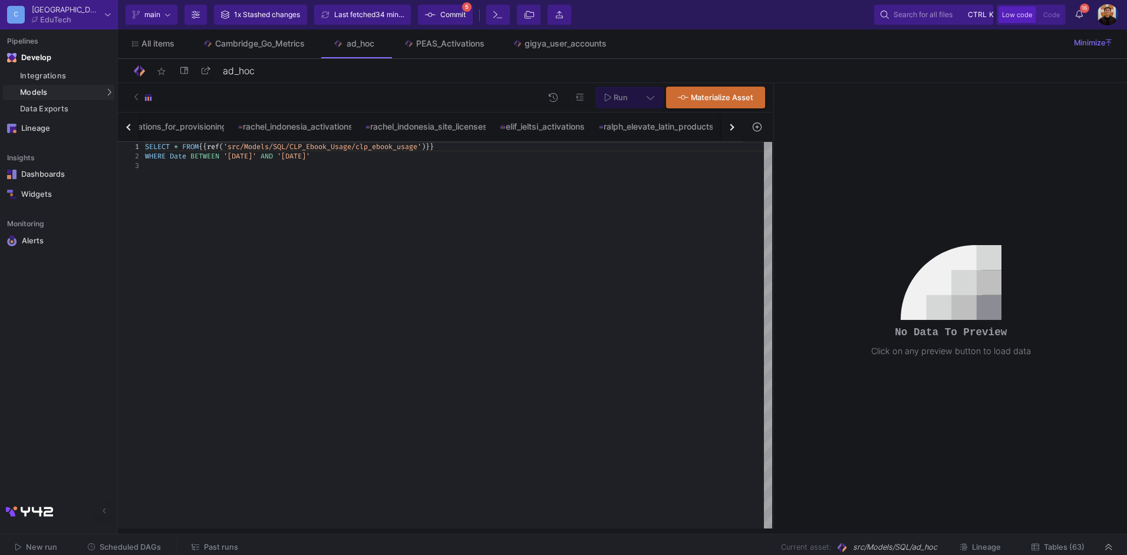
click at [736, 137] on button "button" at bounding box center [732, 127] width 21 height 29
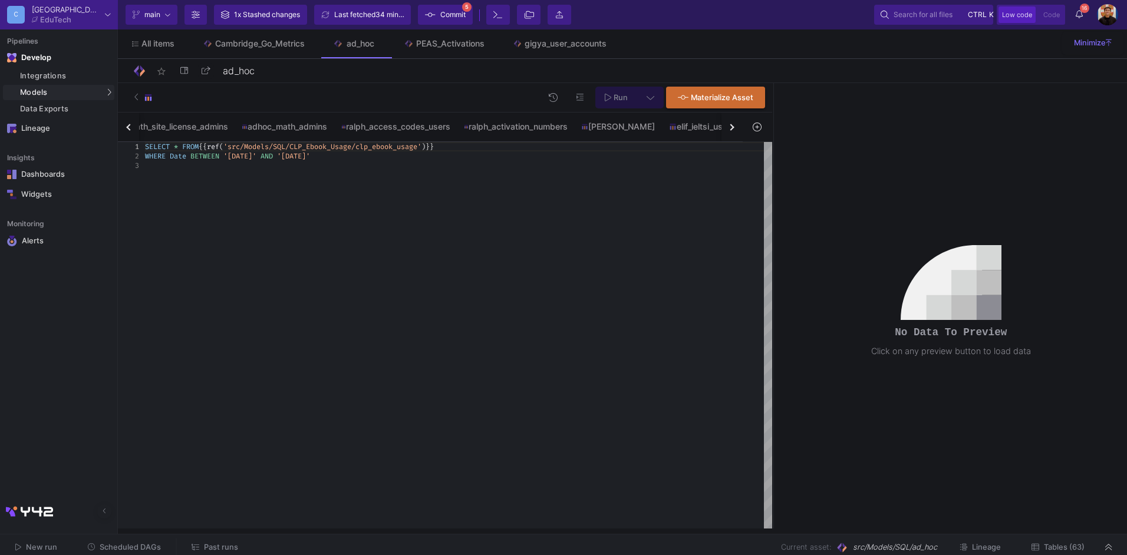
click at [736, 137] on button "button" at bounding box center [732, 127] width 21 height 29
click at [735, 137] on button "button" at bounding box center [732, 127] width 21 height 29
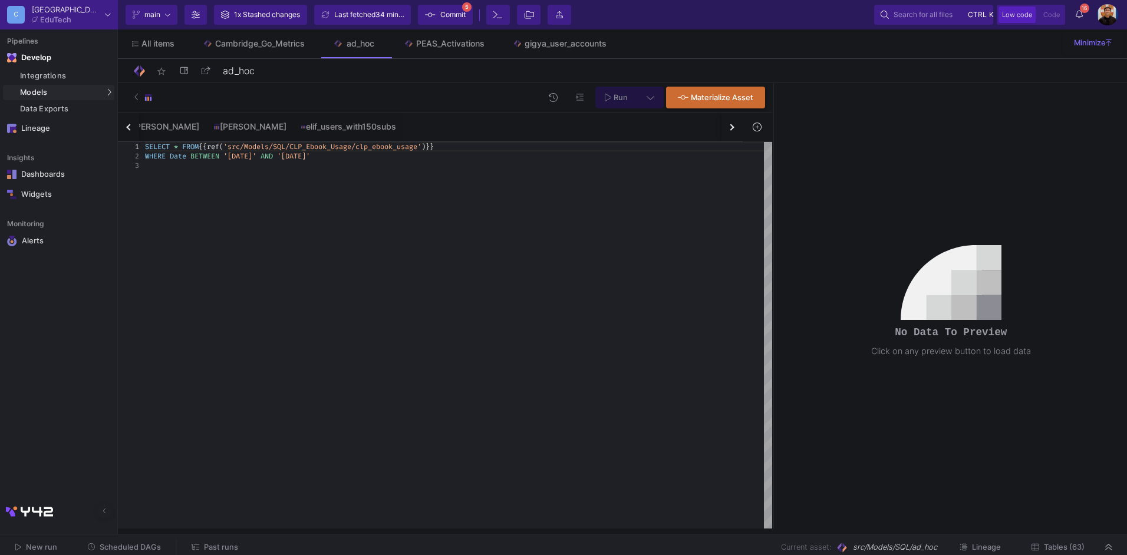
click at [735, 137] on button "button" at bounding box center [732, 127] width 21 height 29
click at [735, 137] on div "clp_ebook_usage elevate_activations ebook_usage_by_app_users ebook_usage_by_app…" at bounding box center [430, 127] width 625 height 29
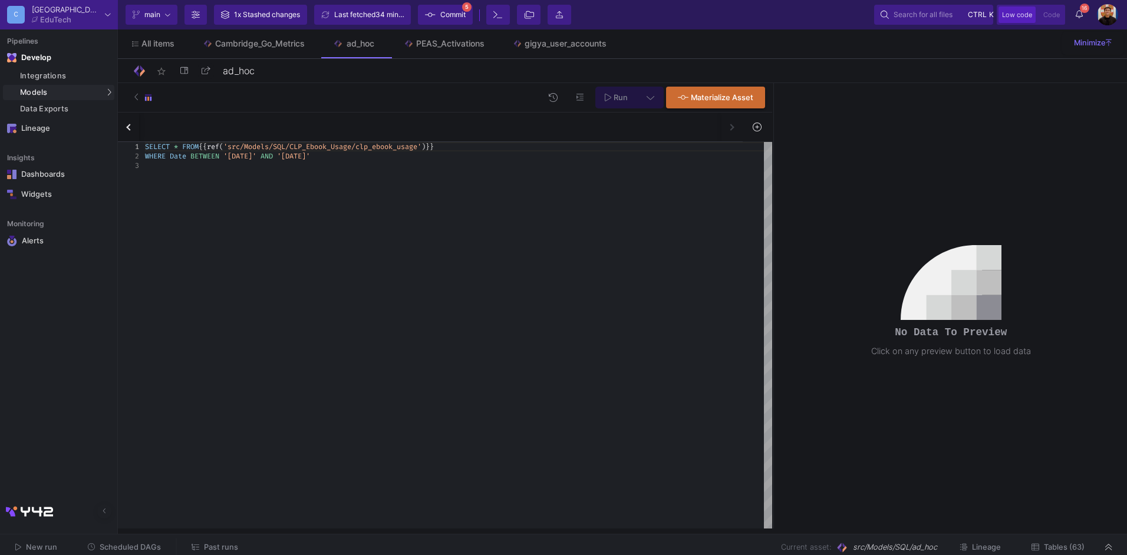
click at [735, 137] on div "clp_ebook_usage elevate_activations ebook_usage_by_app_users ebook_usage_by_app…" at bounding box center [430, 127] width 625 height 29
click at [395, 174] on div "SELECT * FROM {{ ref ( 'src/Models/SQL/CLP_Ebook_Usage/clp_ebook_usage' ) }} WH…" at bounding box center [458, 335] width 627 height 387
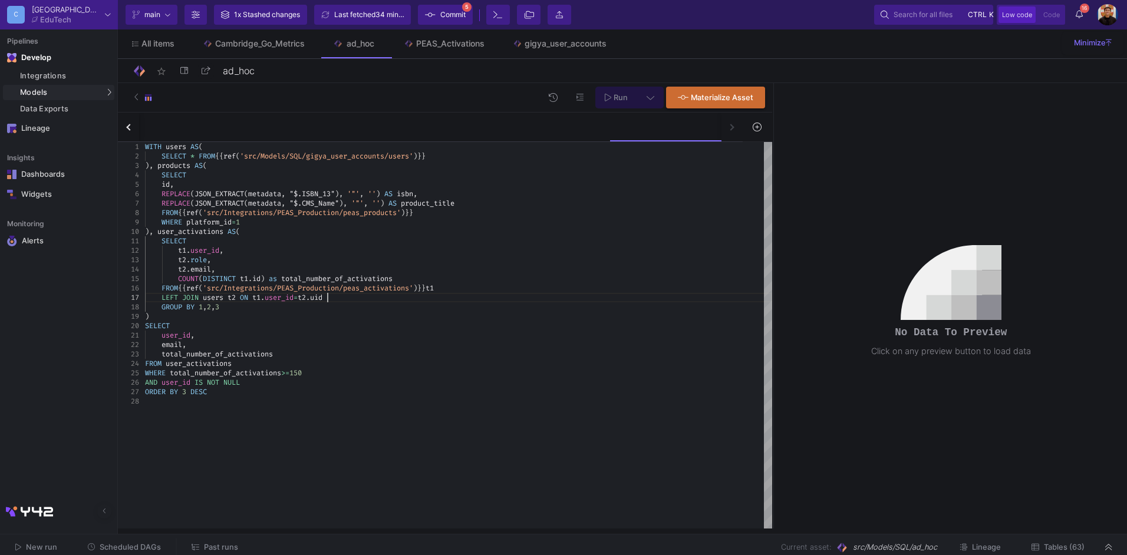
click at [356, 295] on div "LEFT JOIN users t2 ON t1 . user_id = t2 . uid" at bounding box center [458, 297] width 627 height 9
click at [348, 297] on div "LEFT JOIN users t2 ON t1 . user_id = t2 . uid" at bounding box center [458, 297] width 627 height 9
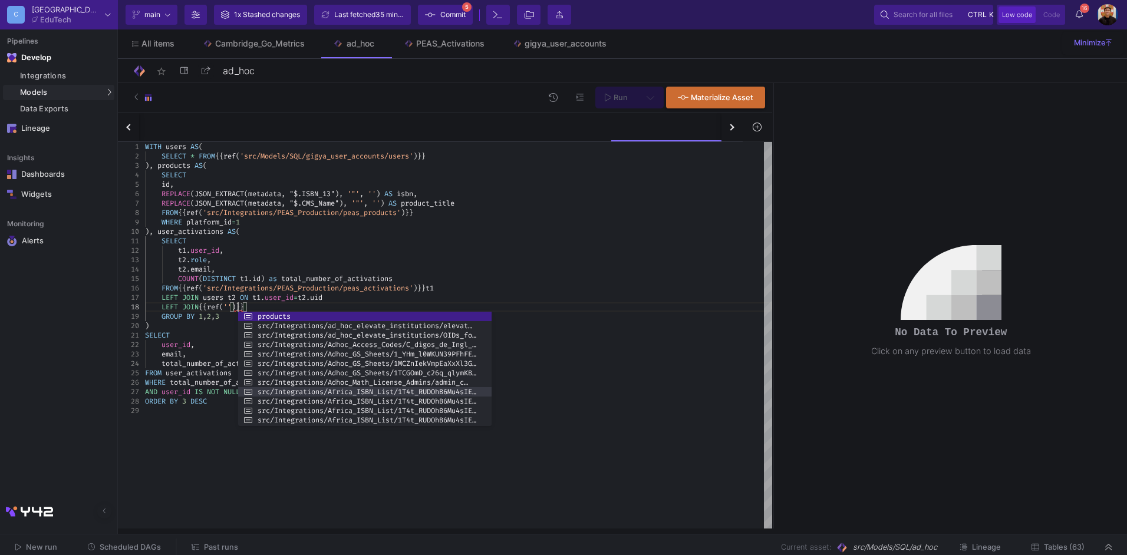
drag, startPoint x: 491, startPoint y: 366, endPoint x: 838, endPoint y: 396, distance: 347.9
click at [493, 394] on div at bounding box center [492, 369] width 2 height 114
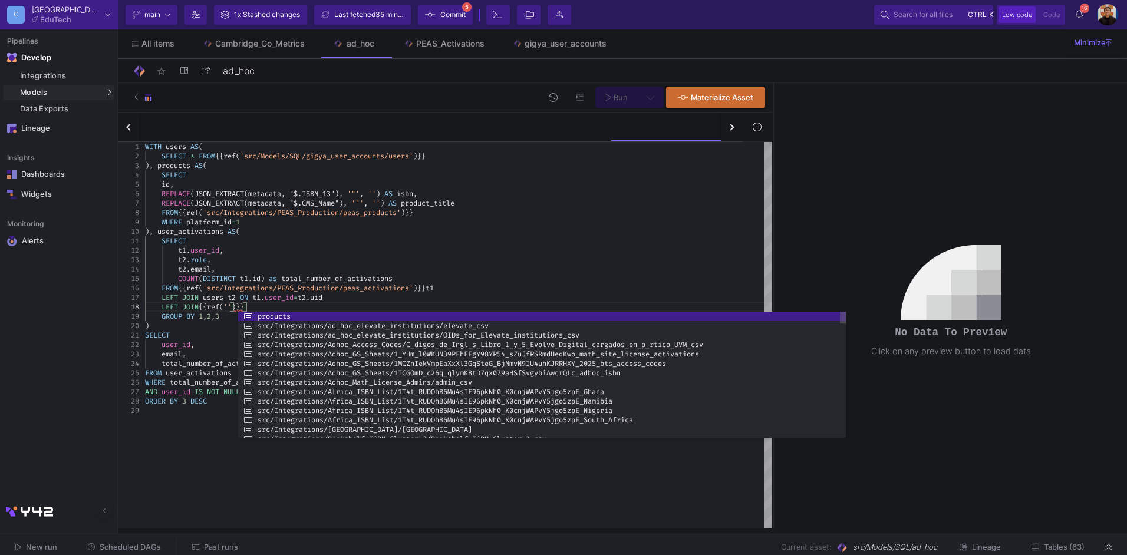
drag, startPoint x: 699, startPoint y: 426, endPoint x: 690, endPoint y: 539, distance: 113.0
click at [692, 544] on as-split "C Cambridge EduTech Current branch main Branch Options 1x Stashed changes Last …" at bounding box center [563, 277] width 1127 height 555
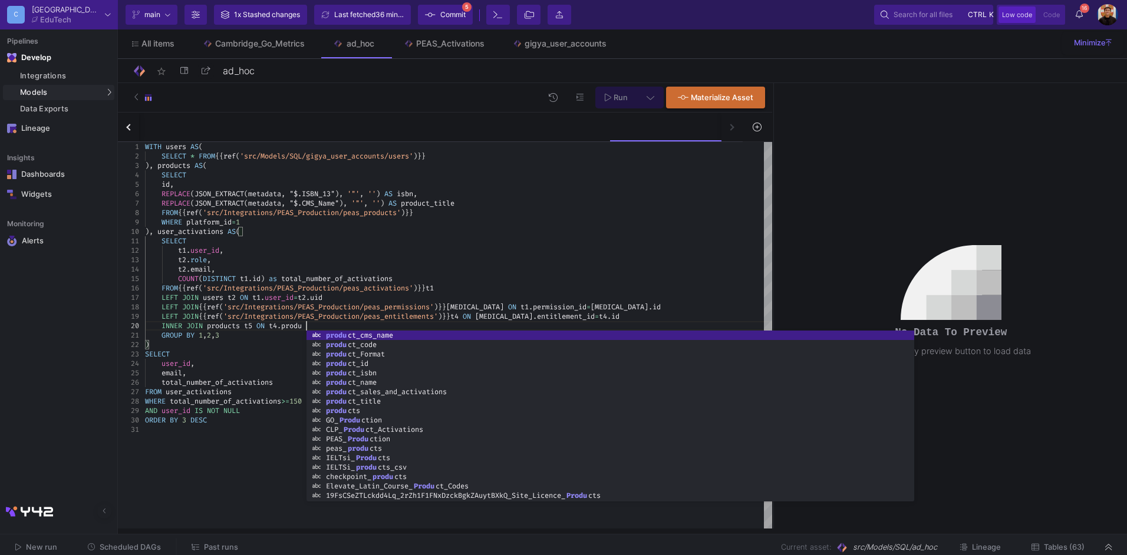
scroll to position [85, 164]
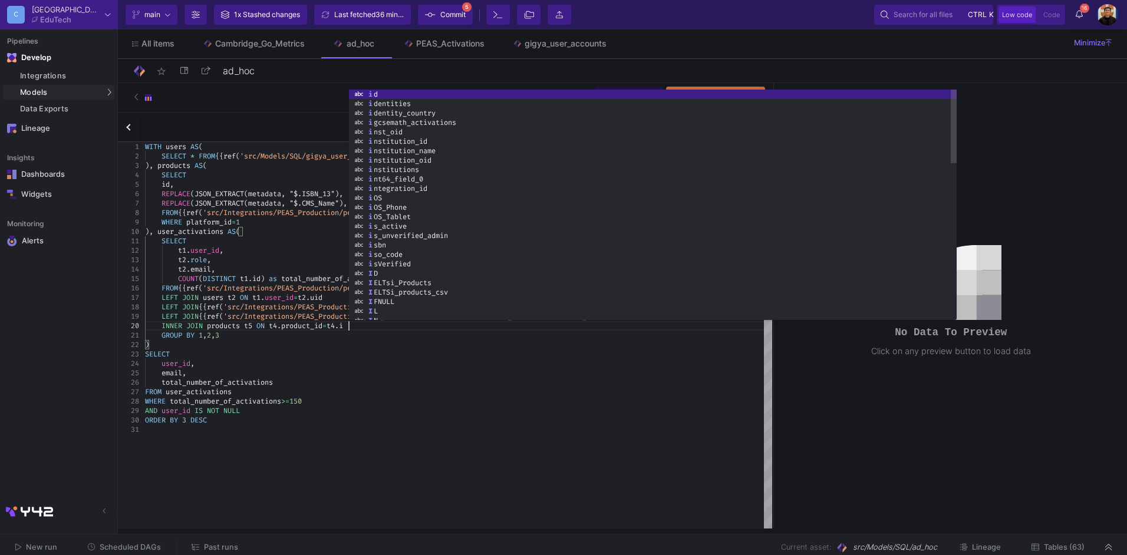
type textarea "T t1.user_id, t2.role, t2.email, COUNT(DISTINCT t1.id) as total_number_of_activ…"
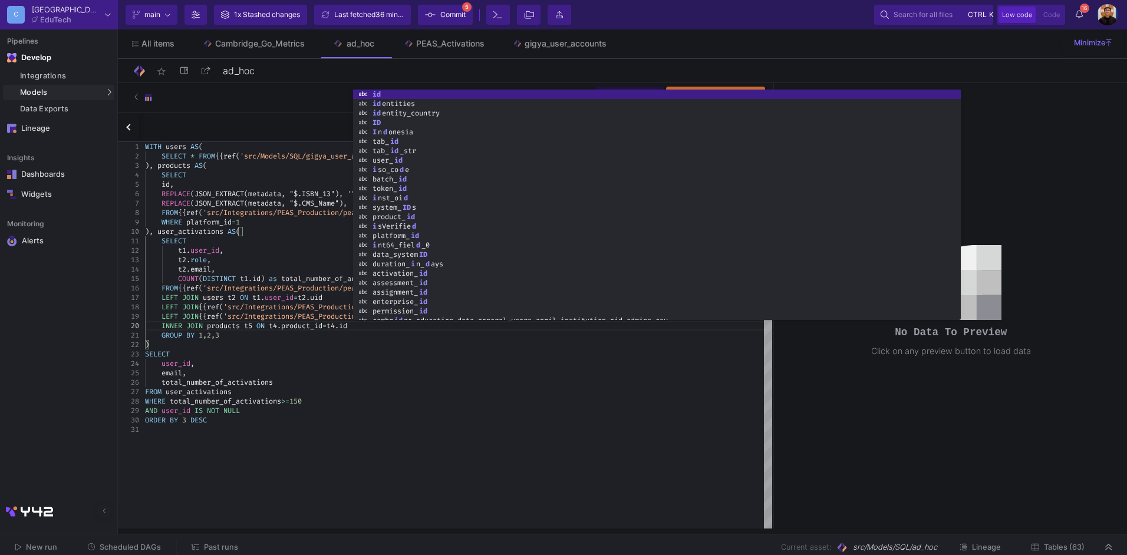
click at [421, 452] on div "WITH users AS ( SELECT * FROM {{ ref ( 'src/Models/SQL/gigya_user_accounts/user…" at bounding box center [458, 335] width 627 height 387
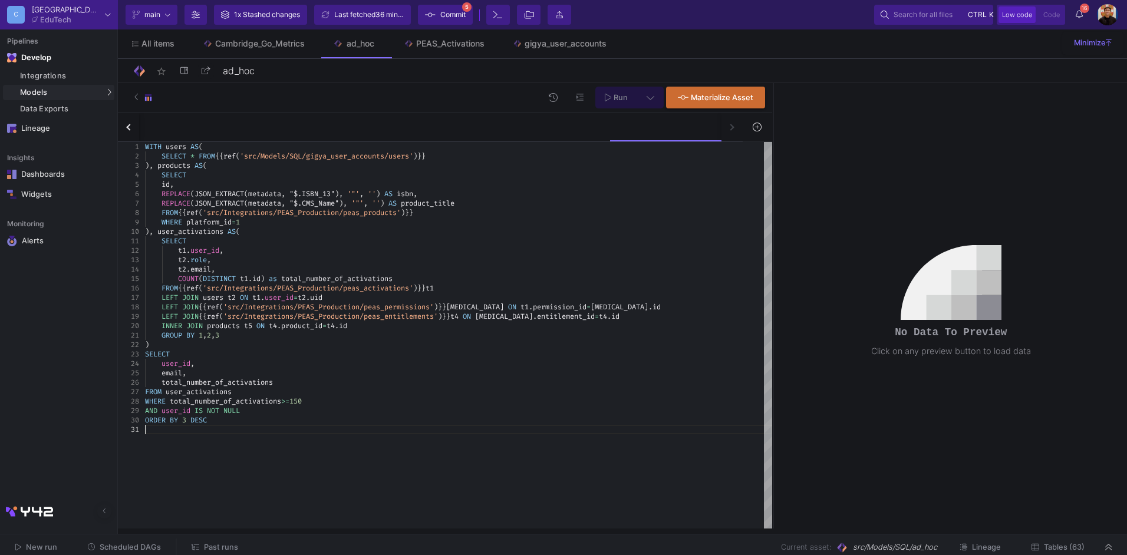
scroll to position [9, 0]
click at [657, 86] on div "Run Materialize Asset" at bounding box center [445, 97] width 654 height 29
click at [651, 94] on icon at bounding box center [651, 97] width 8 height 8
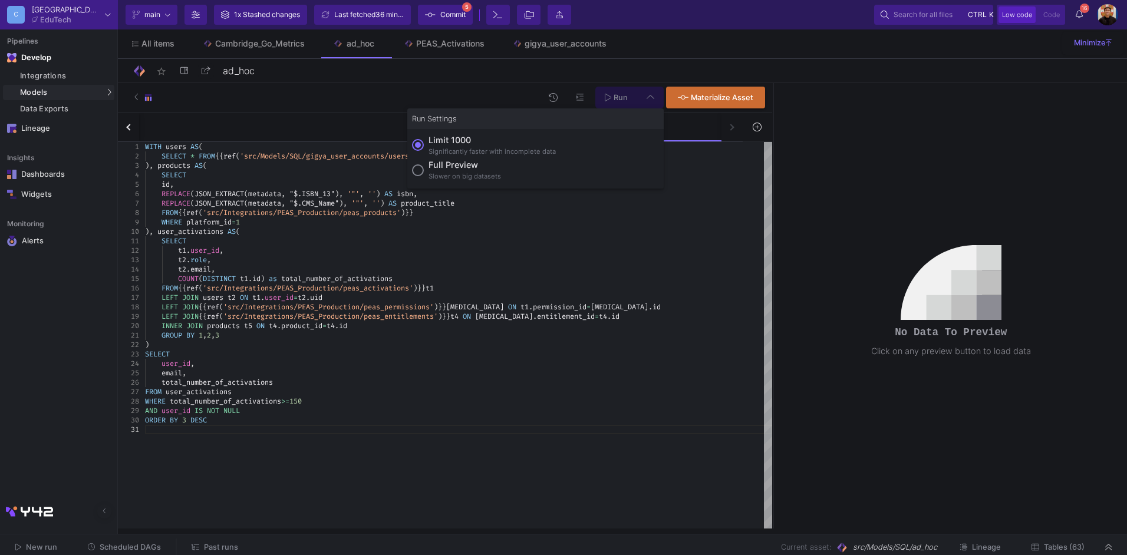
click at [477, 167] on div "Full preview" at bounding box center [465, 165] width 73 height 13
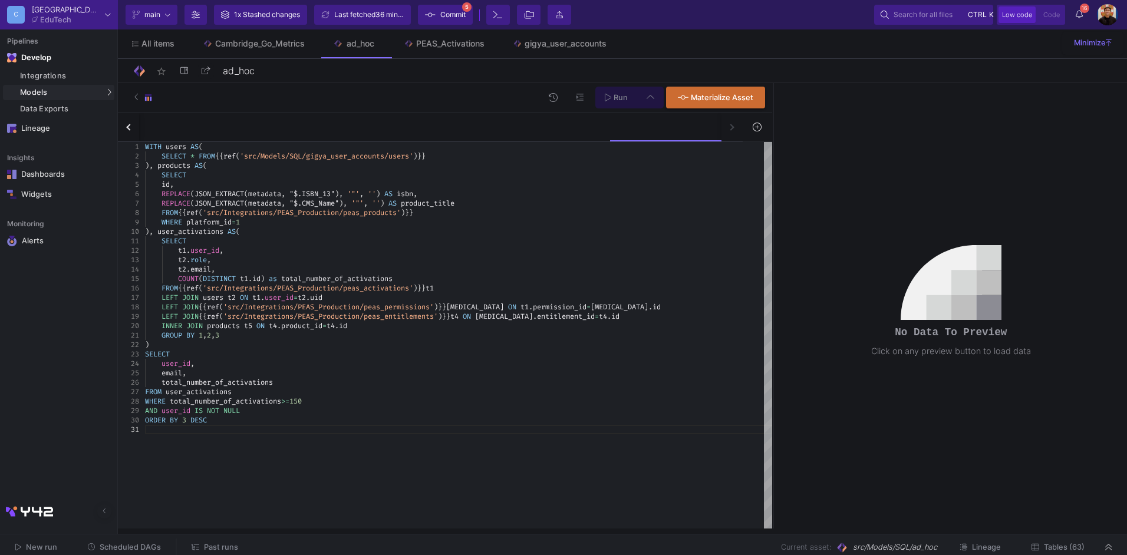
click at [424, 167] on input "Full preview Slower on big datasets" at bounding box center [418, 170] width 12 height 12
radio input "true"
click at [628, 97] on span "Run" at bounding box center [621, 97] width 14 height 9
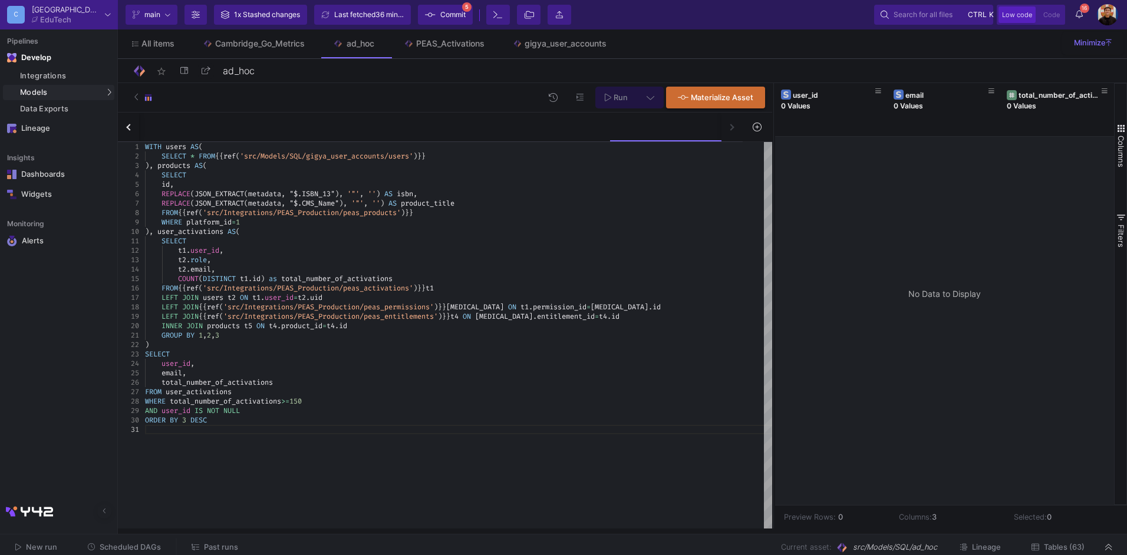
click at [245, 436] on div "WITH users AS ( SELECT * FROM {{ ref ( 'src/Models/SQL/gigya_user_accounts/user…" at bounding box center [458, 335] width 627 height 387
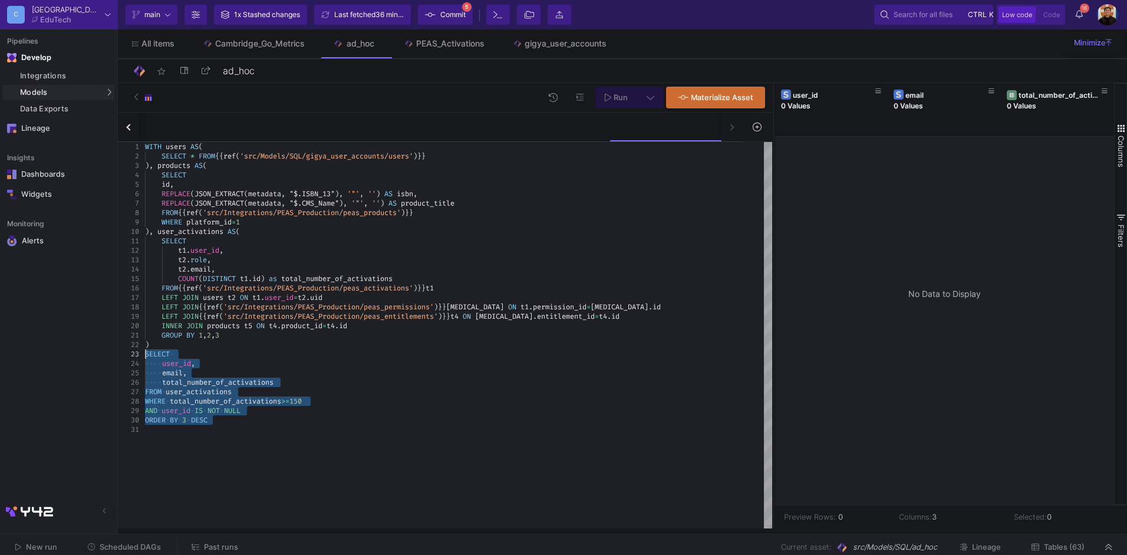
drag, startPoint x: 283, startPoint y: 433, endPoint x: 139, endPoint y: 354, distance: 163.8
click at [139, 354] on div "1 2 3 4 5 6 7 8 9 10 11 12 13 14 15 16 17 21 22 23 24 25 26 27 28 29 30 18 19 2…" at bounding box center [445, 335] width 654 height 387
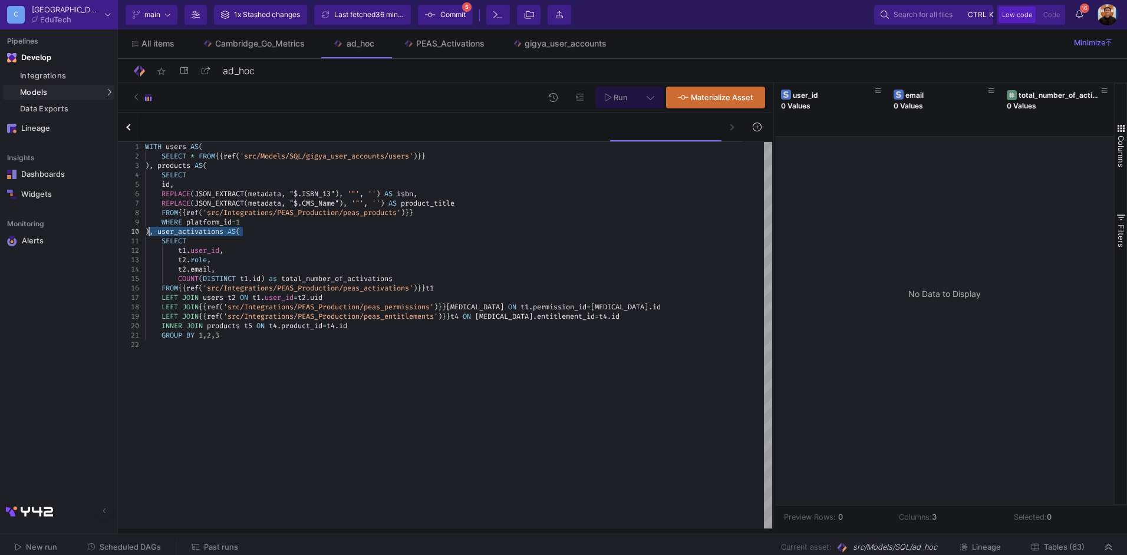
drag, startPoint x: 237, startPoint y: 232, endPoint x: 149, endPoint y: 230, distance: 87.9
click at [278, 380] on div "WITH users AS ( SELECT * FROM {{ ref ( 'src/Models/SQL/gigya_user_accounts/user…" at bounding box center [458, 335] width 627 height 387
click at [416, 327] on div "INNER JOIN products t5 ON t4 . product_id = t4 . id" at bounding box center [458, 325] width 627 height 9
click at [649, 93] on icon at bounding box center [651, 97] width 8 height 8
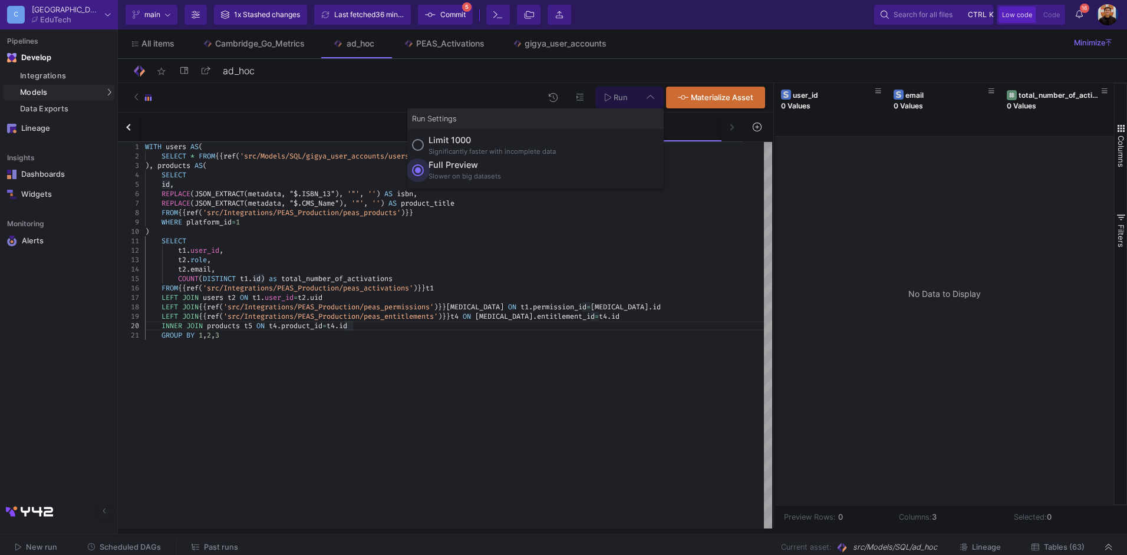
click at [471, 172] on div "Slower on big datasets" at bounding box center [465, 177] width 73 height 10
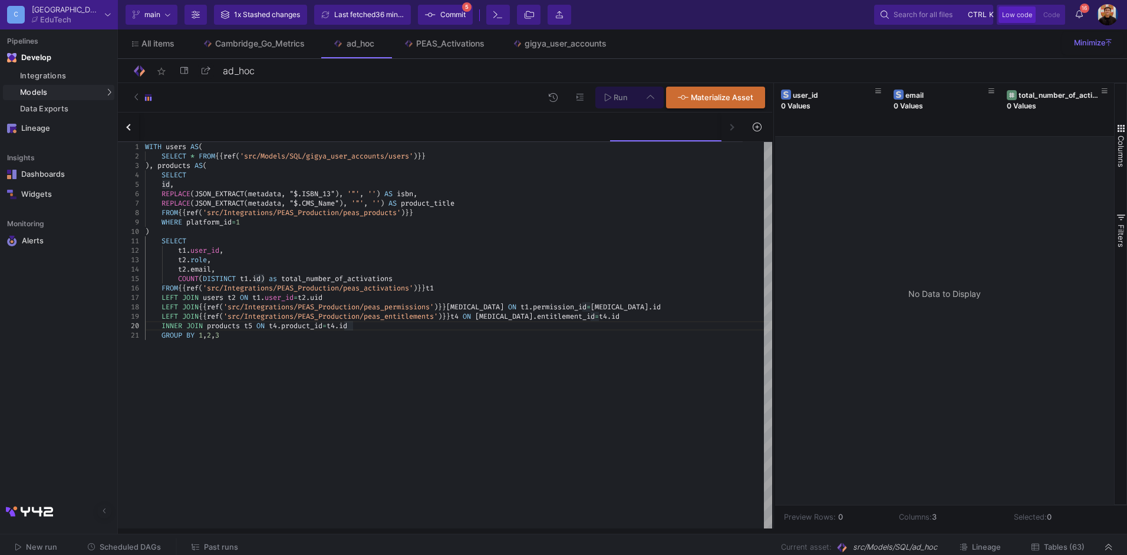
click at [424, 171] on input "Full preview Slower on big datasets" at bounding box center [418, 170] width 12 height 12
click at [617, 96] on span "Run" at bounding box center [621, 97] width 14 height 9
click at [312, 219] on div "WHERE platform_id = 1" at bounding box center [458, 222] width 627 height 9
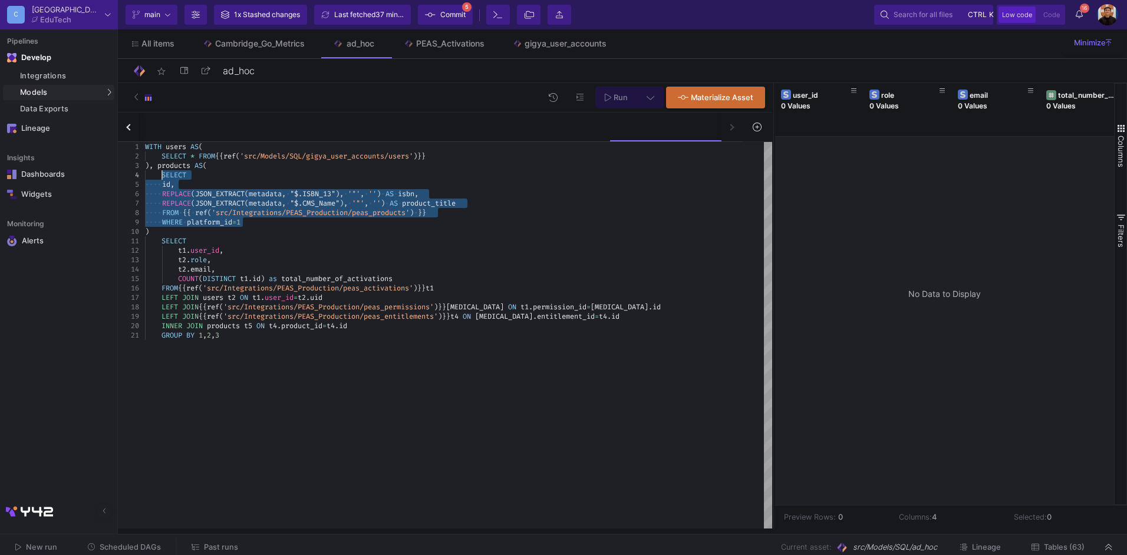
drag, startPoint x: 252, startPoint y: 220, endPoint x: 162, endPoint y: 171, distance: 102.6
click at [241, 221] on span "1" at bounding box center [238, 222] width 4 height 9
click at [262, 228] on div ")" at bounding box center [458, 231] width 627 height 9
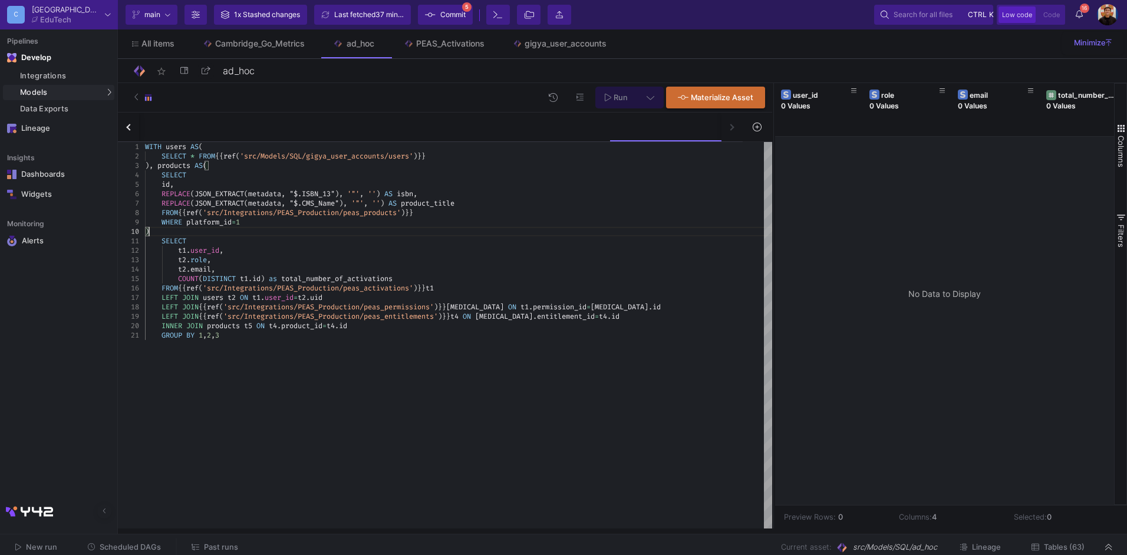
click at [202, 184] on div "id ," at bounding box center [458, 184] width 627 height 9
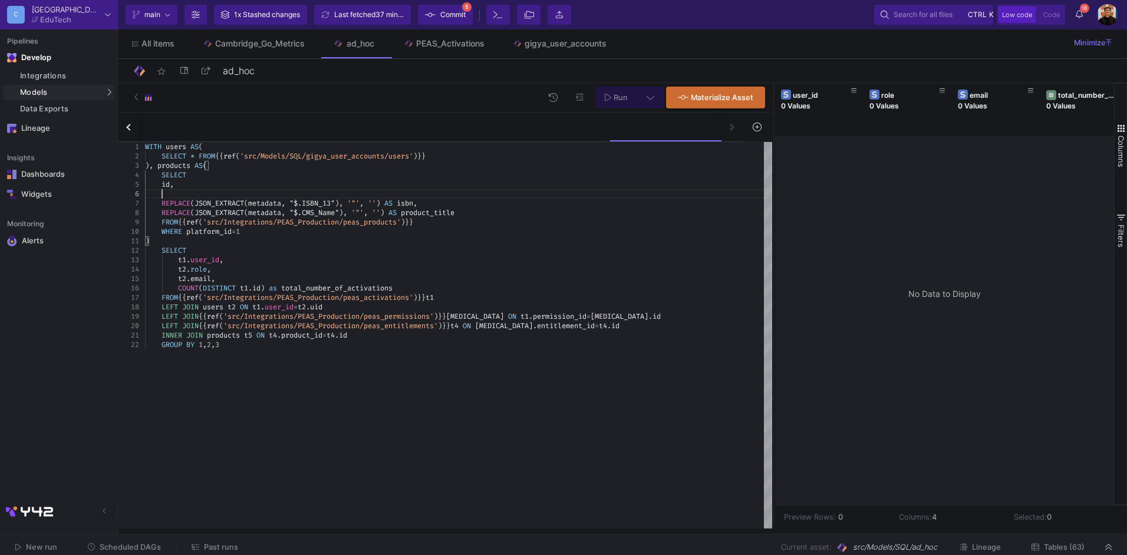
scroll to position [47, 16]
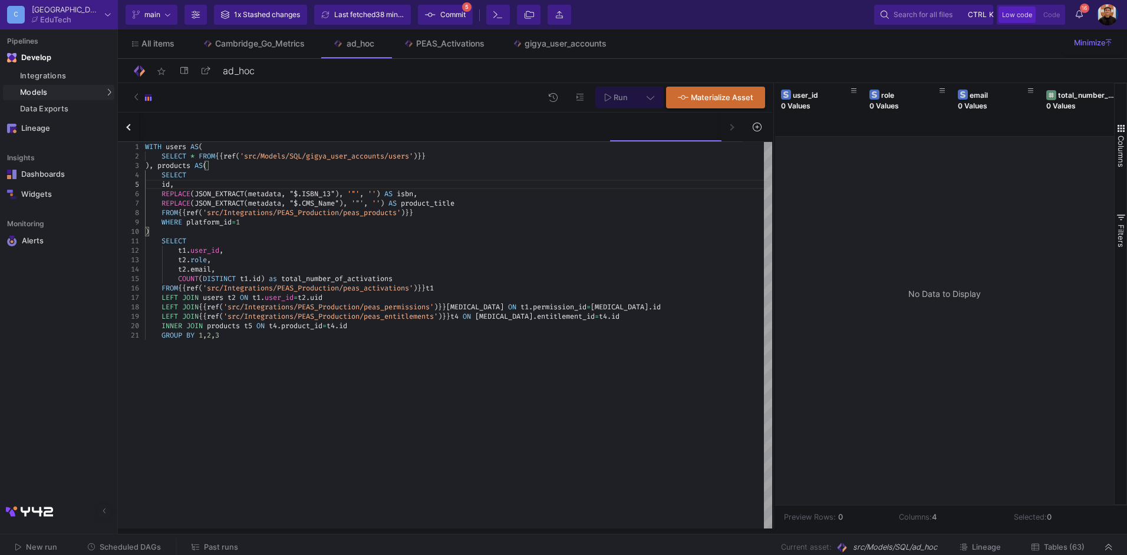
click at [227, 185] on div "id ," at bounding box center [458, 184] width 627 height 9
drag, startPoint x: 202, startPoint y: 182, endPoint x: 164, endPoint y: 183, distance: 38.3
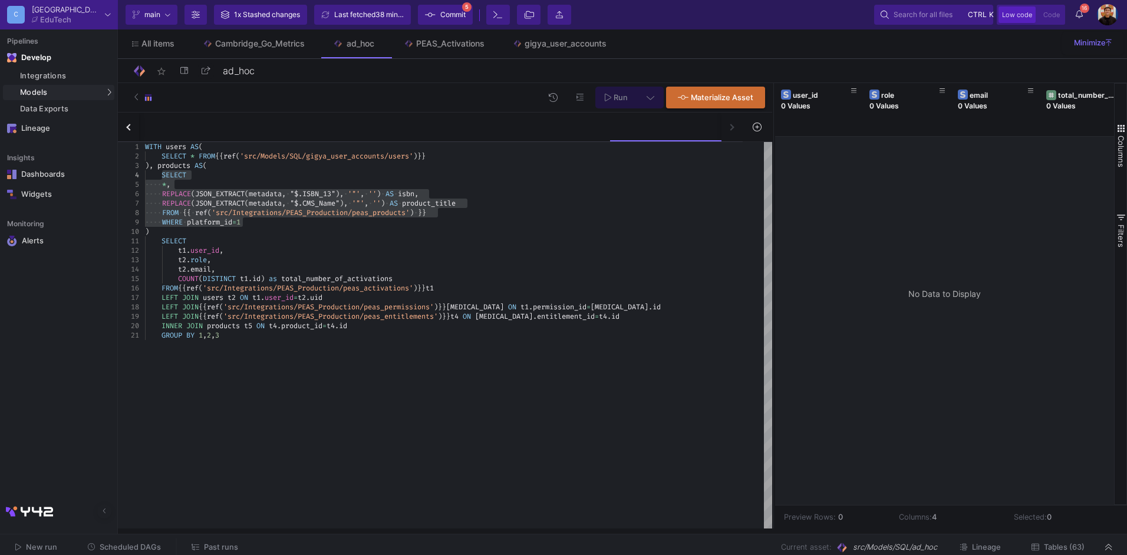
click at [626, 84] on div "Run Materialize Asset" at bounding box center [445, 97] width 654 height 29
click at [607, 94] on icon at bounding box center [608, 98] width 6 height 8
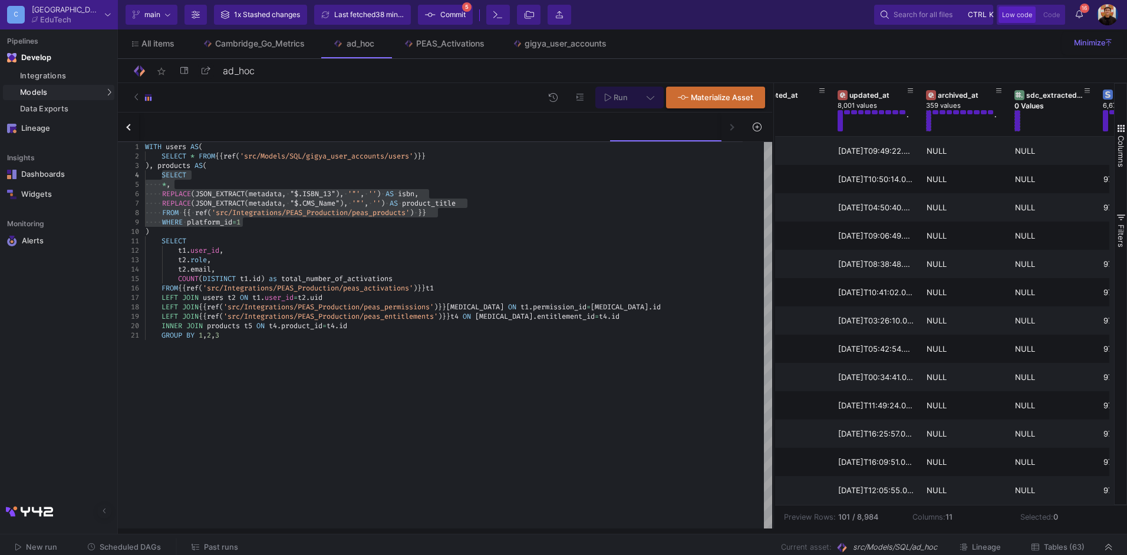
scroll to position [0, 639]
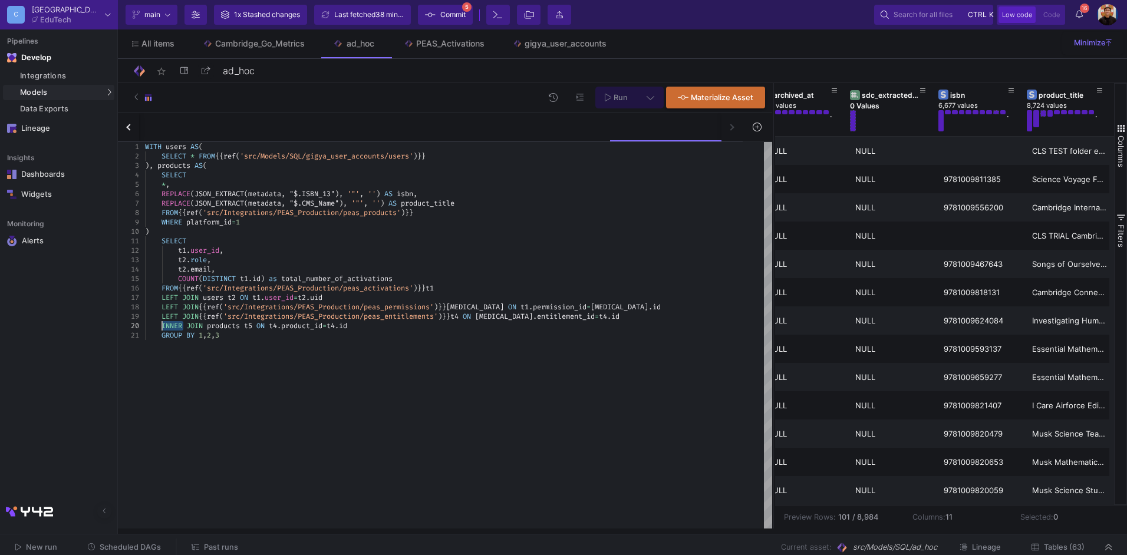
drag, startPoint x: 183, startPoint y: 325, endPoint x: 159, endPoint y: 326, distance: 24.8
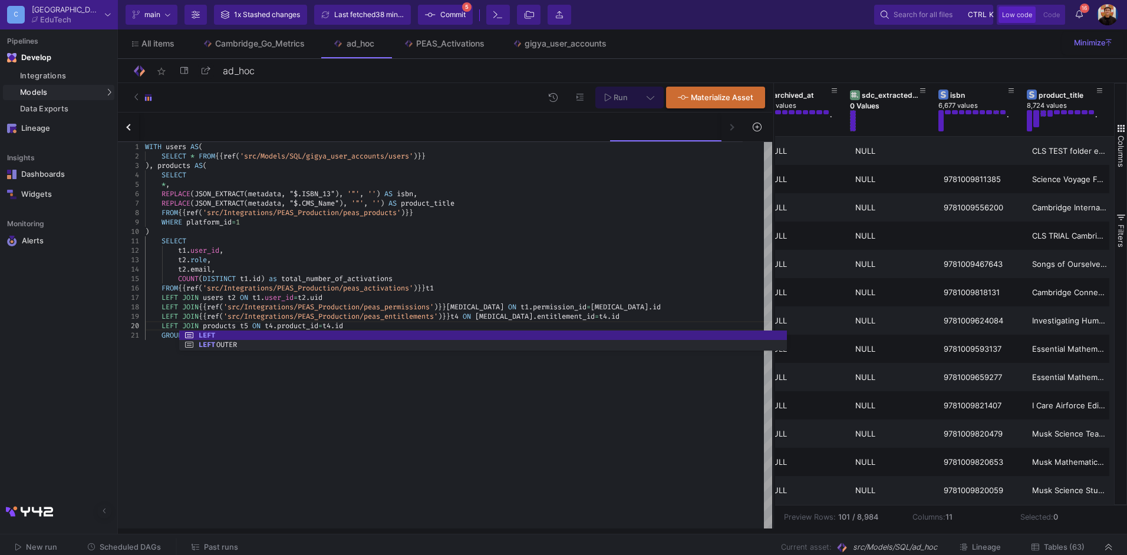
click at [555, 374] on div "WITH users AS ( SELECT * FROM {{ ref ( 'src/Models/SQL/gigya_user_accounts/user…" at bounding box center [458, 335] width 627 height 387
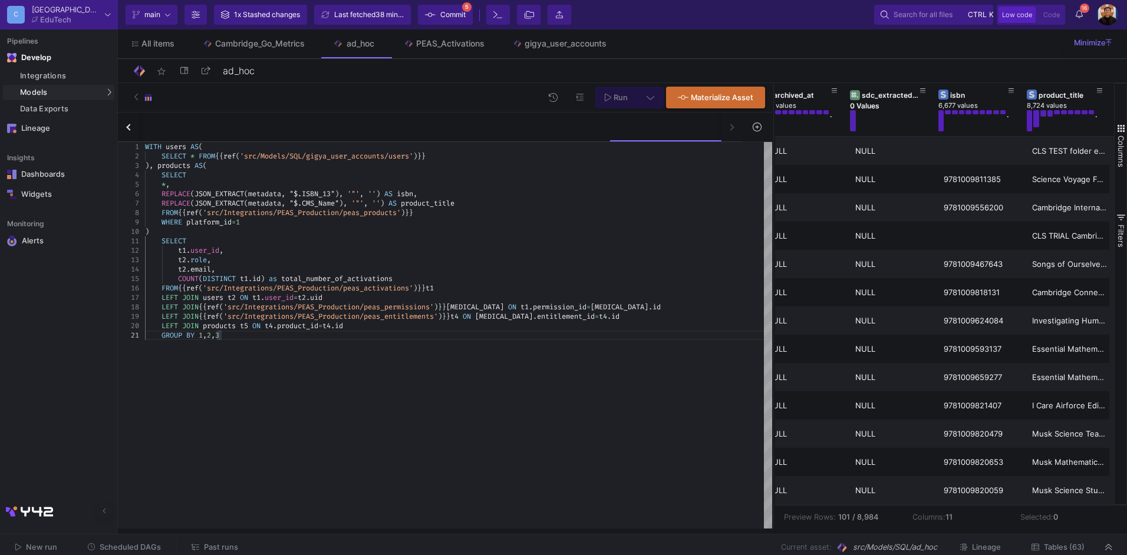
click at [620, 97] on span "Run" at bounding box center [621, 97] width 14 height 9
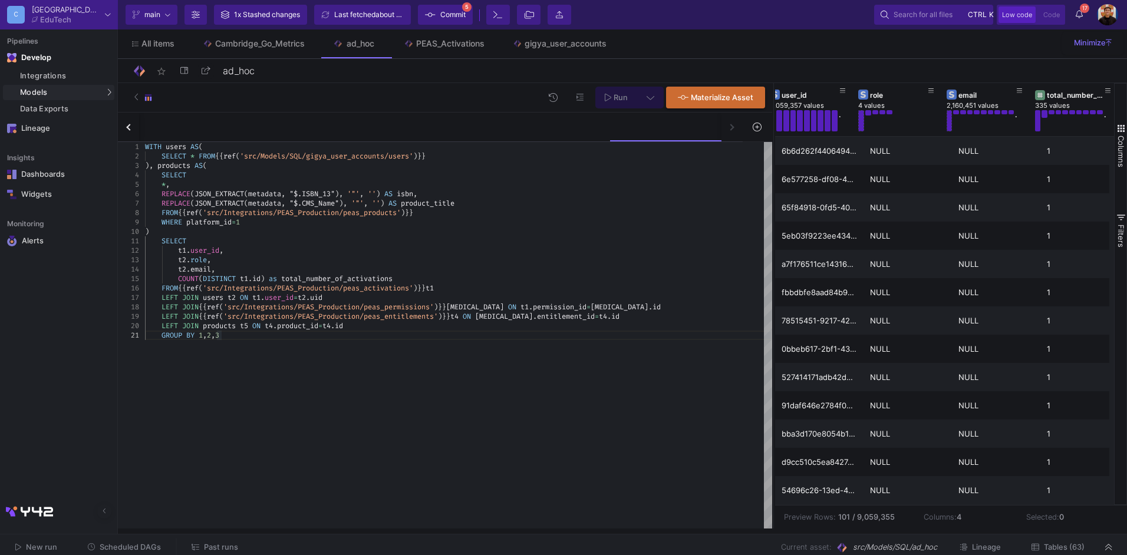
scroll to position [0, 19]
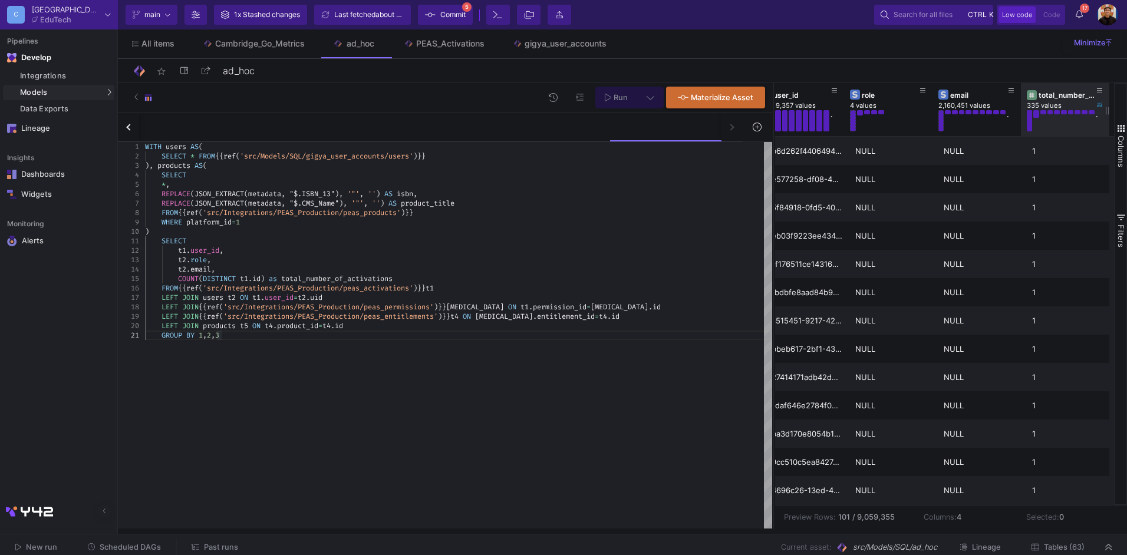
click at [1049, 91] on div "total_number_of_activations" at bounding box center [1068, 95] width 58 height 9
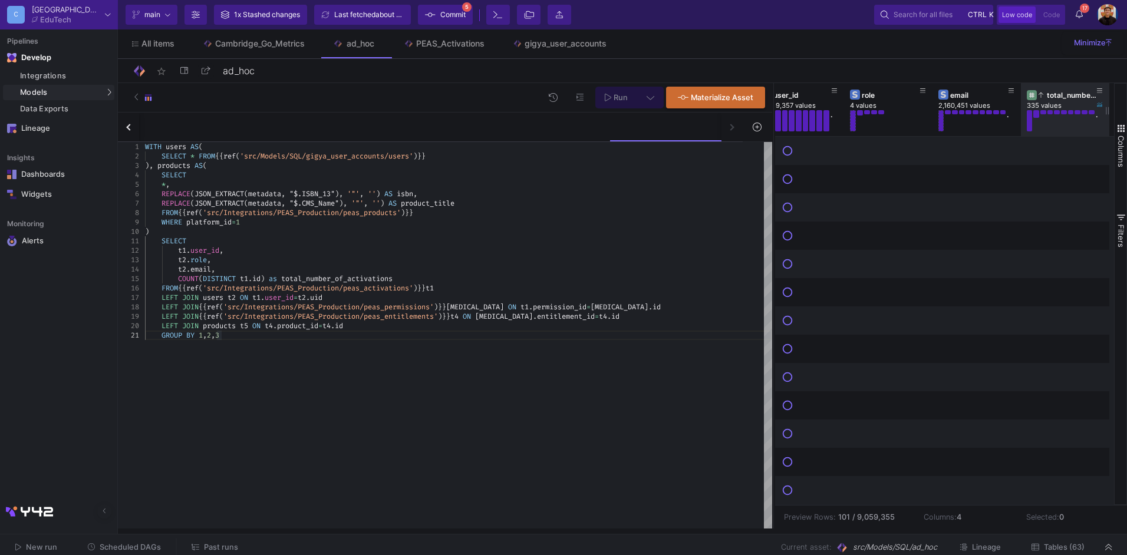
click at [1056, 97] on div "total_number_of_activations" at bounding box center [1068, 95] width 58 height 9
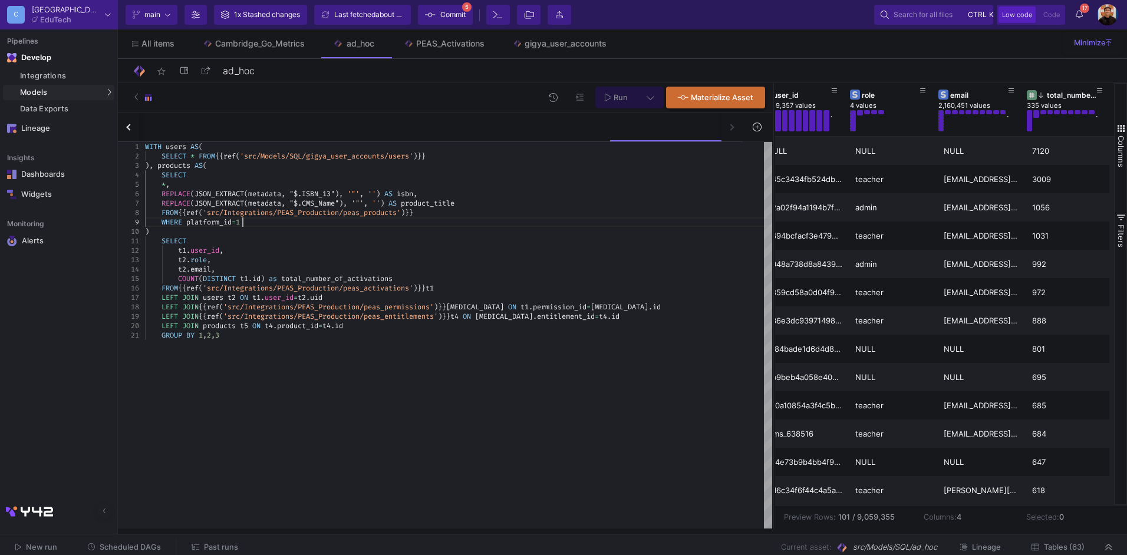
scroll to position [9, 75]
click at [256, 223] on div "WHERE platform_id = 1" at bounding box center [458, 222] width 627 height 9
click at [333, 335] on div "GROUP BY 1 , 2 , 3" at bounding box center [458, 335] width 627 height 9
click at [364, 325] on div "LEFT JOIN products t5 ON t4 . product_id = t4 . id" at bounding box center [458, 325] width 627 height 9
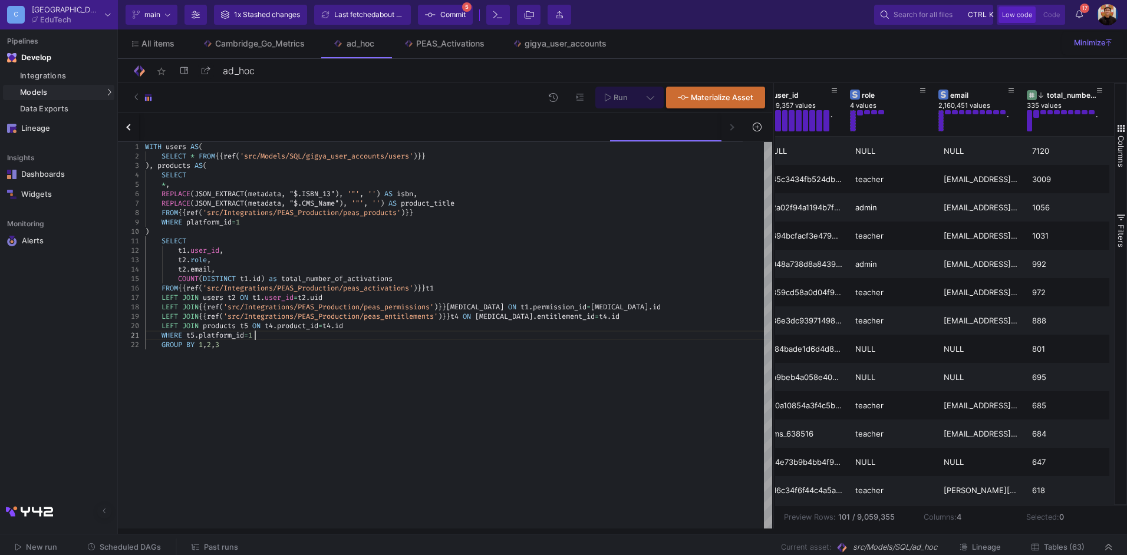
click at [647, 100] on icon at bounding box center [651, 97] width 8 height 8
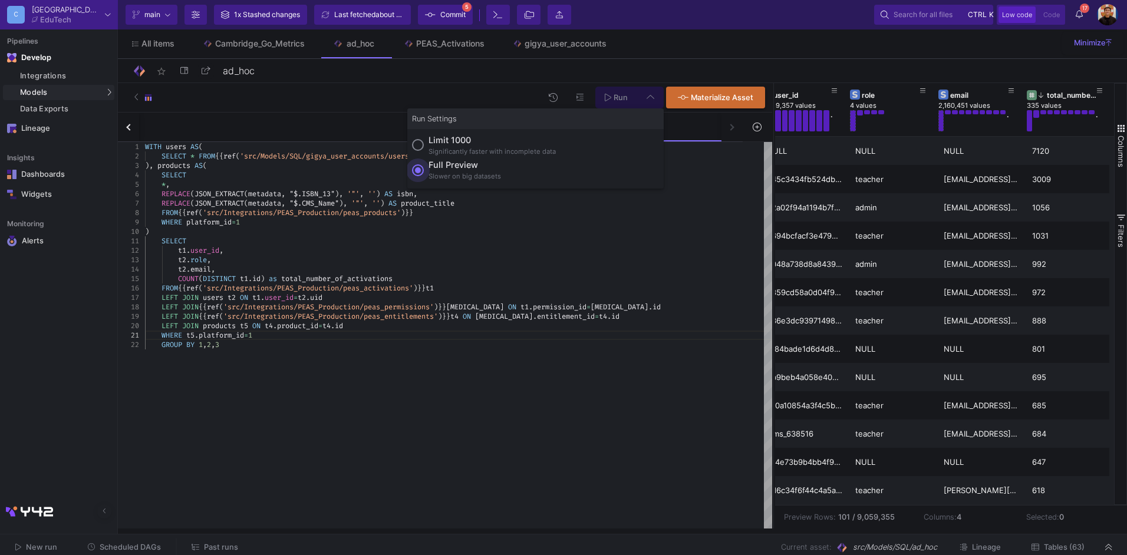
click at [470, 170] on div "Full preview" at bounding box center [465, 165] width 73 height 13
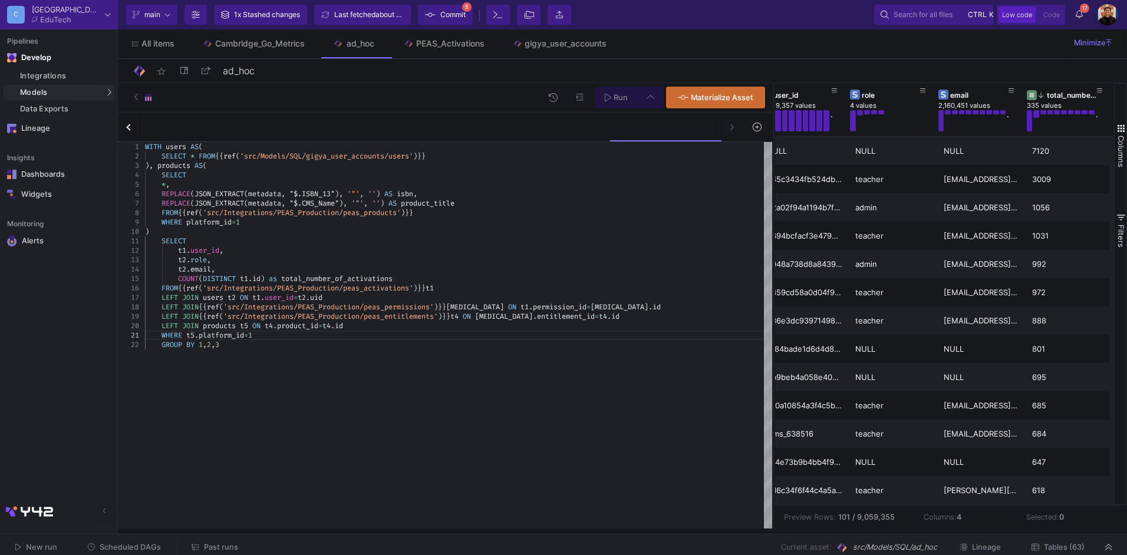
click at [424, 170] on input "Full preview Slower on big datasets" at bounding box center [418, 170] width 12 height 12
click at [620, 94] on span "Run" at bounding box center [621, 97] width 14 height 9
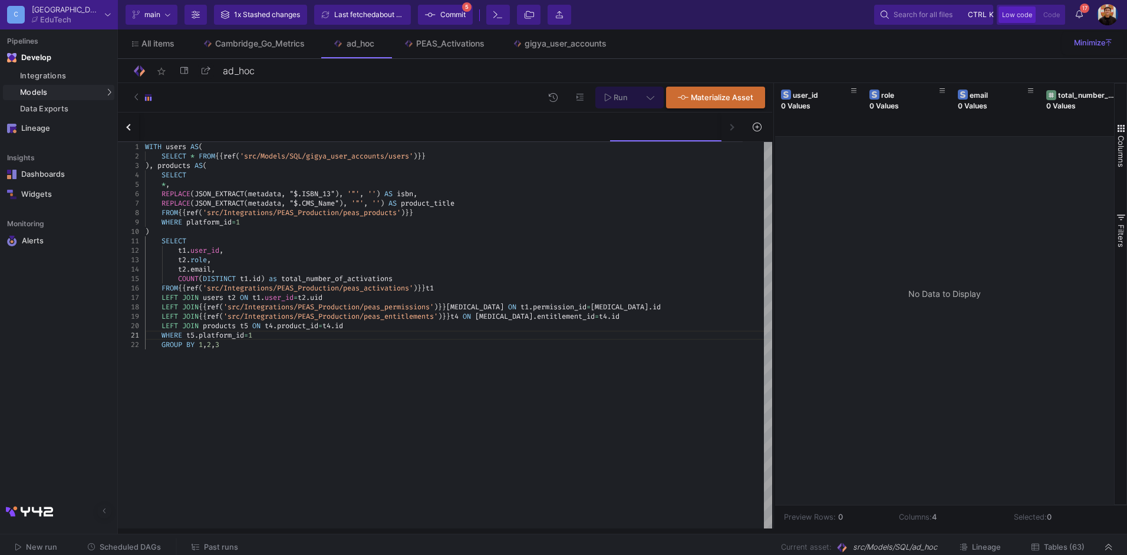
click at [152, 232] on div ")" at bounding box center [458, 231] width 627 height 9
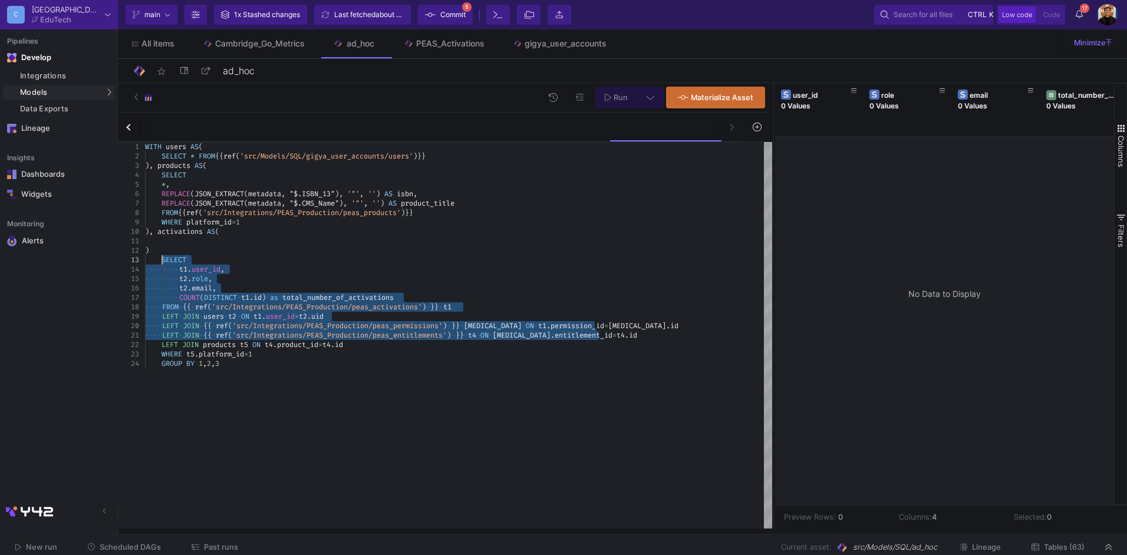
drag, startPoint x: 613, startPoint y: 334, endPoint x: 162, endPoint y: 262, distance: 456.2
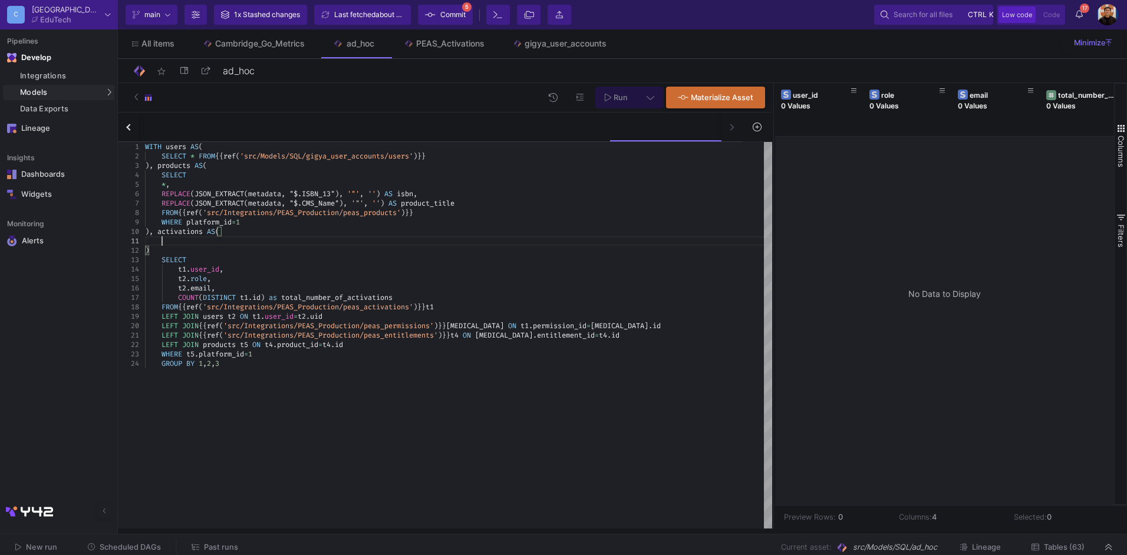
paste textarea "SELECT t1.user_id, t2.role, [DOMAIN_NAME], COUNT(DISTINCT [DOMAIN_NAME]) as tot…"
type textarea "SELECT t1.user_id, t2.role, [DOMAIN_NAME], COUNT(DISTINCT [DOMAIN_NAME]) as tot…"
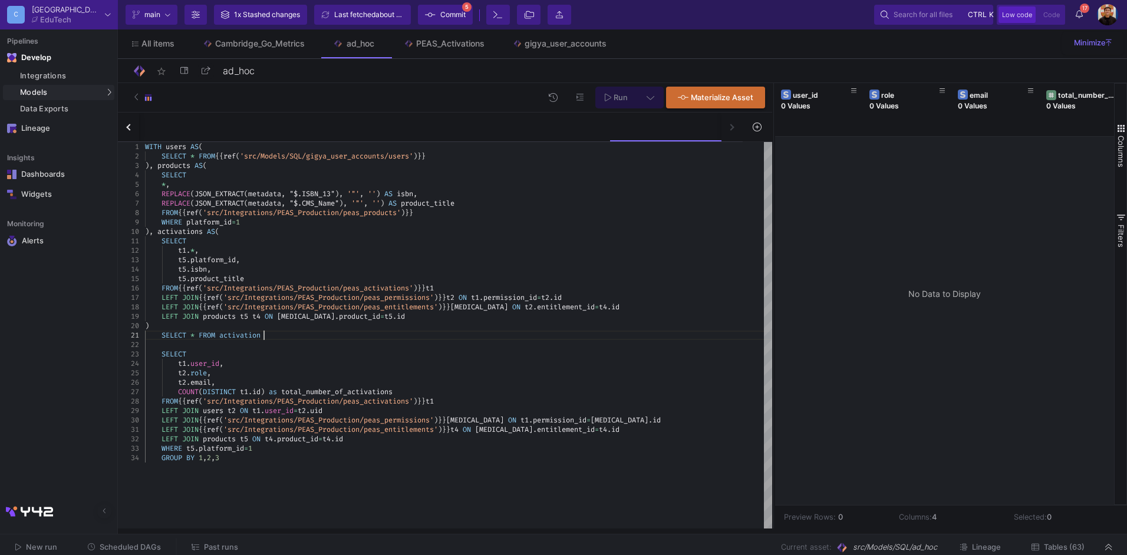
scroll to position [9, 122]
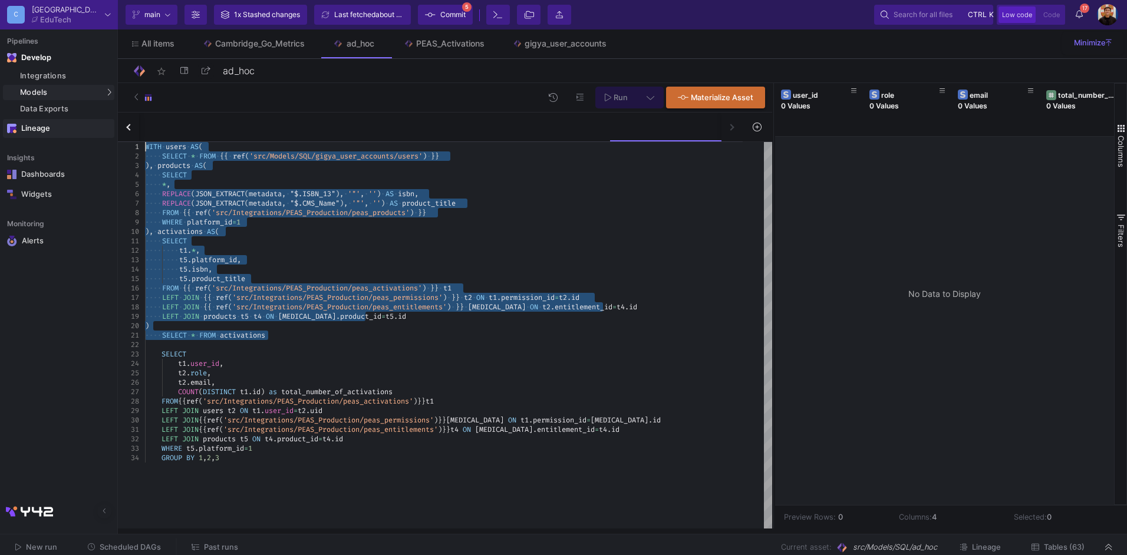
drag, startPoint x: 322, startPoint y: 337, endPoint x: 103, endPoint y: 137, distance: 296.3
click at [648, 98] on icon at bounding box center [651, 97] width 8 height 8
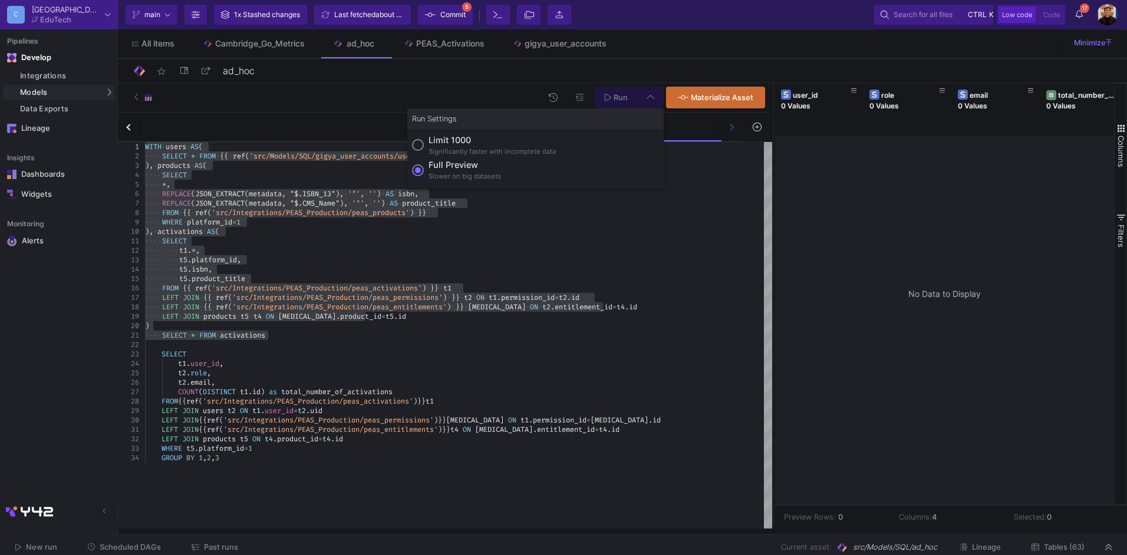
click at [416, 166] on span at bounding box center [418, 170] width 12 height 12
click at [416, 166] on input "Full preview Slower on big datasets" at bounding box center [418, 170] width 12 height 12
click at [610, 97] on icon at bounding box center [608, 97] width 6 height 8
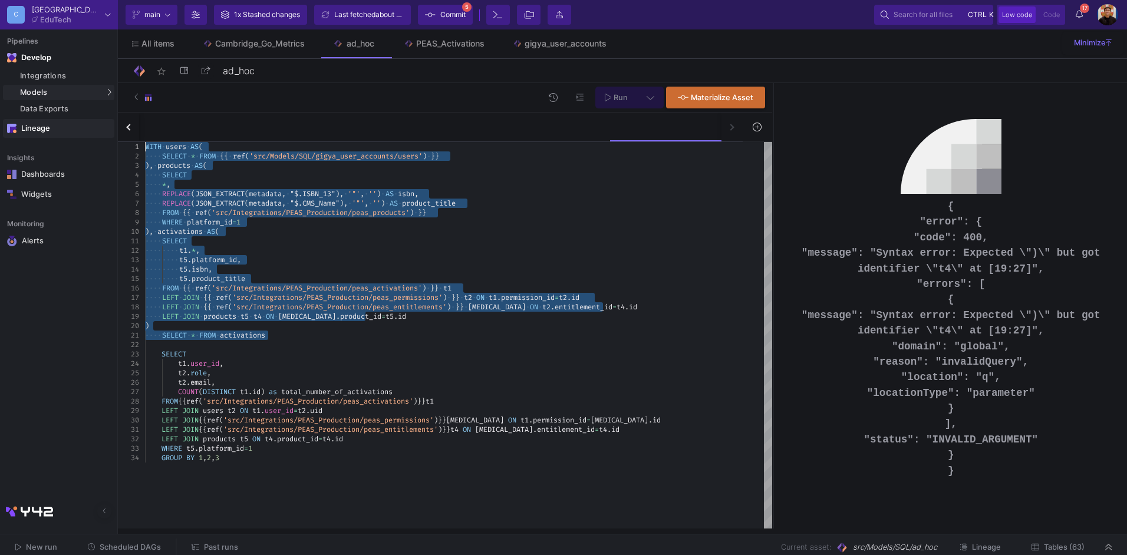
drag, startPoint x: 281, startPoint y: 333, endPoint x: 110, endPoint y: 124, distance: 269.4
click at [646, 101] on button at bounding box center [650, 98] width 27 height 22
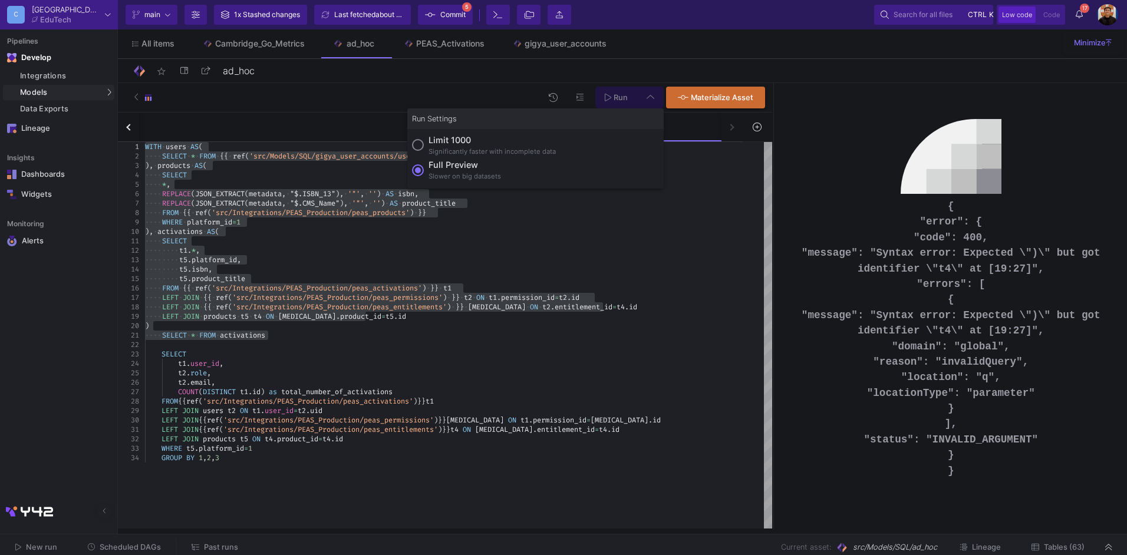
click at [457, 167] on div "Full preview" at bounding box center [465, 165] width 73 height 13
click at [424, 167] on input "Full preview Slower on big datasets" at bounding box center [418, 170] width 12 height 12
click at [615, 97] on span "Run" at bounding box center [621, 97] width 14 height 9
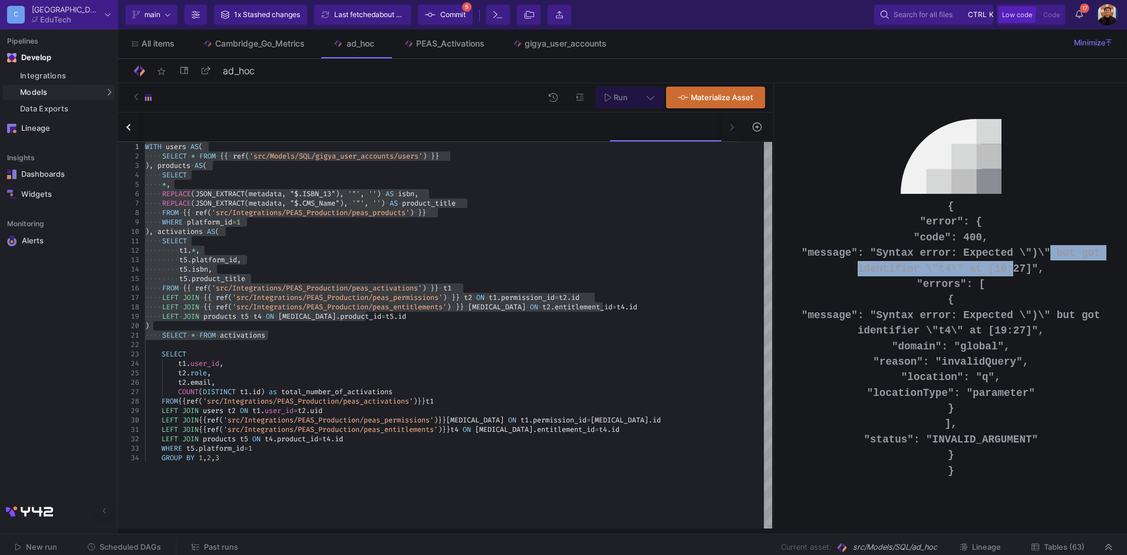
drag, startPoint x: 997, startPoint y: 246, endPoint x: 962, endPoint y: 262, distance: 38.3
click at [962, 262] on pre "{ "error": { "code": 400, "message": "Syntax error: Expected \")\" but got iden…" at bounding box center [951, 339] width 317 height 280
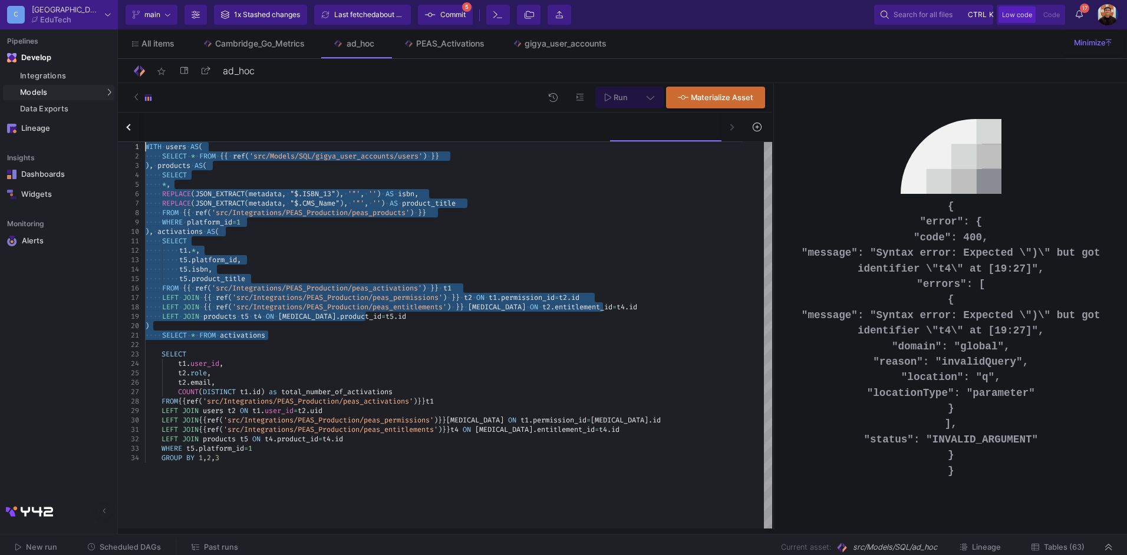
click at [251, 314] on span "·" at bounding box center [251, 316] width 4 height 9
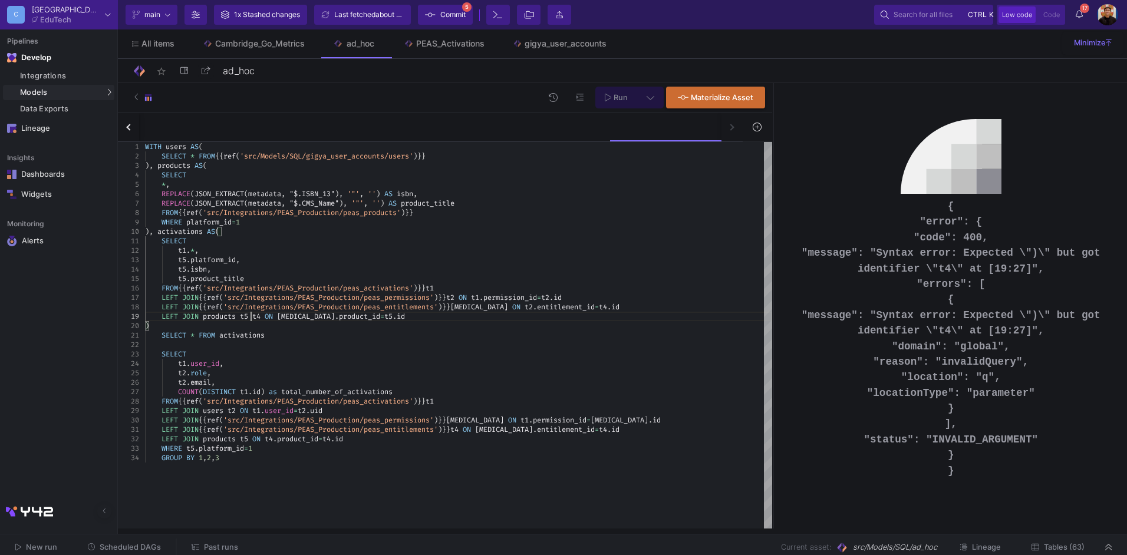
drag, startPoint x: 251, startPoint y: 314, endPoint x: 261, endPoint y: 314, distance: 10.0
click at [261, 314] on span "t4" at bounding box center [256, 316] width 8 height 9
click at [261, 318] on span "t4" at bounding box center [256, 316] width 8 height 9
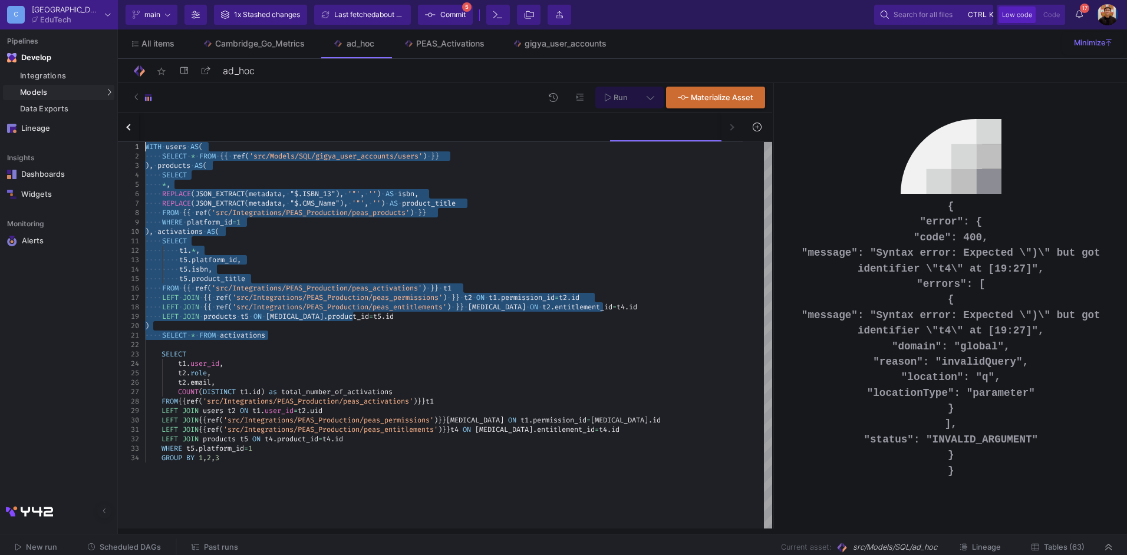
drag, startPoint x: 296, startPoint y: 336, endPoint x: 130, endPoint y: 131, distance: 264.1
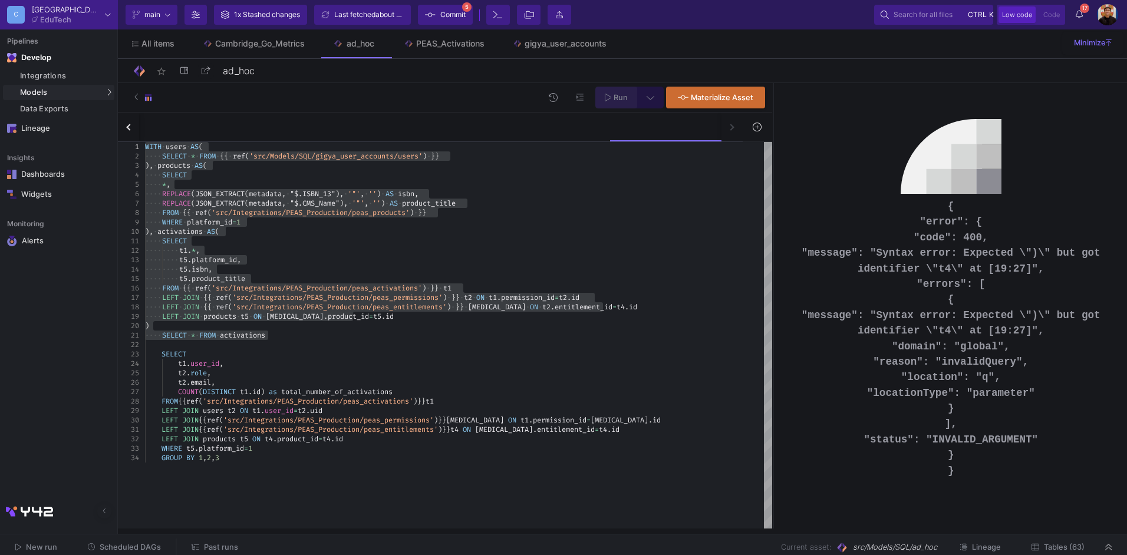
drag, startPoint x: 615, startPoint y: 96, endPoint x: 628, endPoint y: 99, distance: 13.9
click at [615, 96] on span "Run" at bounding box center [621, 97] width 14 height 9
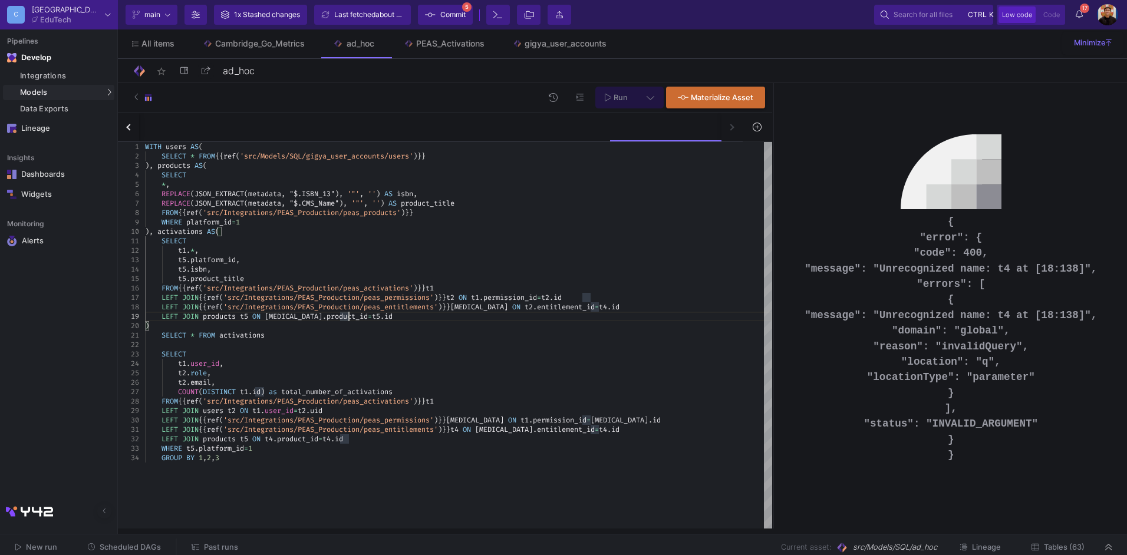
click at [599, 309] on span "t4" at bounding box center [603, 306] width 8 height 9
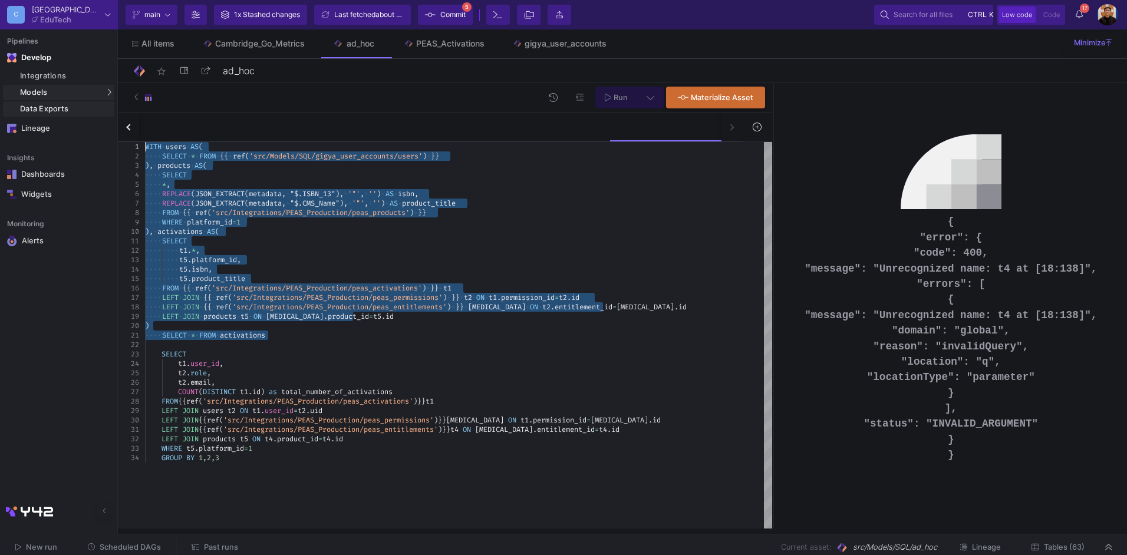
drag, startPoint x: 278, startPoint y: 334, endPoint x: 108, endPoint y: 111, distance: 280.2
click at [632, 96] on button "Run" at bounding box center [616, 98] width 42 height 22
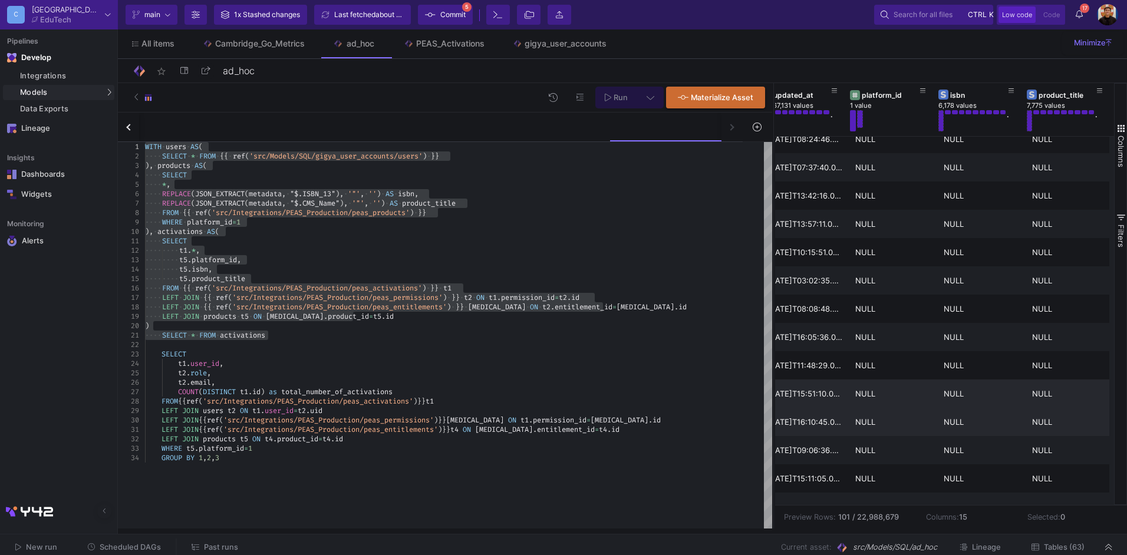
scroll to position [0, 0]
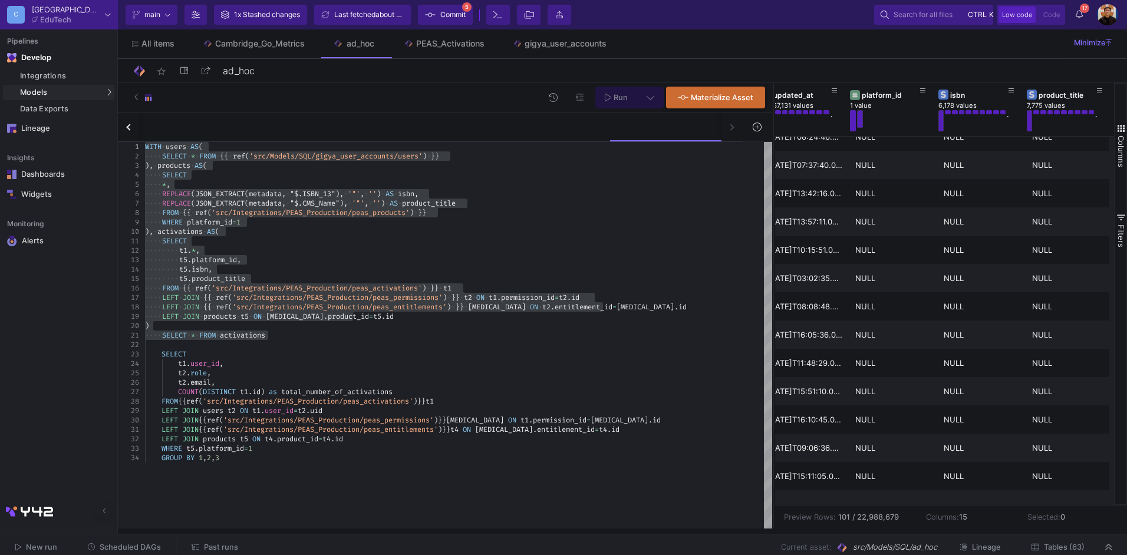
click at [217, 320] on span "products" at bounding box center [219, 316] width 33 height 9
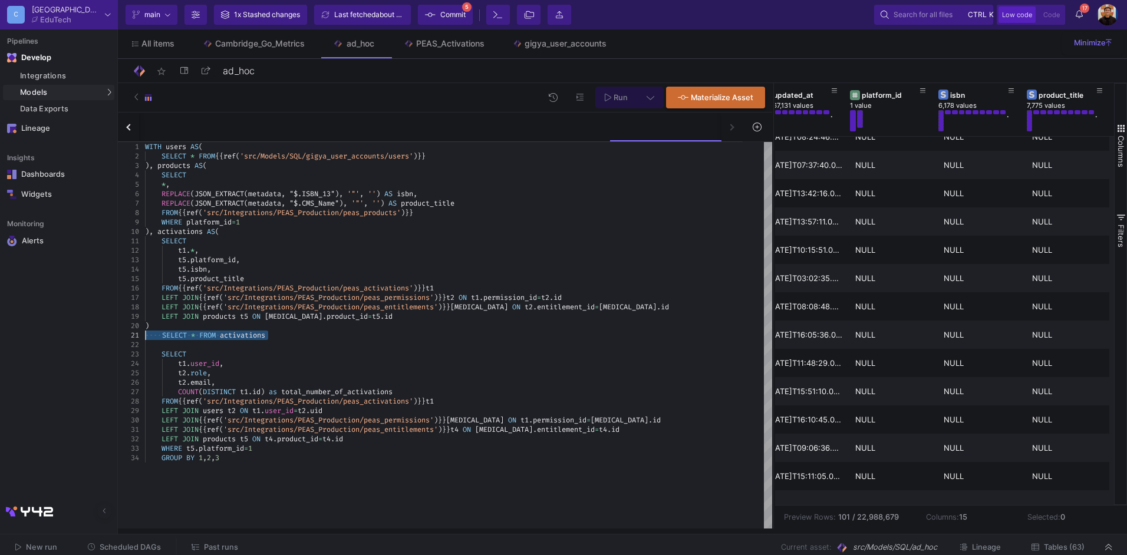
drag, startPoint x: 294, startPoint y: 338, endPoint x: 131, endPoint y: 337, distance: 162.7
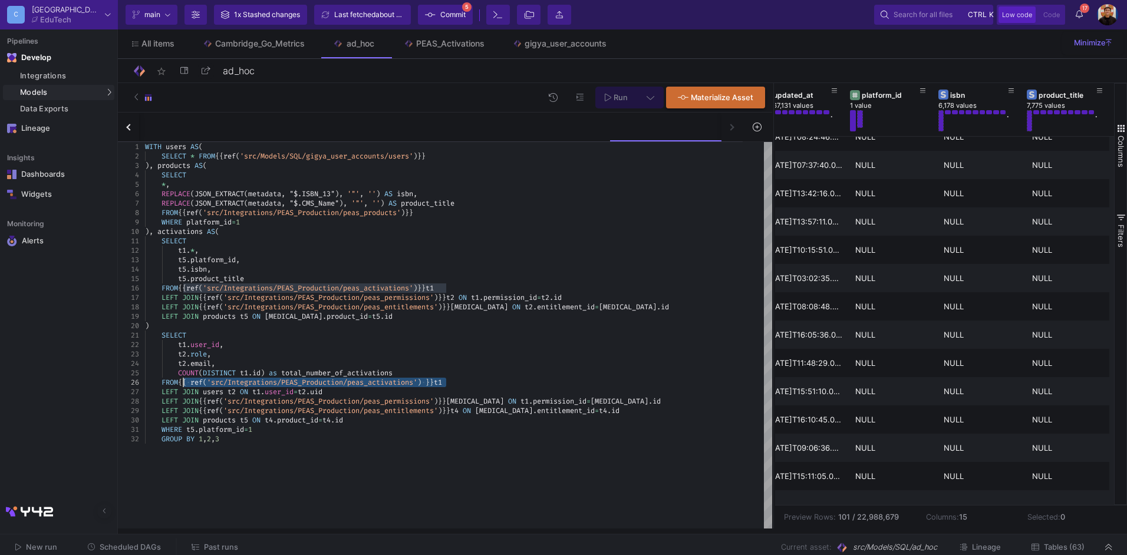
drag, startPoint x: 447, startPoint y: 384, endPoint x: 183, endPoint y: 383, distance: 263.5
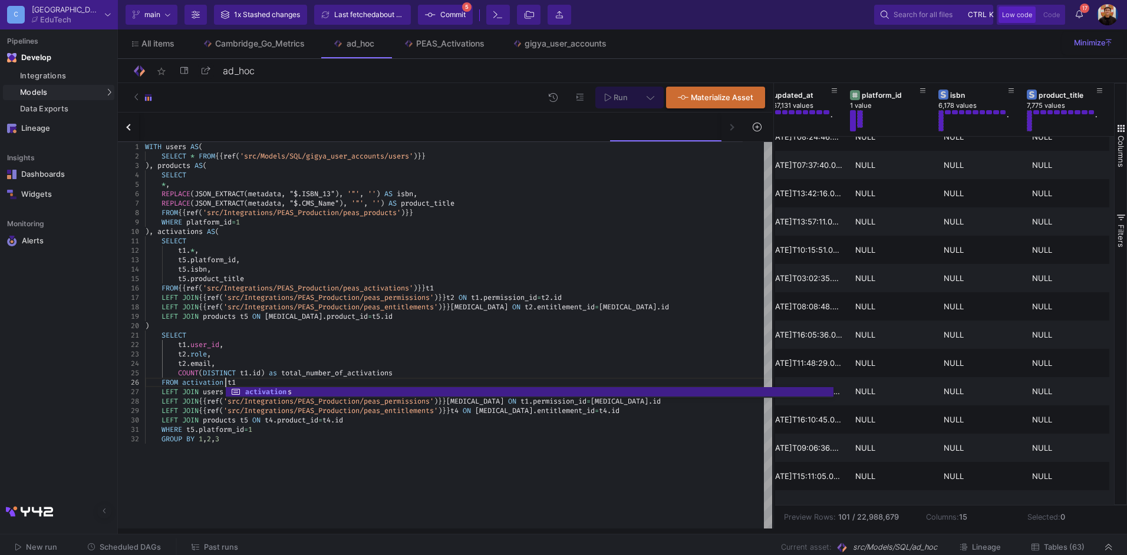
scroll to position [56, 85]
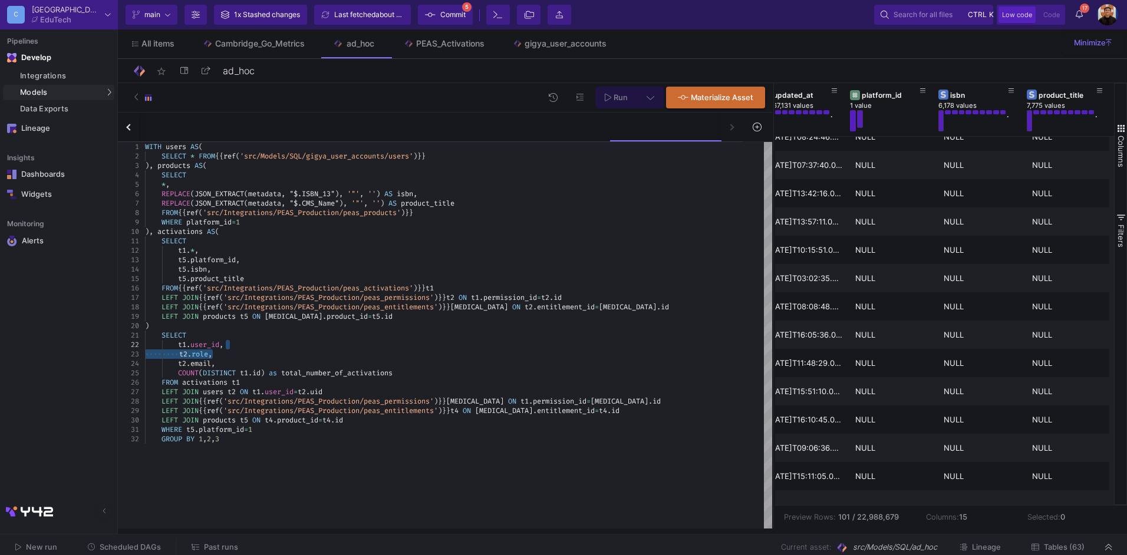
click at [196, 430] on span "." at bounding box center [197, 429] width 4 height 9
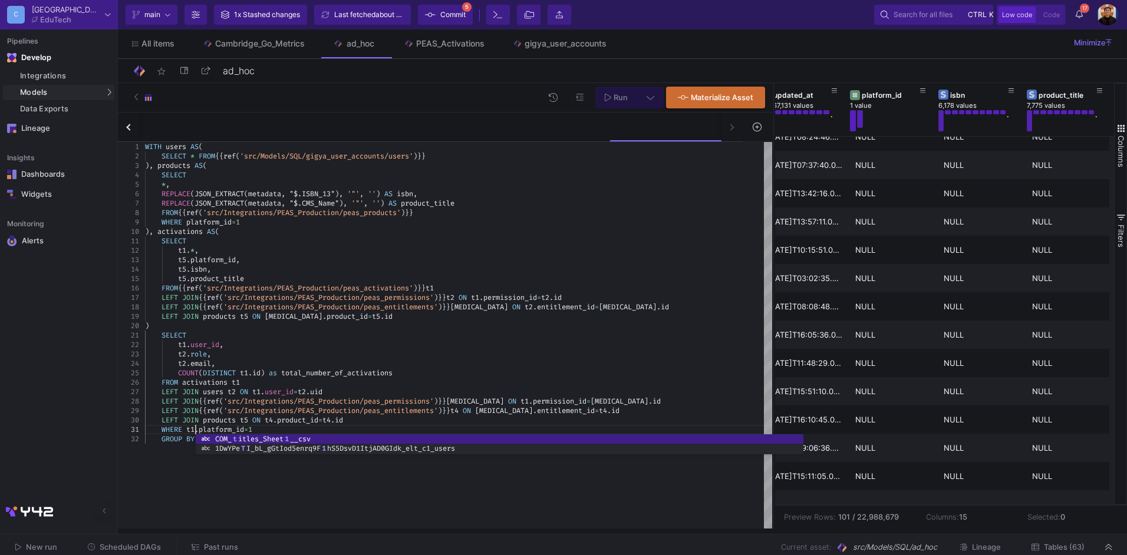
click at [318, 380] on div "FROM activations t1" at bounding box center [458, 382] width 627 height 9
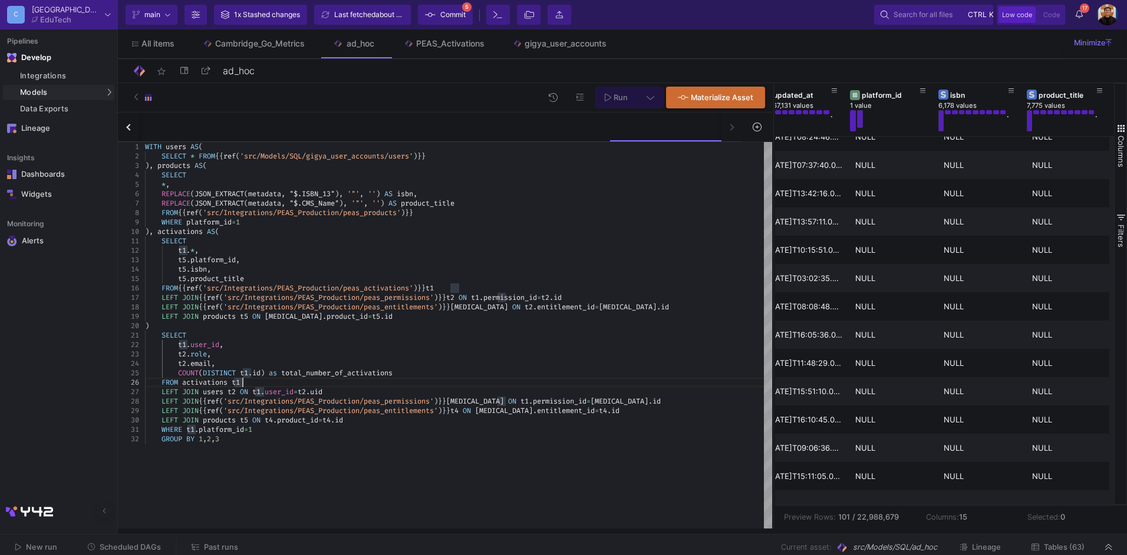
click at [336, 450] on div "WITH users AS ( SELECT * FROM {{ ref ( 'src/Models/SQL/gigya_user_accounts/user…" at bounding box center [458, 335] width 627 height 387
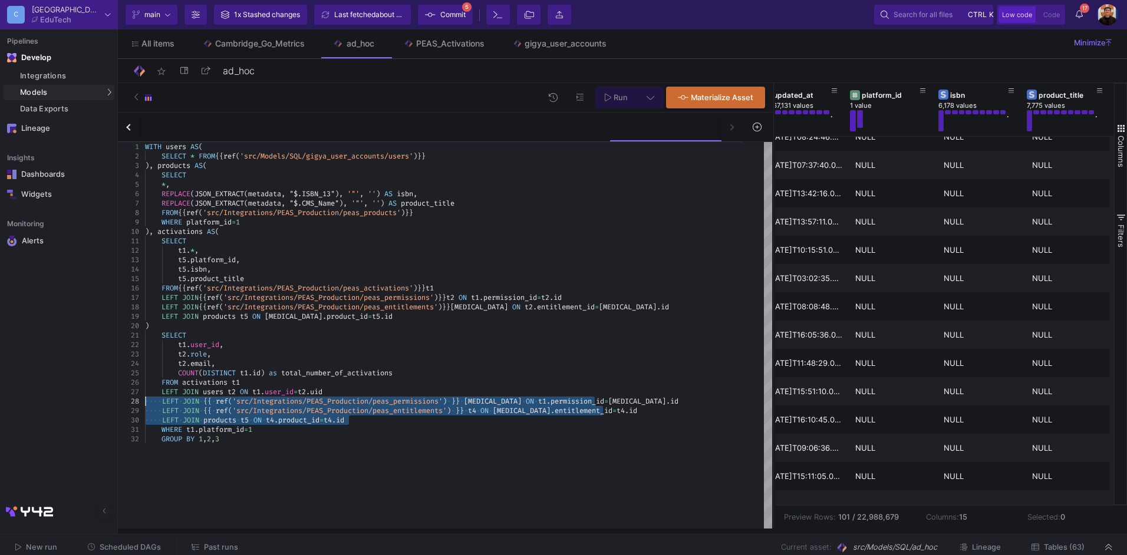
drag, startPoint x: 382, startPoint y: 418, endPoint x: 111, endPoint y: 400, distance: 271.8
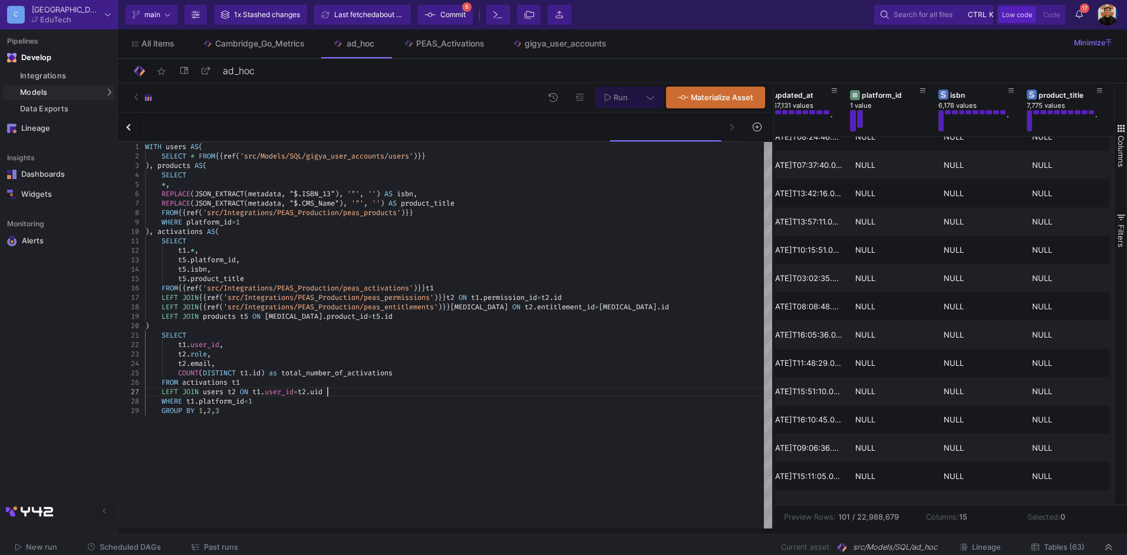
click at [627, 96] on span "Run" at bounding box center [621, 97] width 14 height 9
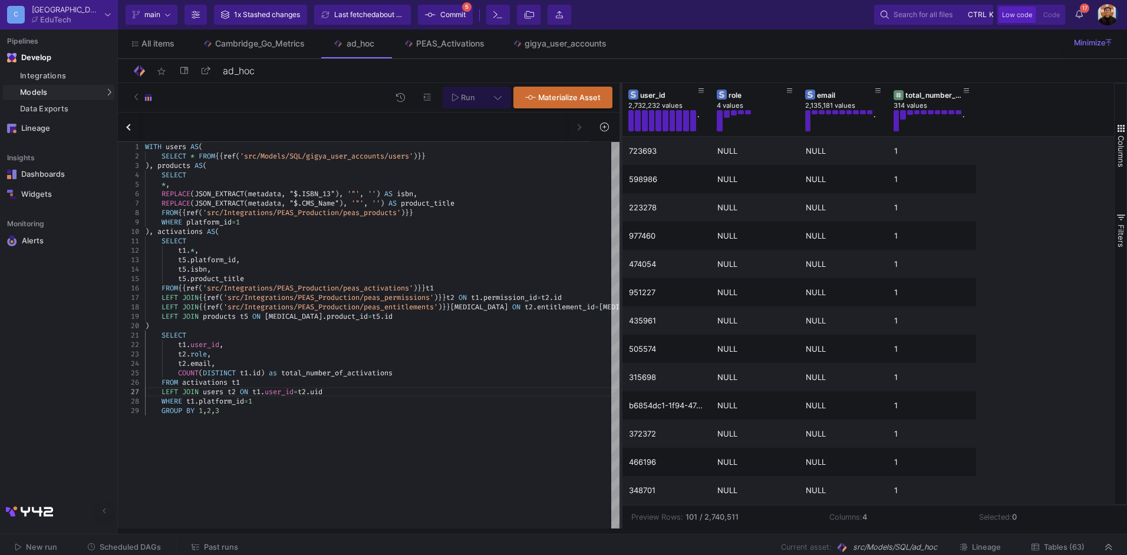
drag, startPoint x: 773, startPoint y: 166, endPoint x: 620, endPoint y: 179, distance: 153.9
click at [620, 179] on div at bounding box center [621, 306] width 3 height 446
click at [937, 92] on div "total_number_of_activations" at bounding box center [934, 95] width 58 height 9
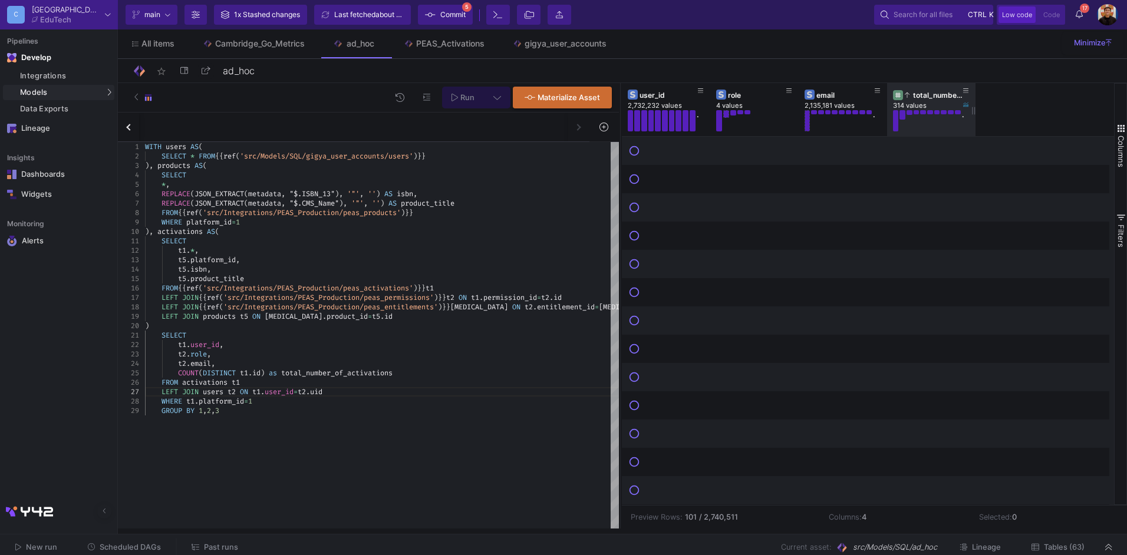
click at [937, 92] on div "total_number_of_activations" at bounding box center [934, 95] width 58 height 9
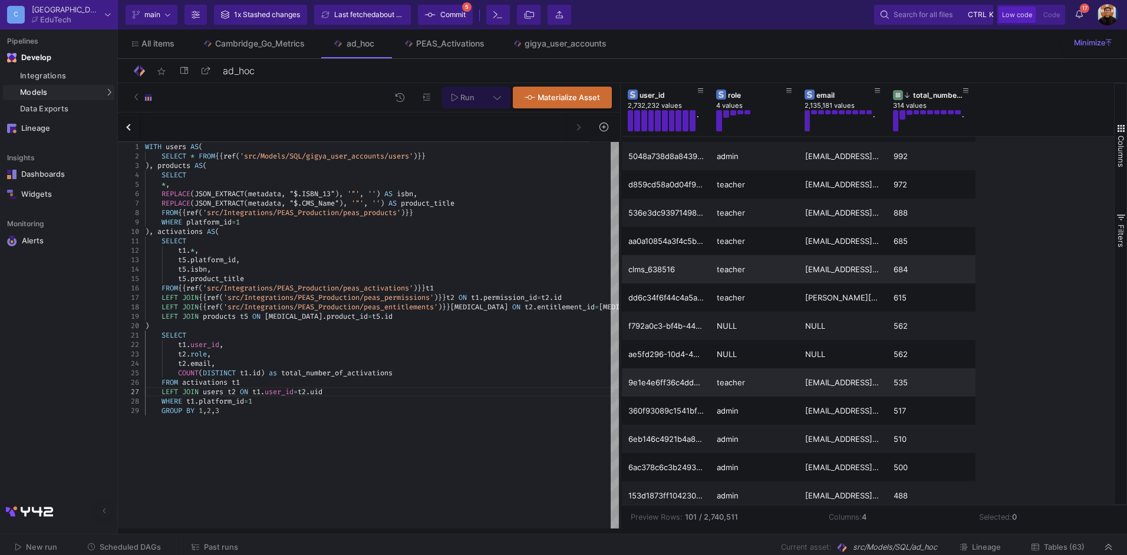
scroll to position [118, 0]
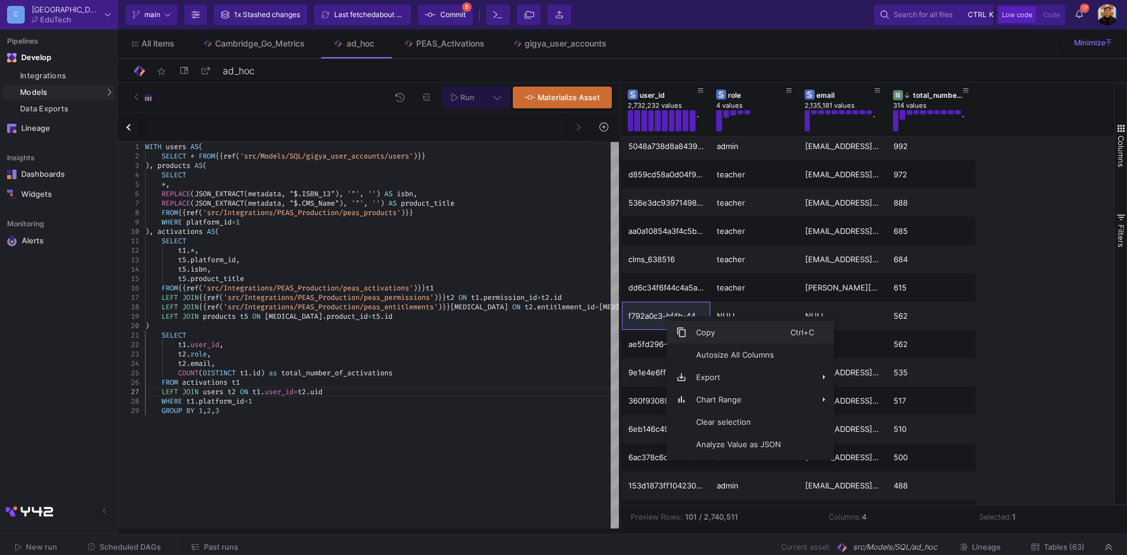
click at [703, 330] on span "Copy" at bounding box center [739, 332] width 104 height 22
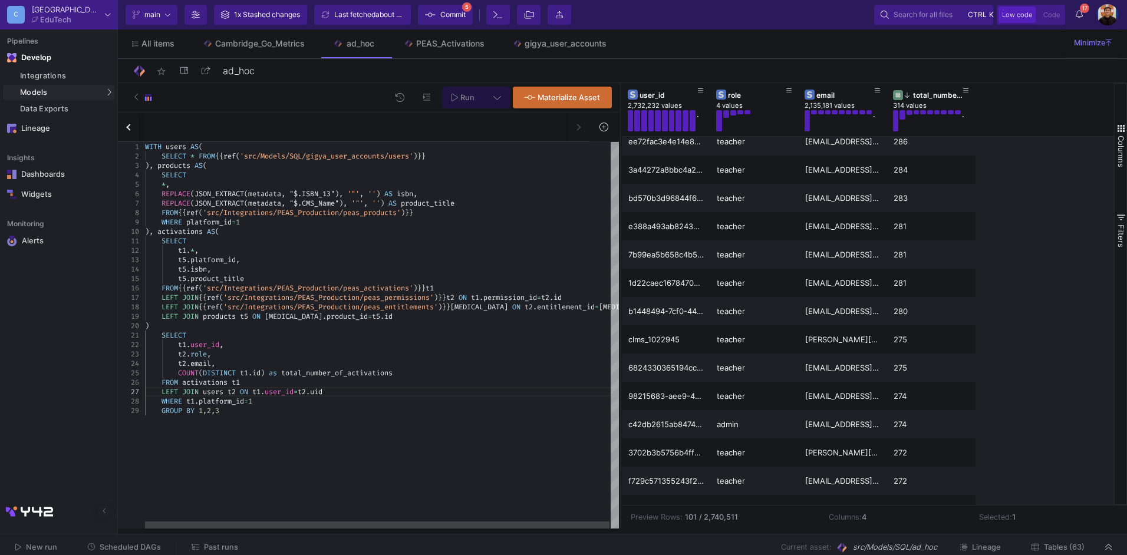
scroll to position [9, 182]
click at [305, 409] on div "GROUP BY 1 , 2 , 3" at bounding box center [382, 410] width 475 height 9
click at [147, 322] on span ")" at bounding box center [147, 325] width 4 height 9
type textarea "SELECT t1.user_id, t2.role, [DOMAIN_NAME], COUNT(DISTINCT [DOMAIN_NAME]) as tot…"
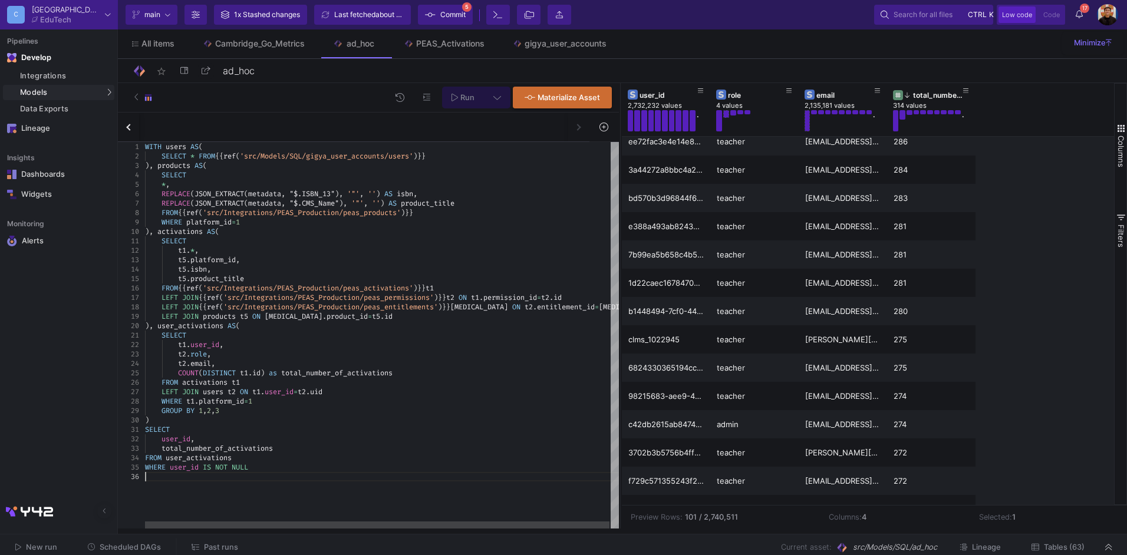
scroll to position [47, 0]
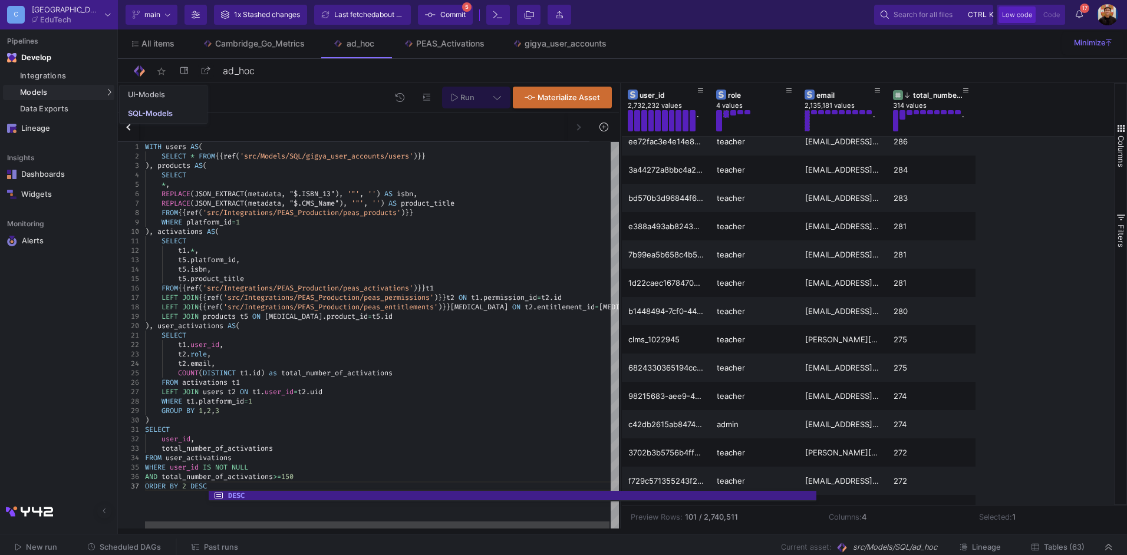
click at [296, 366] on div "t2 . email ," at bounding box center [382, 363] width 475 height 9
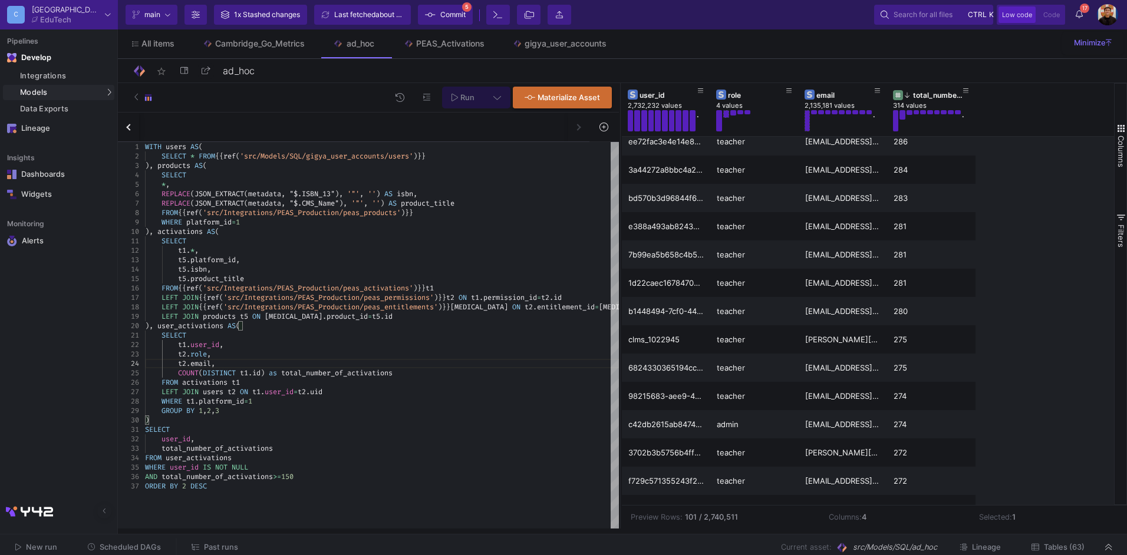
click at [464, 96] on span "Run" at bounding box center [467, 97] width 14 height 9
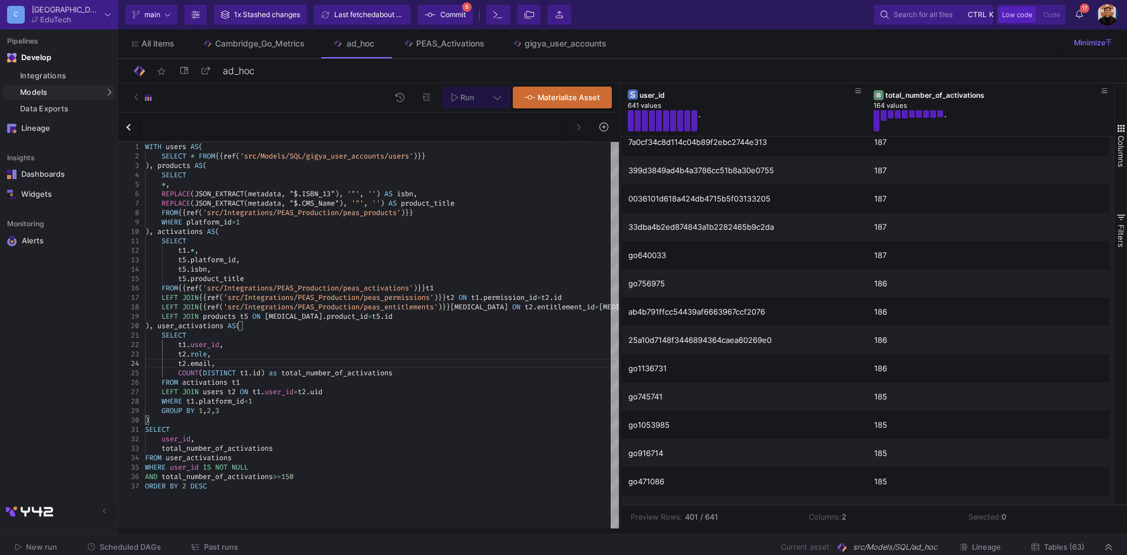
scroll to position [9452, 0]
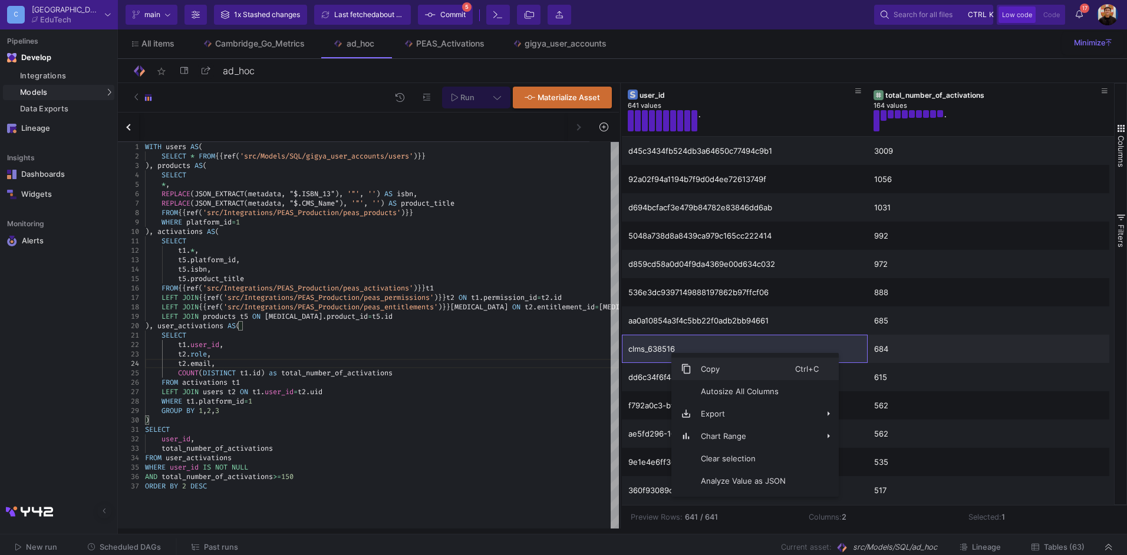
drag, startPoint x: 712, startPoint y: 373, endPoint x: 710, endPoint y: 361, distance: 12.5
click at [712, 373] on span "Copy" at bounding box center [744, 369] width 104 height 22
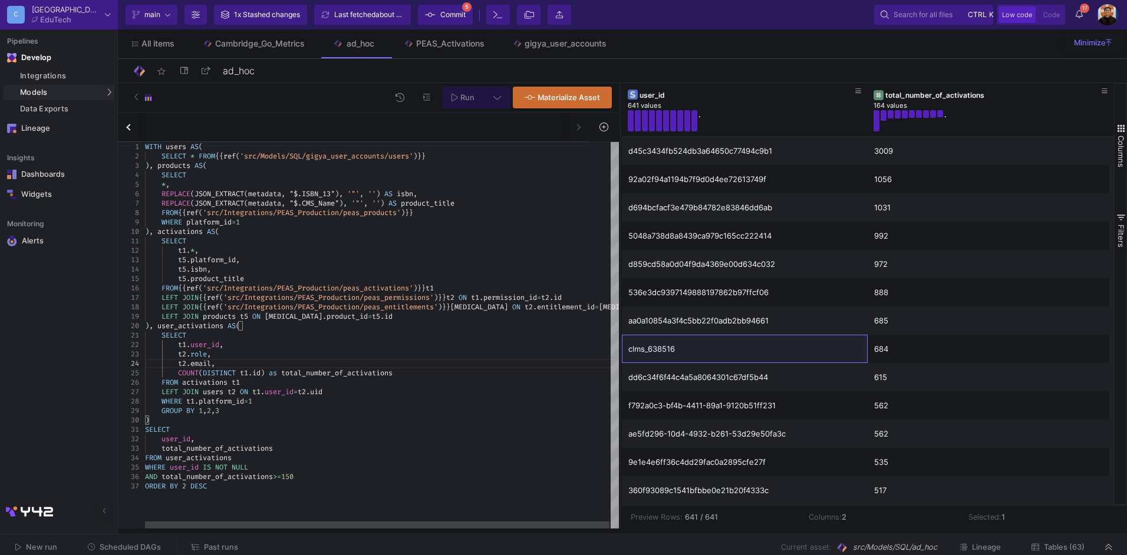
type textarea "SELECT t1.*, t5.platform_id, t5.isbn, t5.product_title FROM {{ ref('src/Integra…"
click at [235, 240] on div "SELECT" at bounding box center [382, 240] width 475 height 9
click at [283, 277] on div "t5 . product_title" at bounding box center [382, 278] width 475 height 9
click at [450, 15] on span "Commit" at bounding box center [452, 15] width 25 height 18
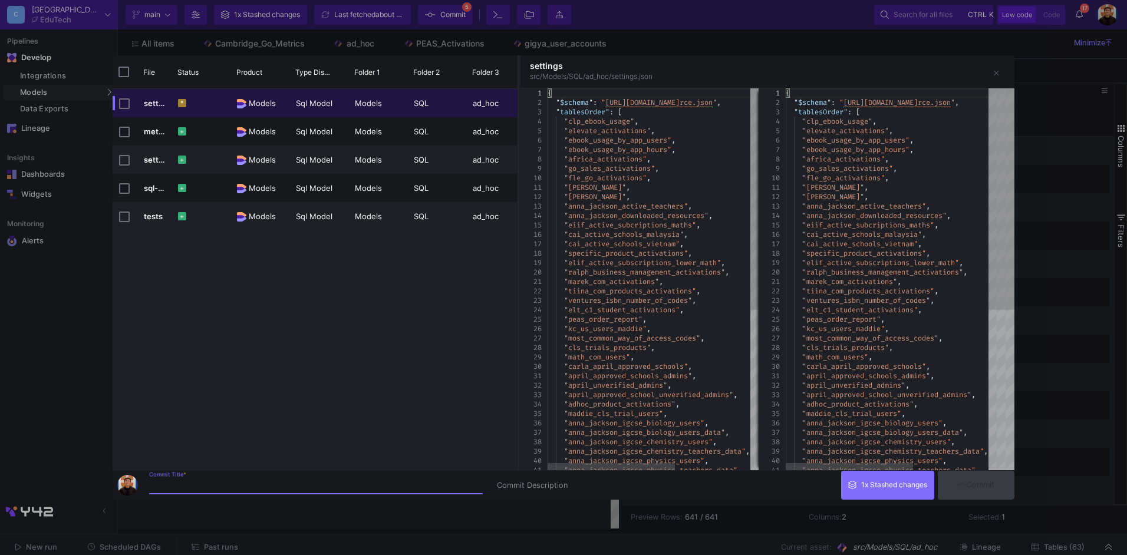
click at [256, 485] on input "Commit Title *" at bounding box center [316, 485] width 334 height 9
click at [1000, 73] on button "button" at bounding box center [997, 73] width 24 height 24
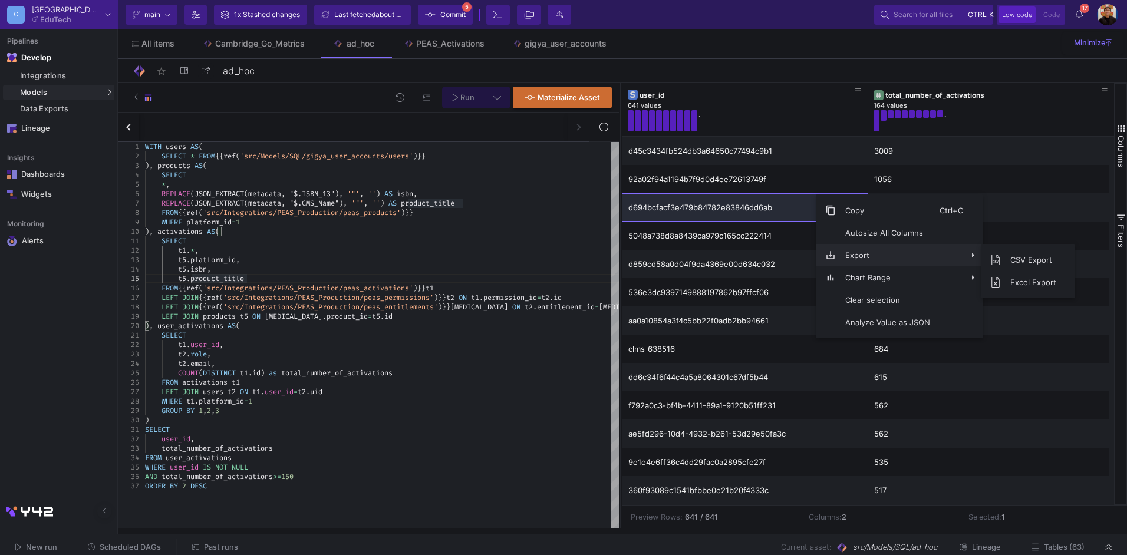
click at [869, 254] on span "Export" at bounding box center [888, 255] width 104 height 22
click at [1042, 262] on span "CSV Export" at bounding box center [1033, 260] width 65 height 22
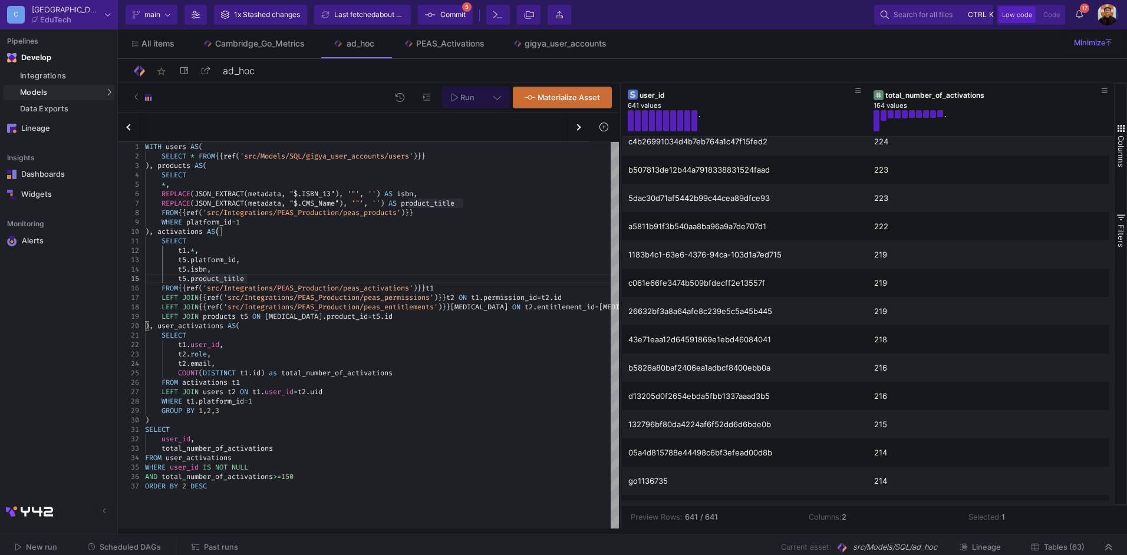
scroll to position [4481, 0]
